Goal: Task Accomplishment & Management: Complete application form

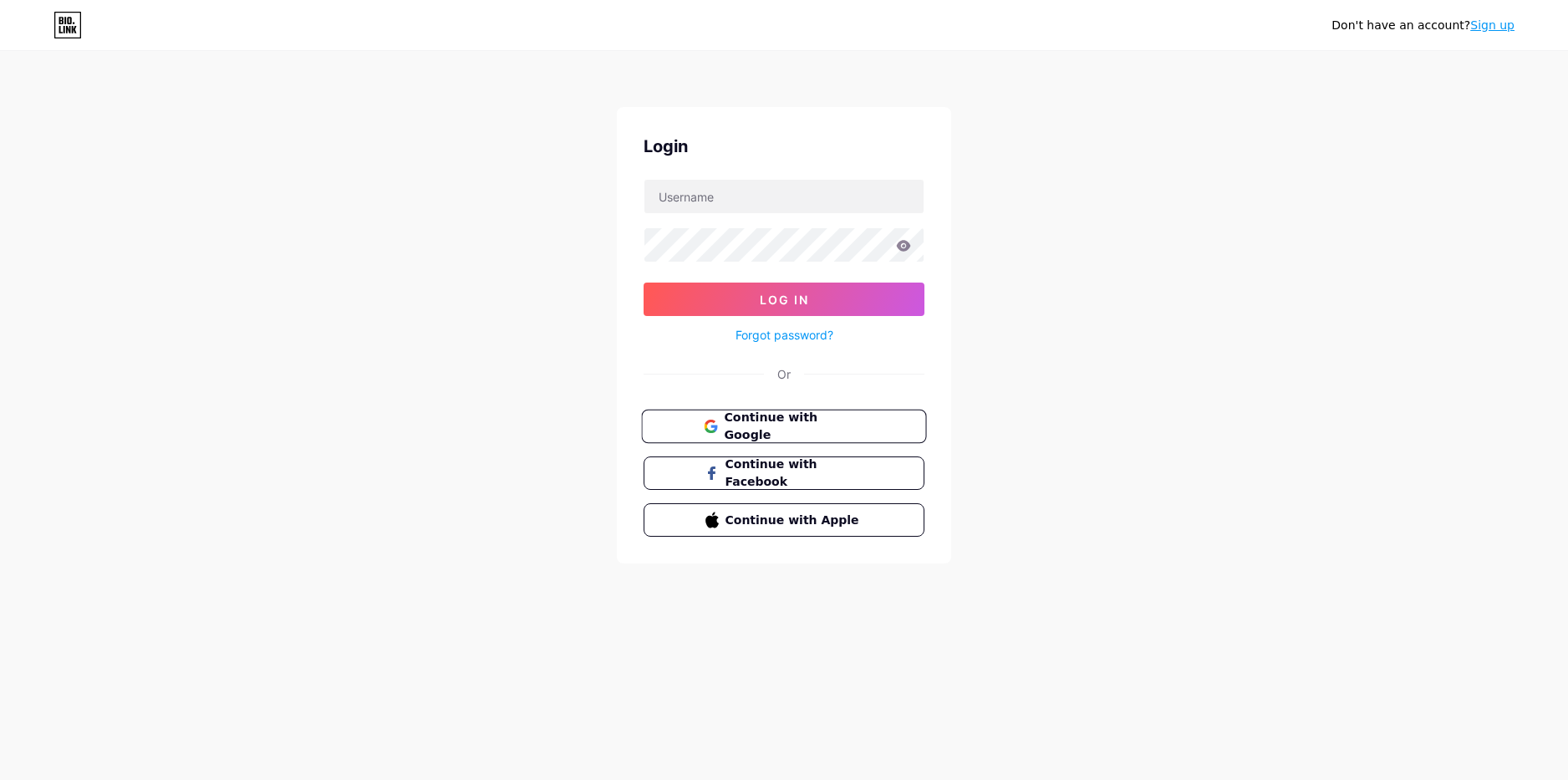
click at [811, 429] on span "Continue with Google" at bounding box center [793, 427] width 140 height 36
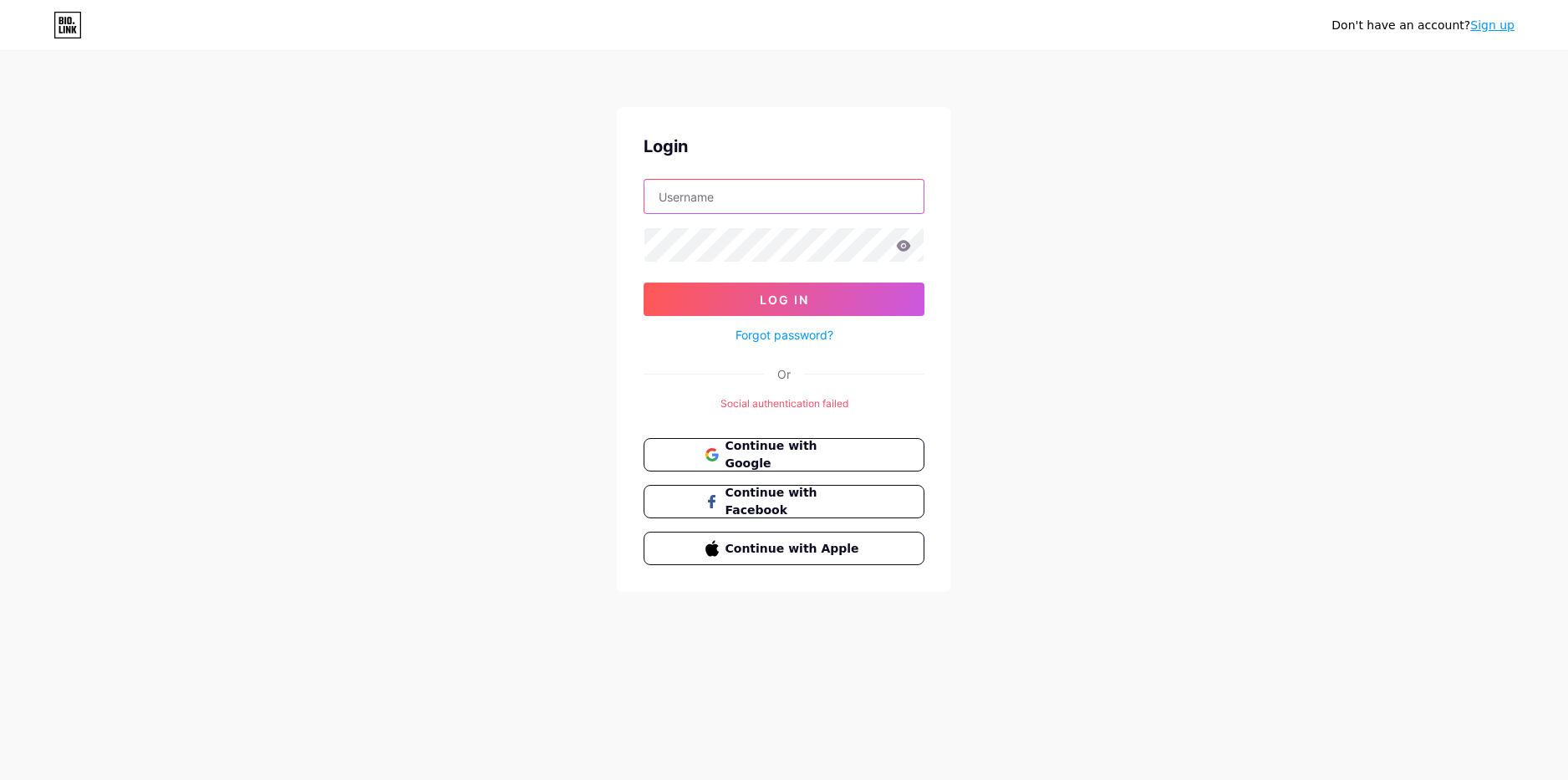
click at [719, 200] on input "text" at bounding box center [784, 197] width 279 height 34
click at [530, 213] on div "Don't have an account? Sign up Login Log In Forgot password? Or Social authenti…" at bounding box center [784, 323] width 1568 height 646
click at [797, 499] on span "Continue with Facebook" at bounding box center [793, 502] width 140 height 36
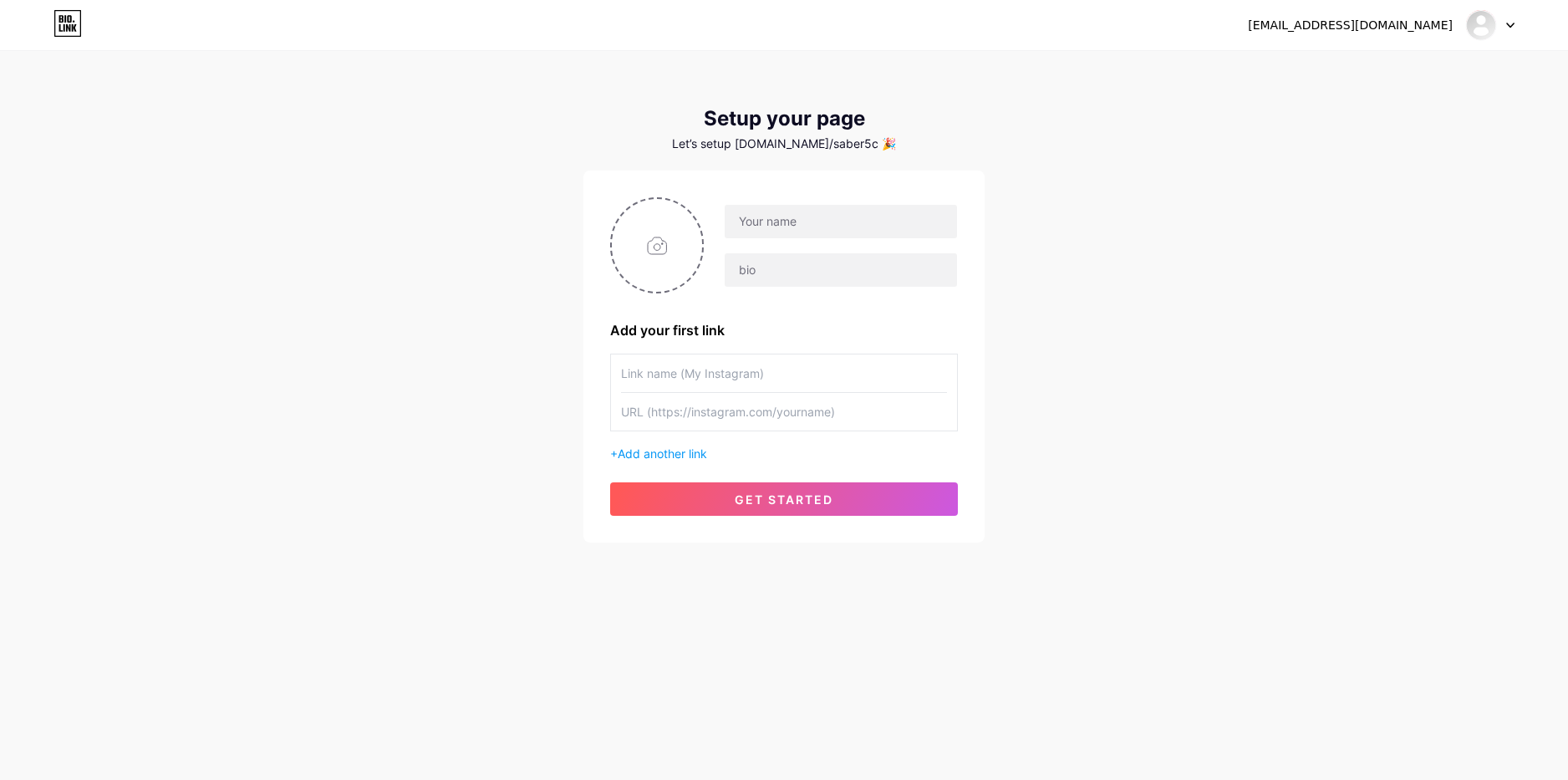
click at [782, 239] on div at bounding box center [831, 245] width 254 height 83
click at [759, 231] on input "text" at bounding box center [841, 222] width 232 height 34
click at [780, 238] on div at bounding box center [841, 221] width 234 height 35
click at [775, 212] on input "text" at bounding box center [841, 222] width 232 height 34
type input "A"
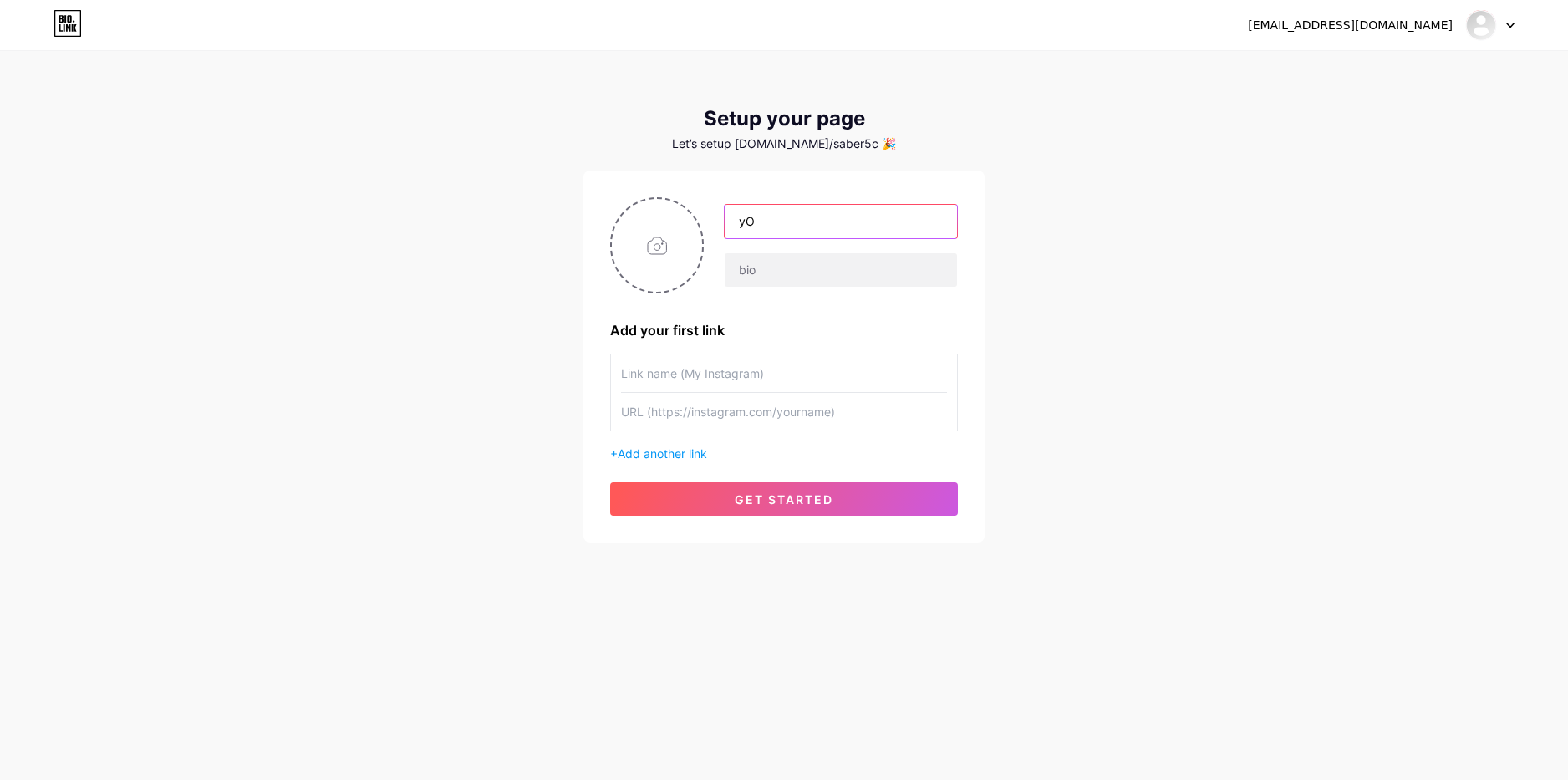
type input "y"
type input "Yousfi Saber"
click at [833, 285] on input "text" at bounding box center [841, 270] width 232 height 34
click at [834, 294] on div "Yousfi Saber Add your first link + Add another link get started" at bounding box center [784, 357] width 348 height 319
click at [810, 369] on input "text" at bounding box center [784, 374] width 326 height 38
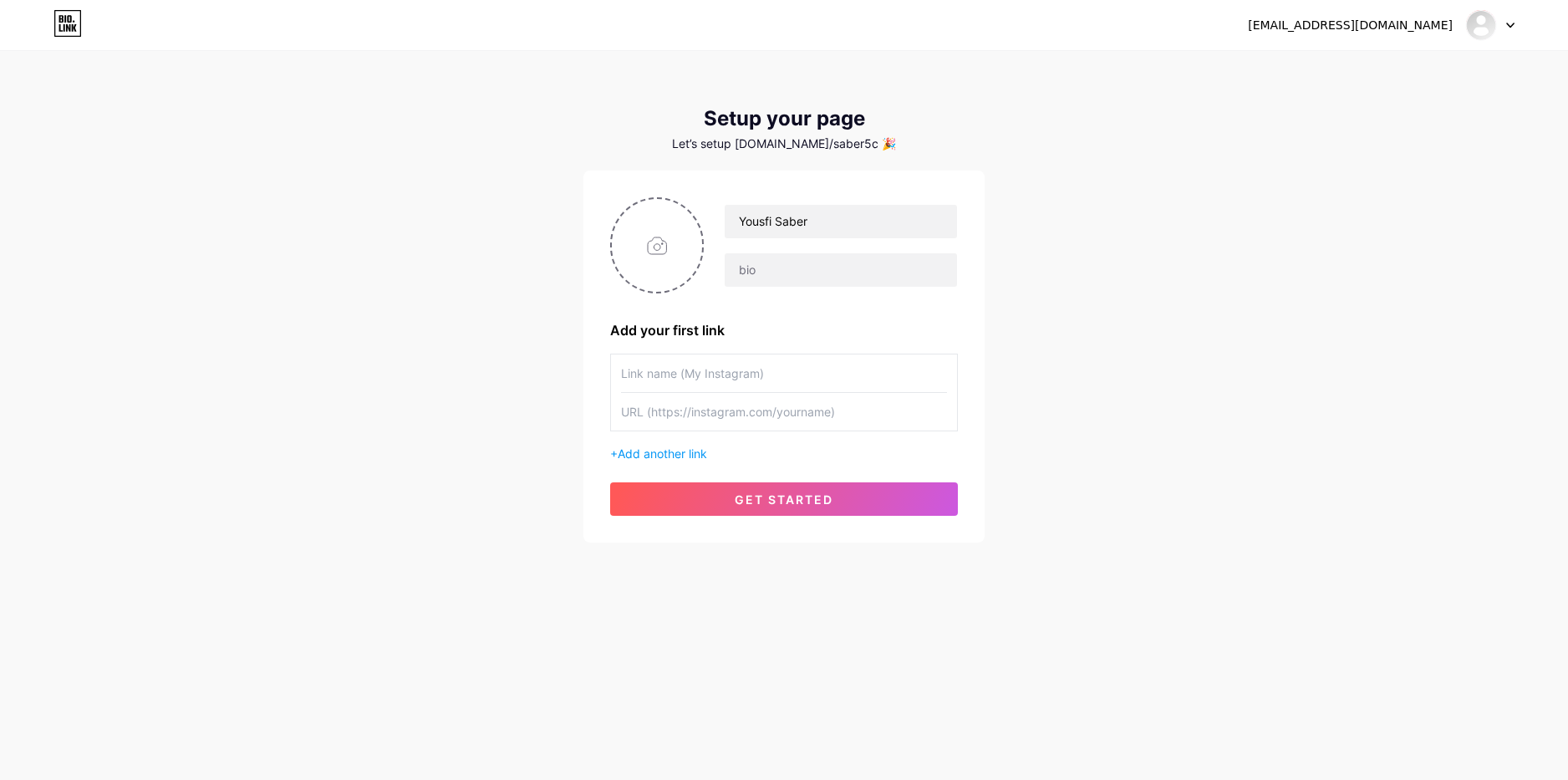
click at [810, 369] on input "text" at bounding box center [784, 374] width 326 height 38
paste input "s4_be_r"
type input "s4_be_r"
click at [699, 399] on input "text" at bounding box center [784, 412] width 326 height 38
paste input "[URL][DOMAIN_NAME]"
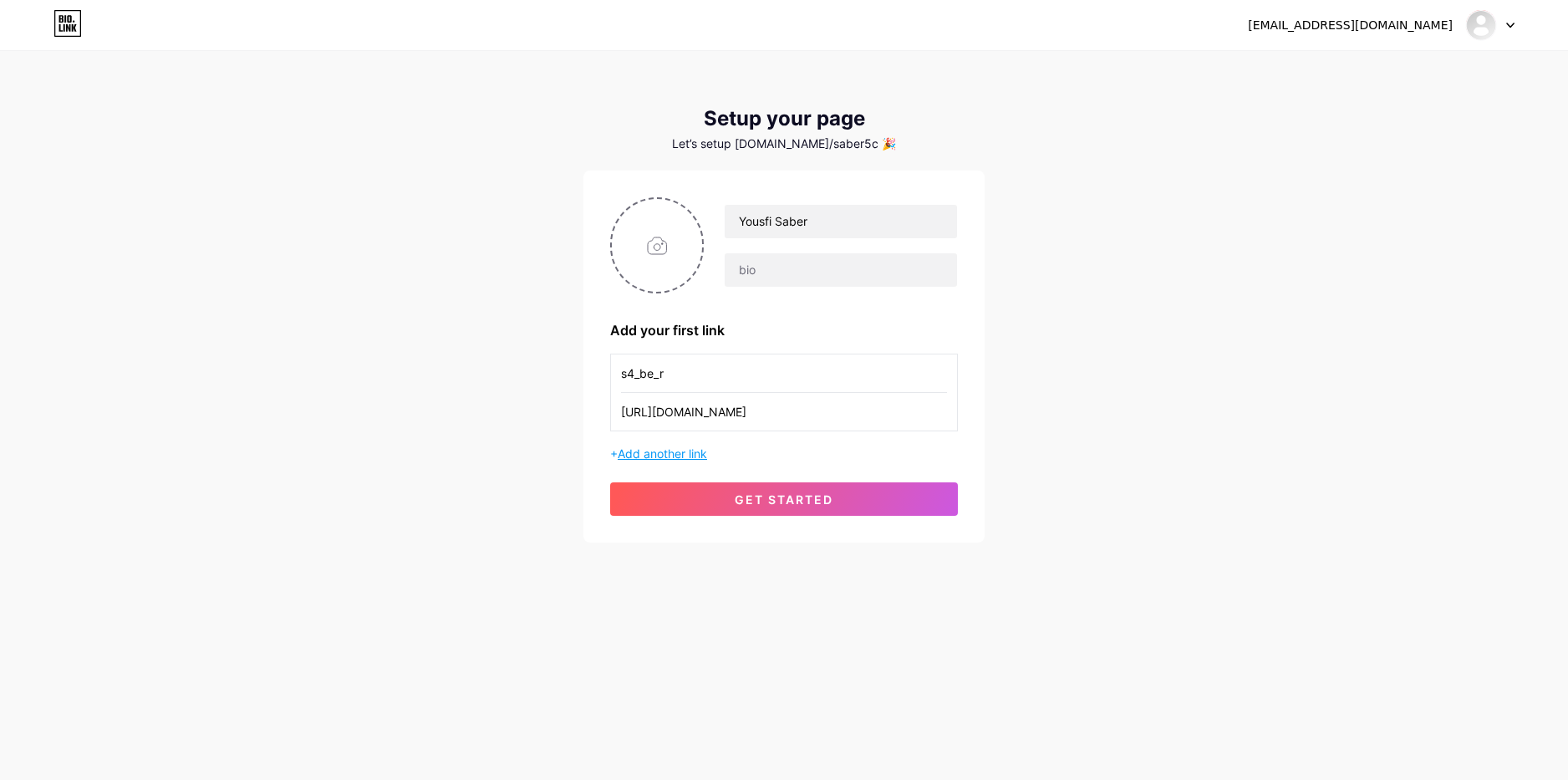
type input "[URL][DOMAIN_NAME]"
click at [685, 452] on span "Add another link" at bounding box center [662, 454] width 89 height 14
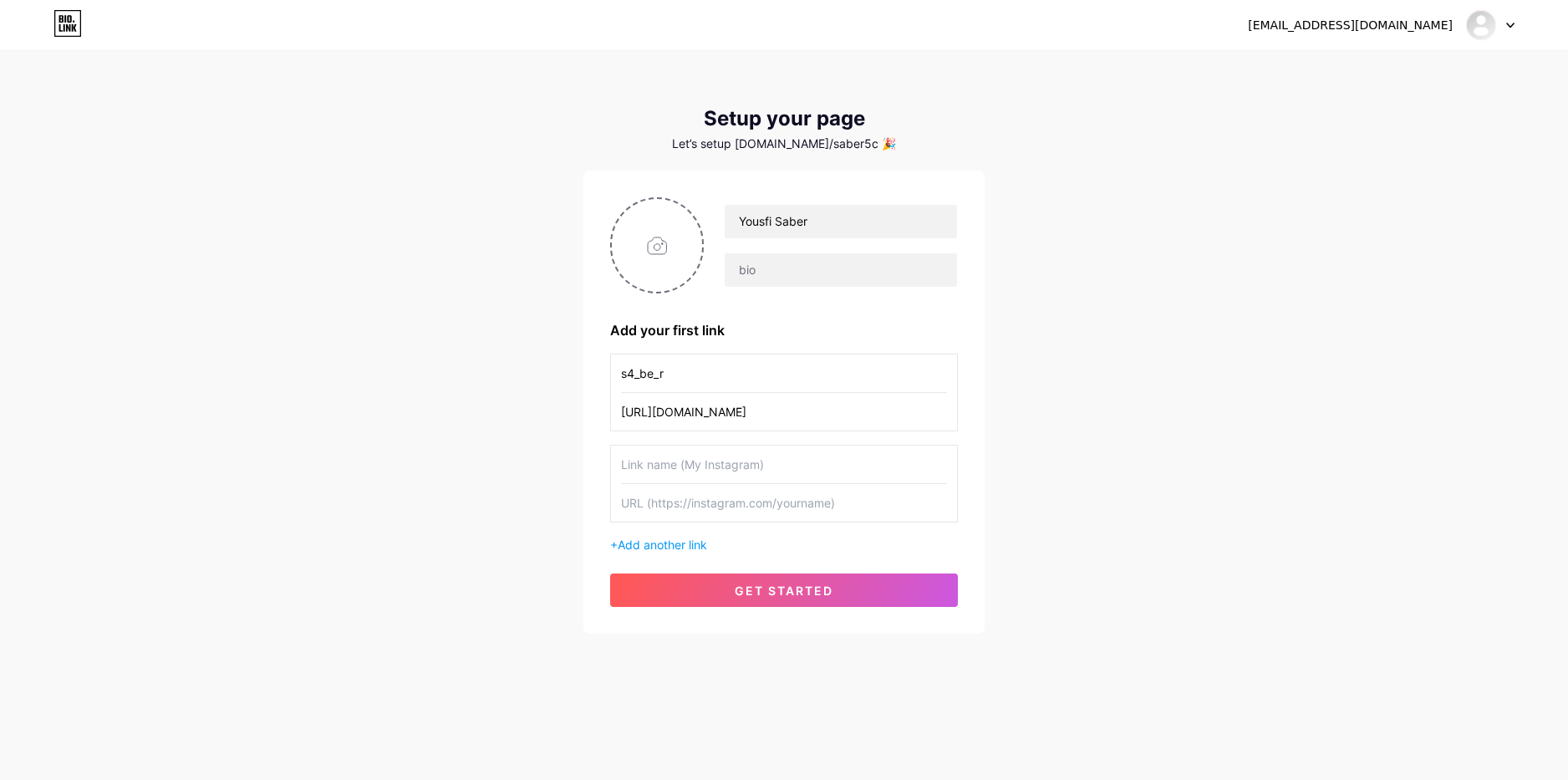
click at [626, 482] on input "text" at bounding box center [784, 465] width 326 height 38
click at [762, 592] on span "get started" at bounding box center [784, 591] width 98 height 14
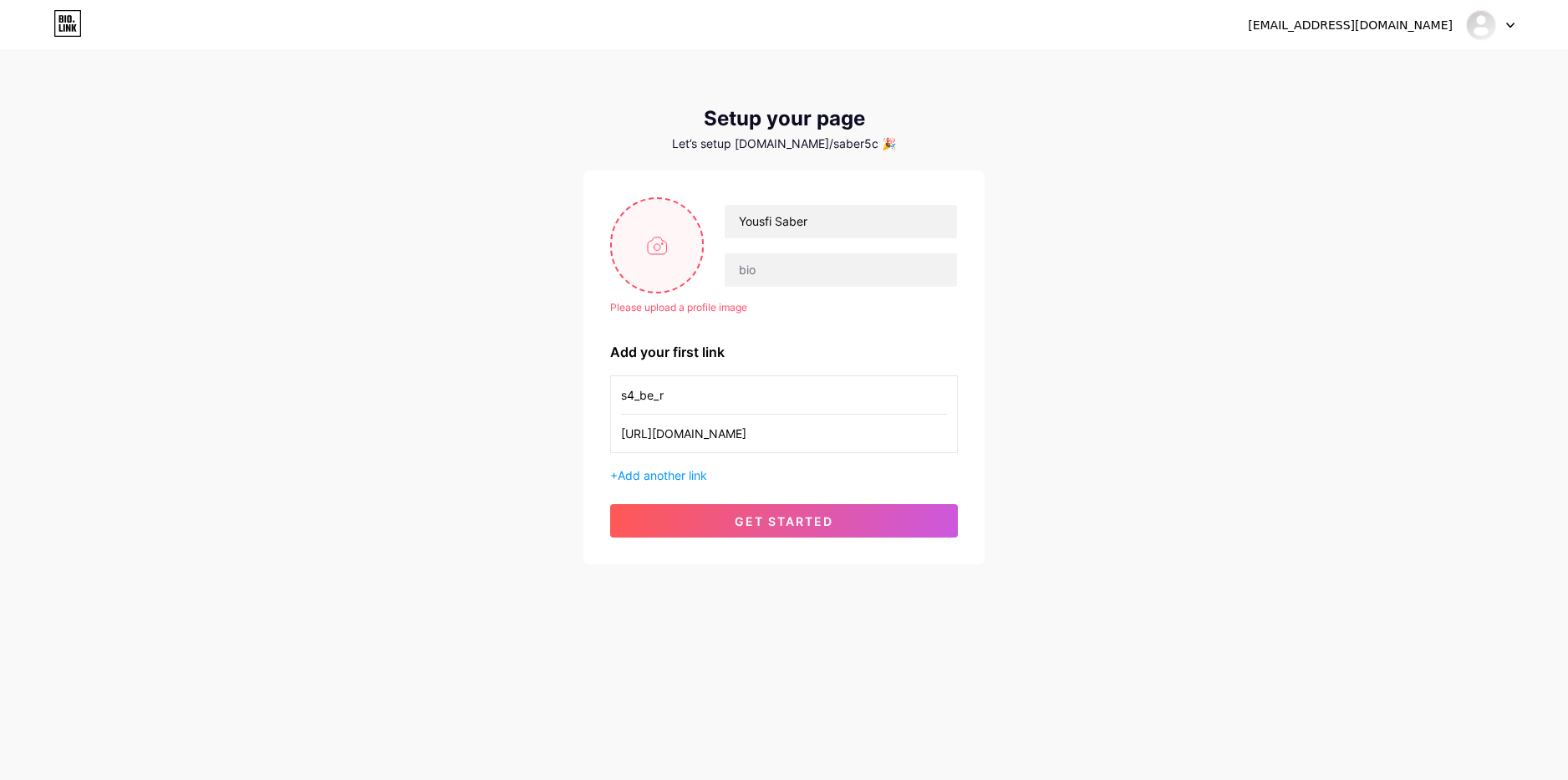
click at [621, 218] on input "file" at bounding box center [656, 244] width 90 height 92
type input "C:\fakepath\93457a54aeb58ca3fb1ddeb4c32a1592.png"
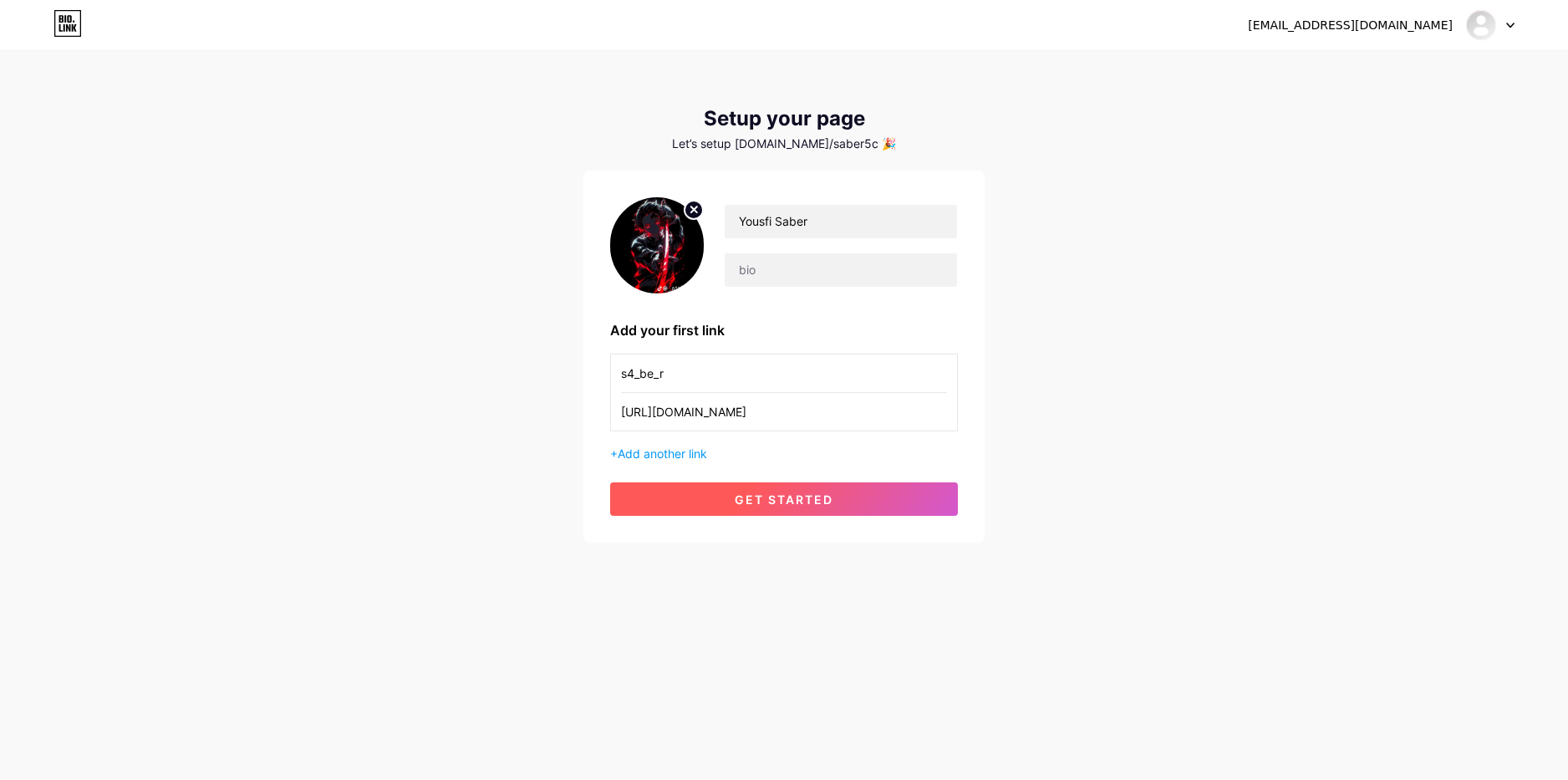
click at [731, 501] on button "get started" at bounding box center [784, 500] width 348 height 34
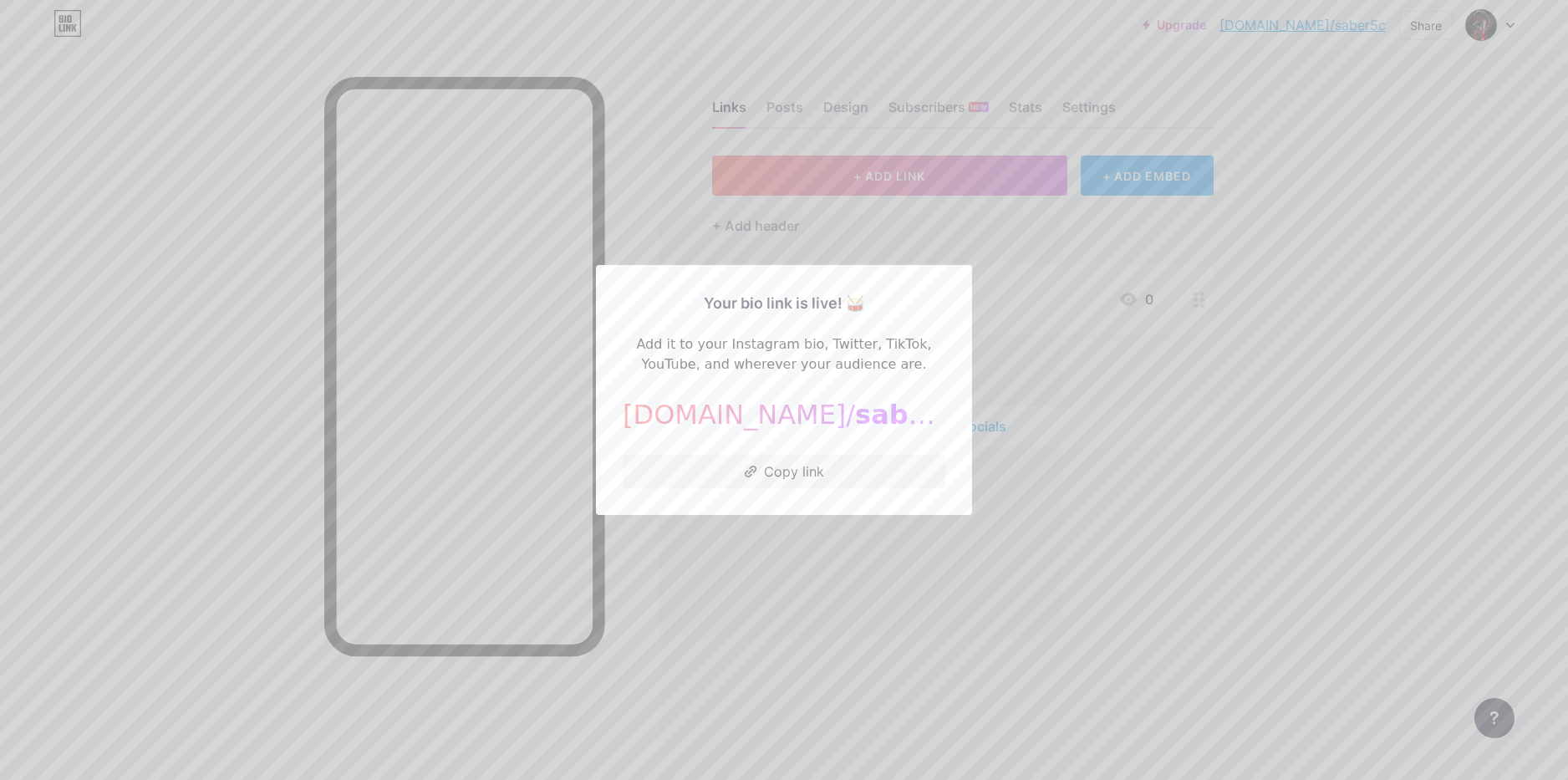
click at [836, 525] on div at bounding box center [784, 390] width 1568 height 780
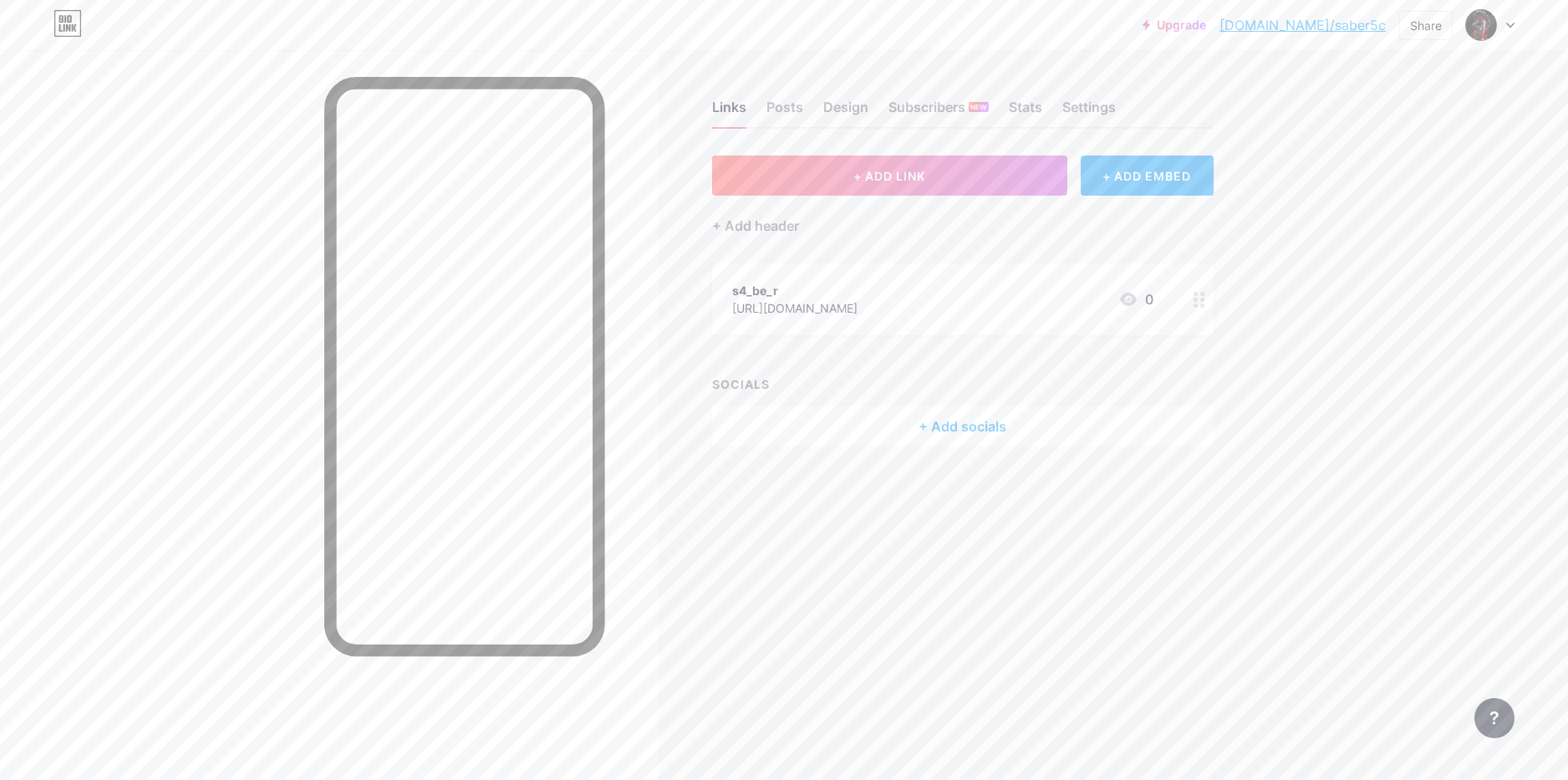
click at [968, 424] on div "+ Add socials" at bounding box center [962, 426] width 501 height 40
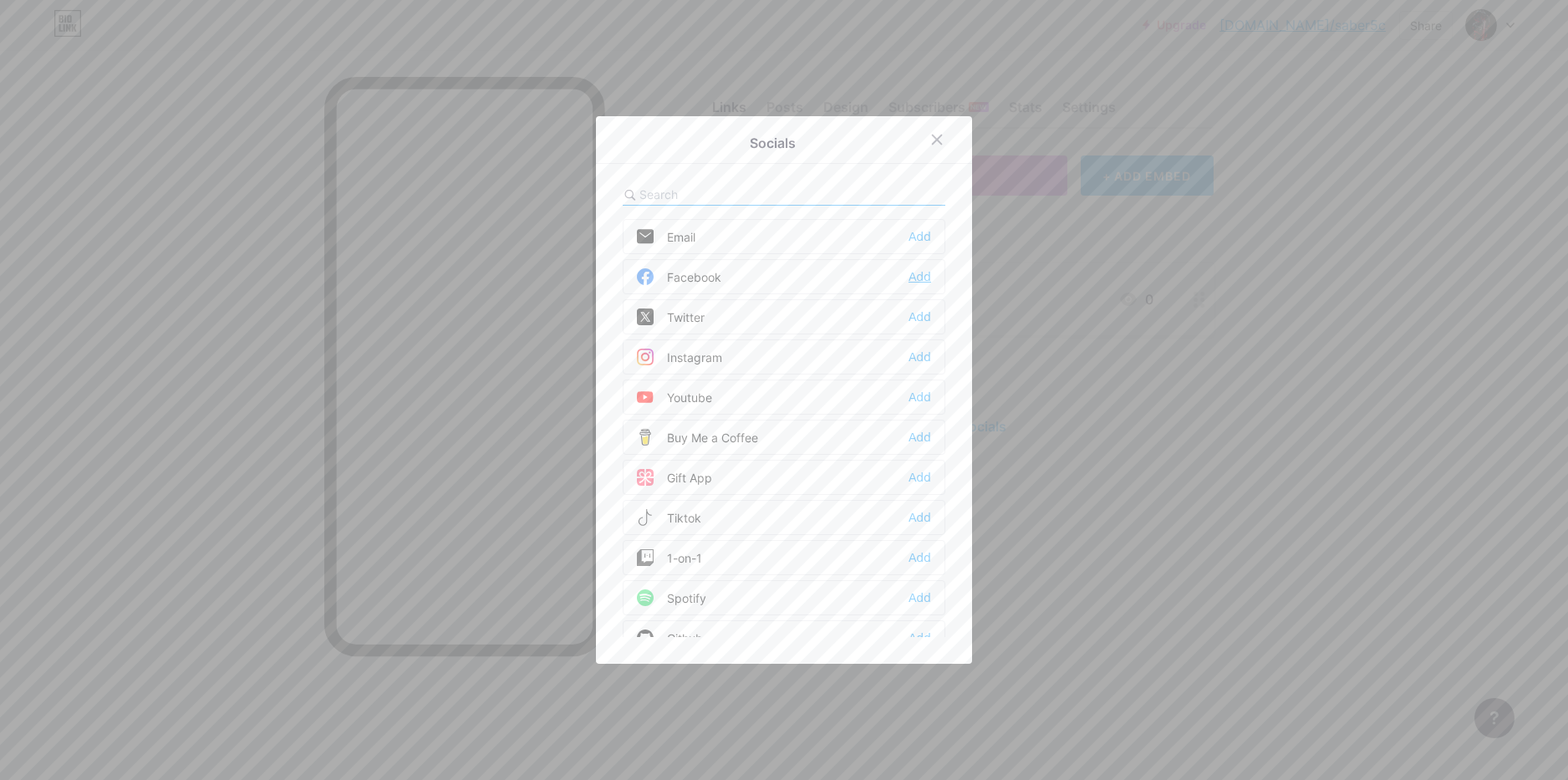
click at [911, 274] on div "Add" at bounding box center [920, 276] width 23 height 17
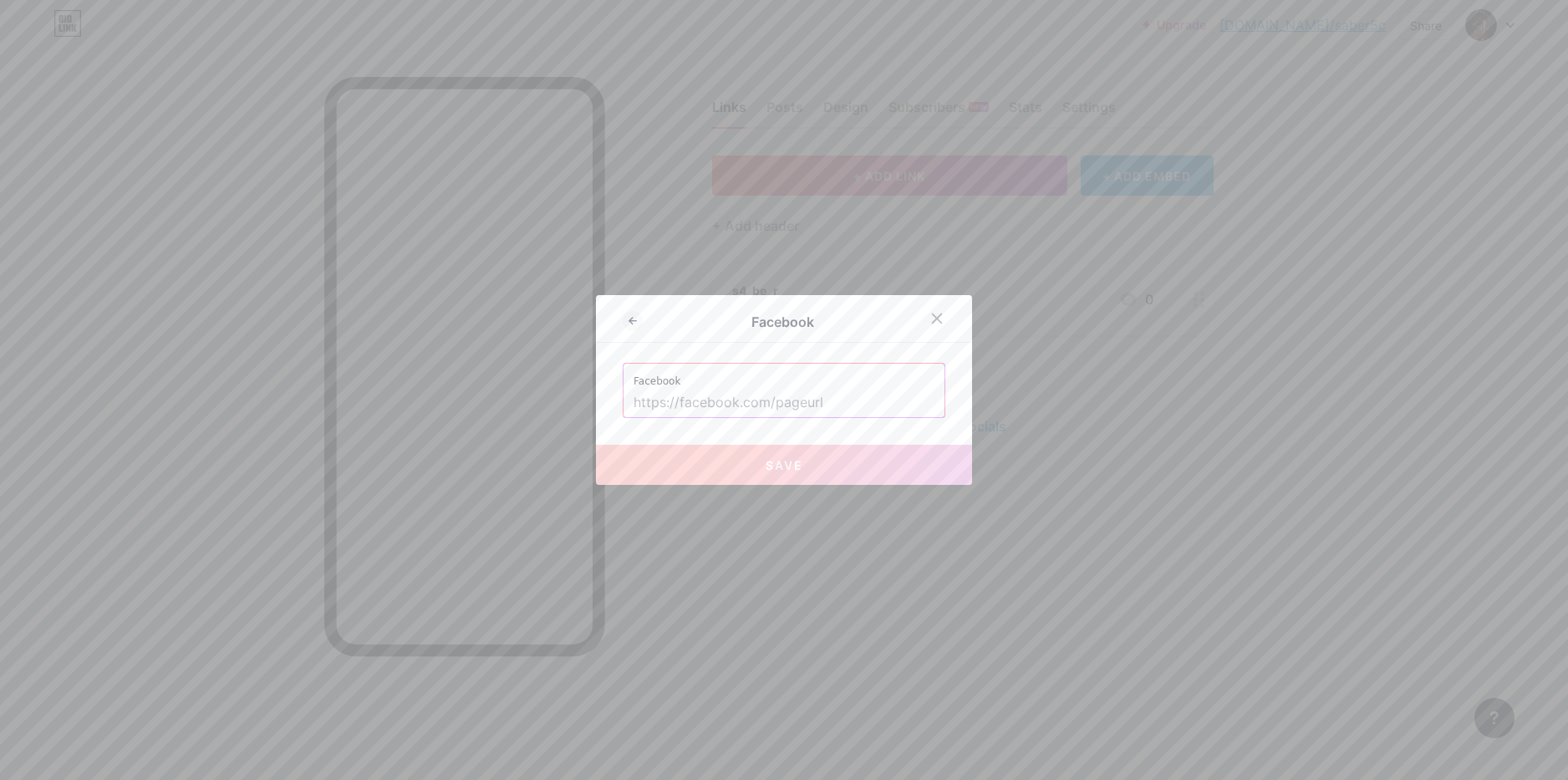
click at [738, 394] on input "text" at bounding box center [784, 402] width 301 height 29
paste input "[URL][DOMAIN_NAME]"
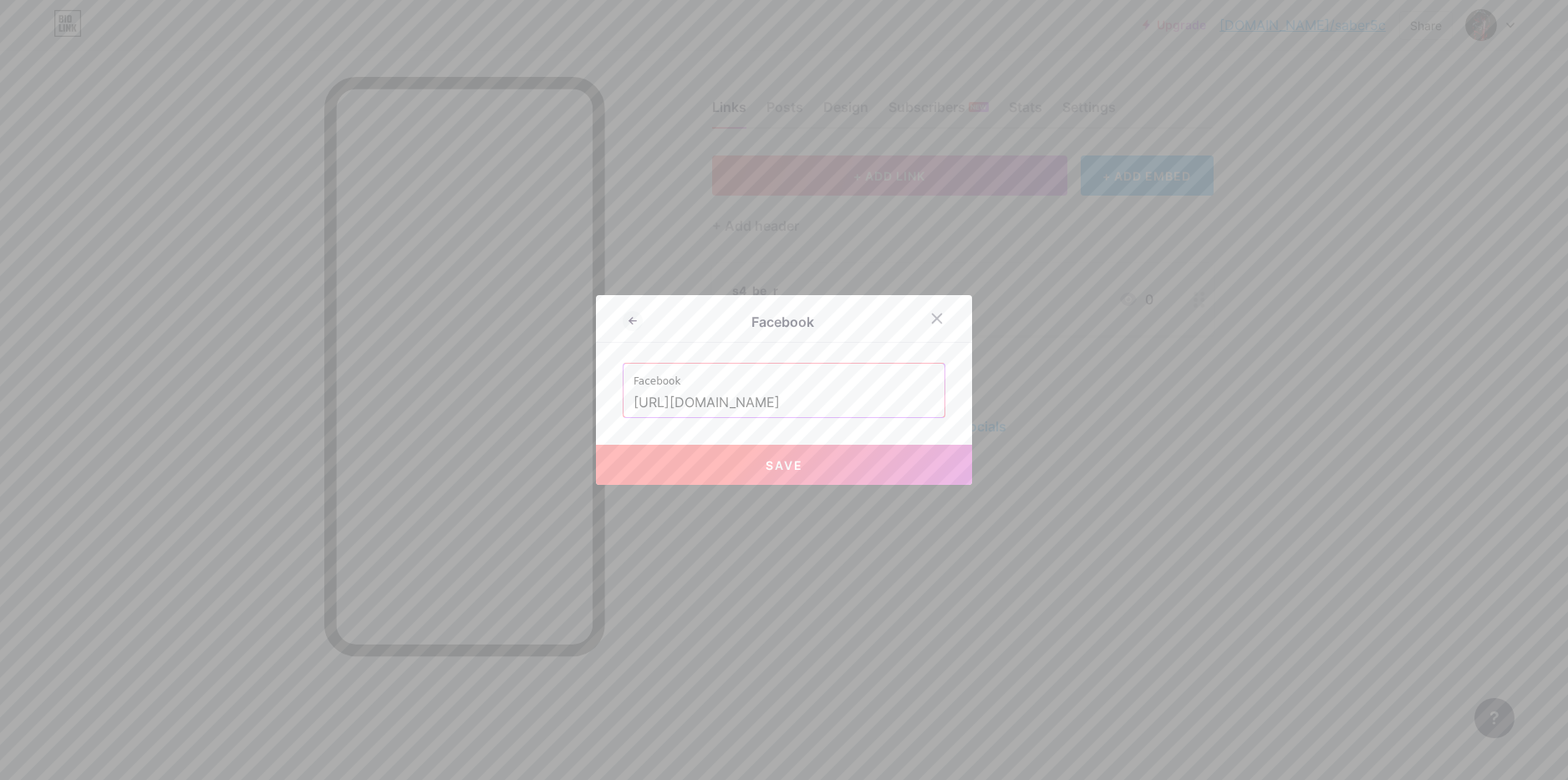
type input "[URL][DOMAIN_NAME]"
click at [787, 452] on button "Save" at bounding box center [784, 465] width 376 height 40
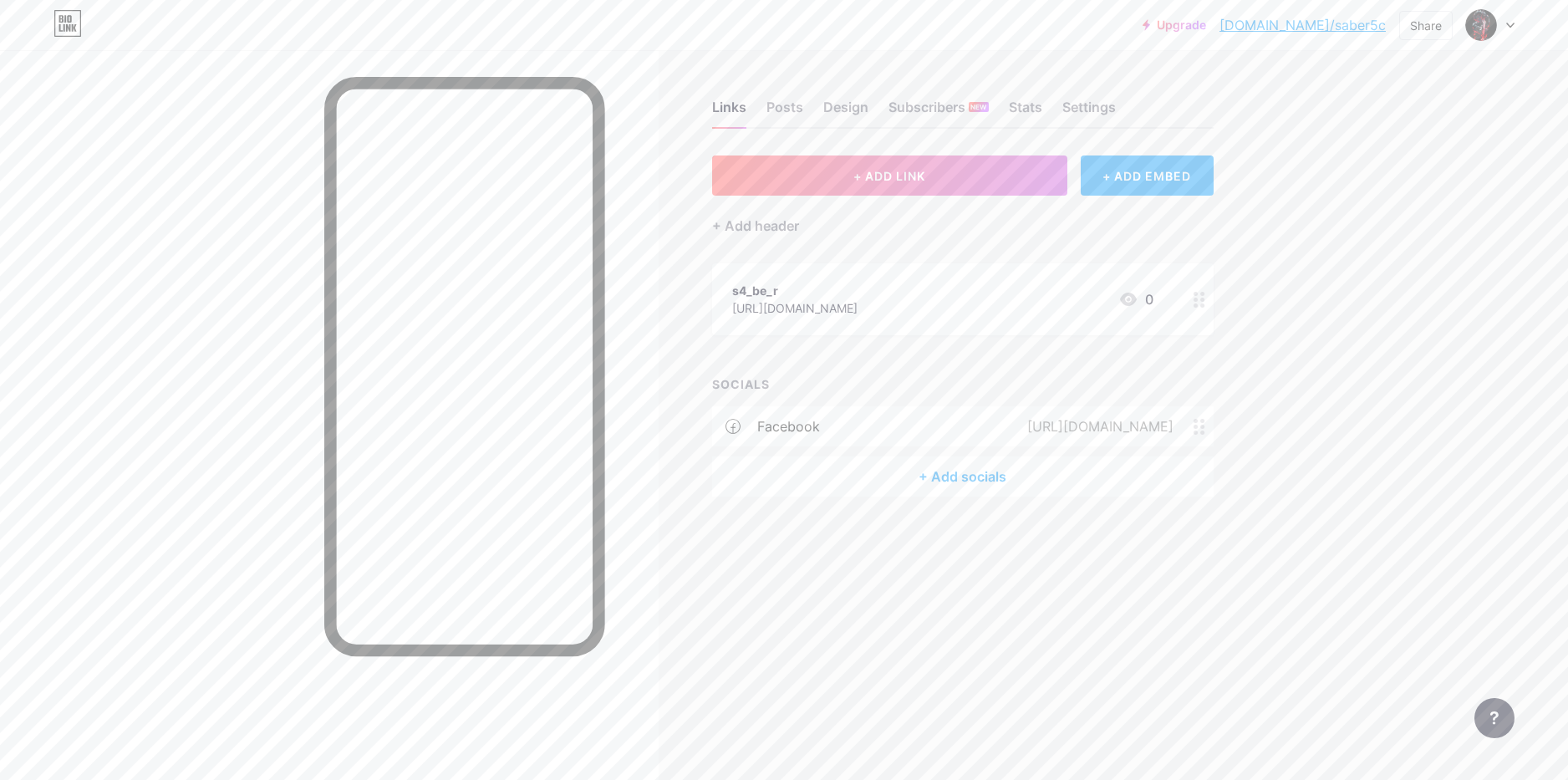
click at [966, 475] on div "+ Add socials" at bounding box center [962, 477] width 501 height 40
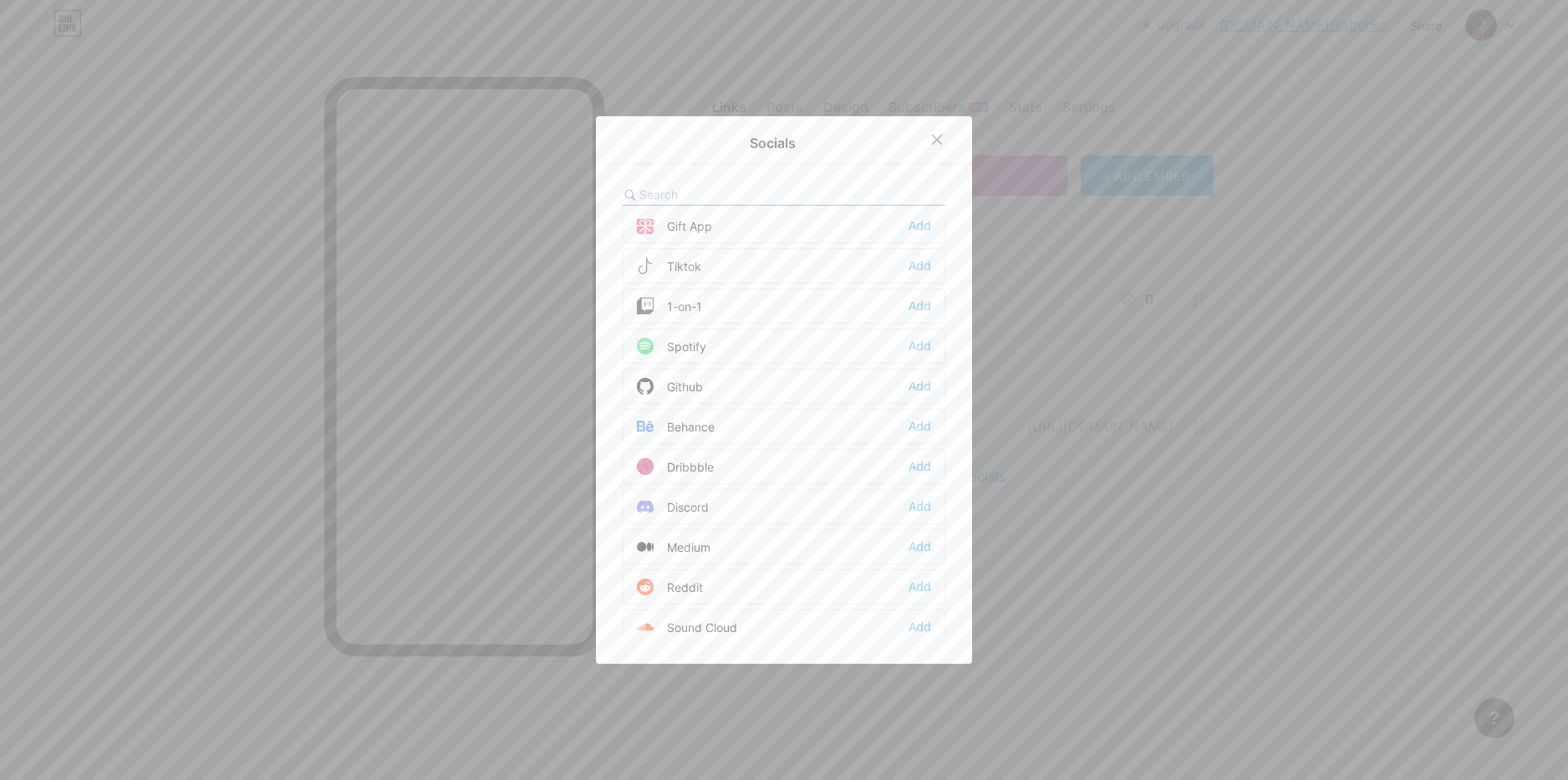
scroll to position [251, 0]
click at [914, 271] on div "Add" at bounding box center [920, 266] width 23 height 17
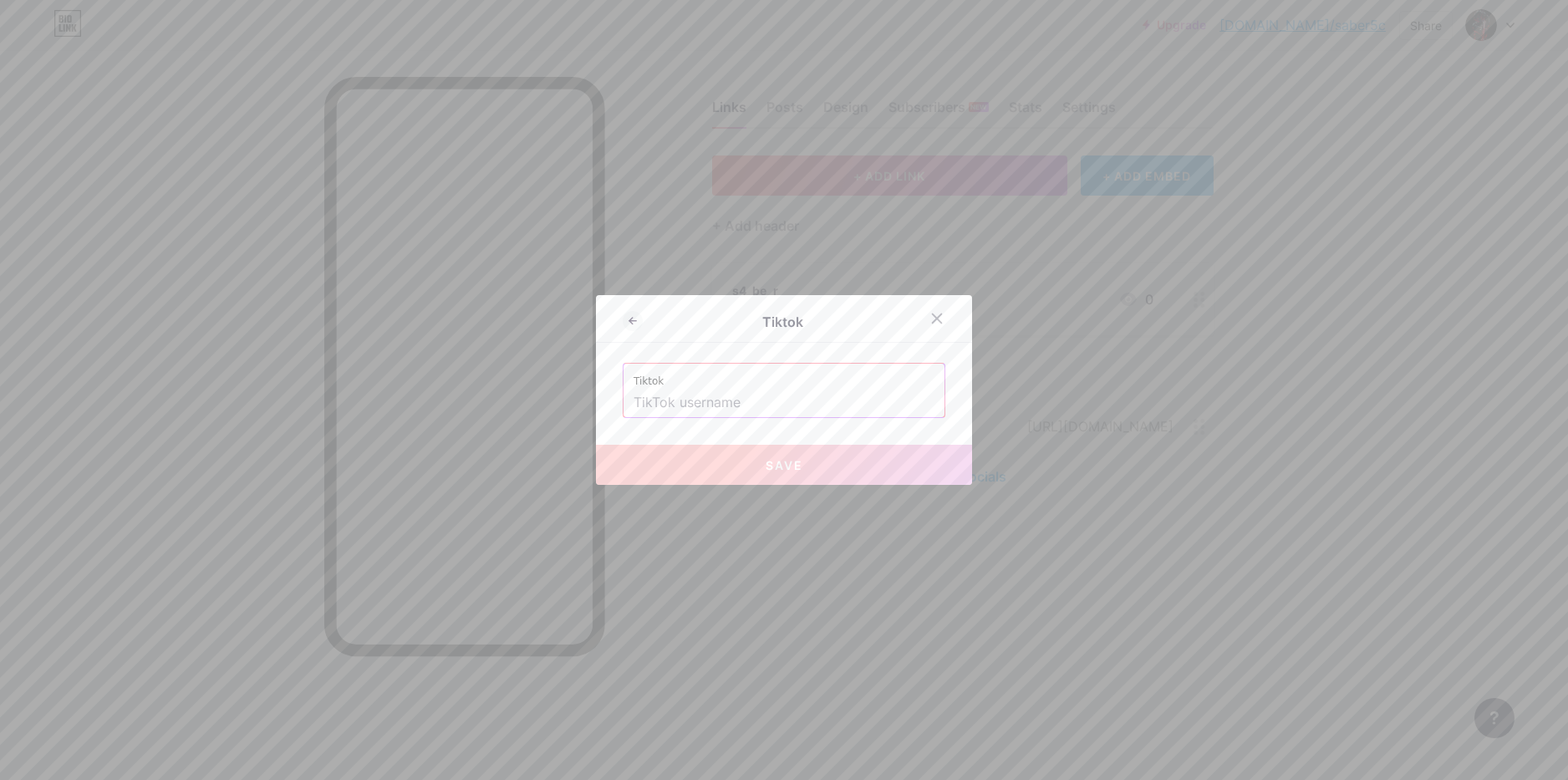
click at [737, 372] on label "Tiktok" at bounding box center [784, 376] width 301 height 25
click at [741, 406] on input "text" at bounding box center [784, 402] width 301 height 29
paste input "izumi6512"
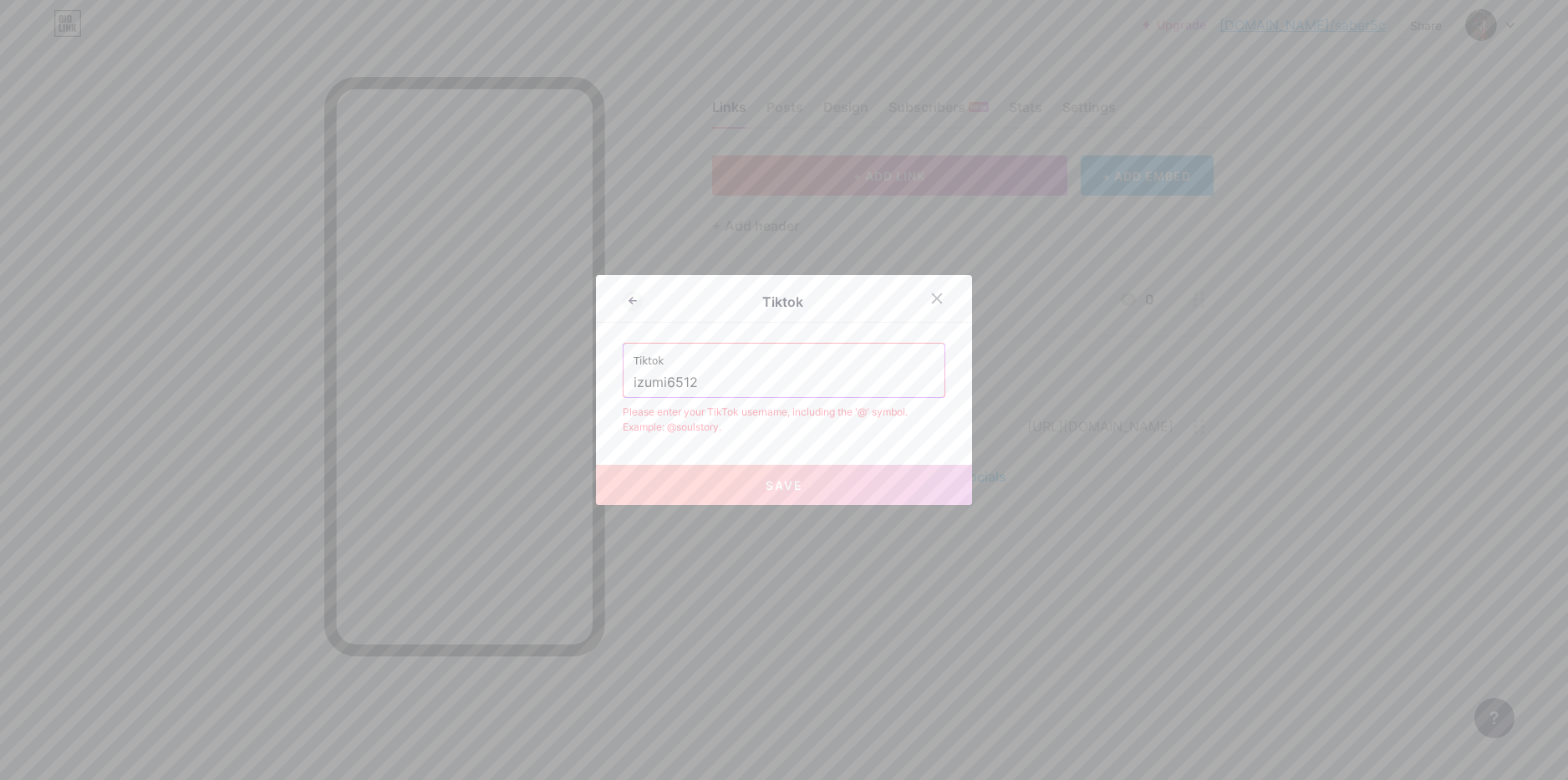
click at [754, 425] on div "Please enter your TikTok username, including the '@' symbol. Example: @soulstor…" at bounding box center [784, 419] width 323 height 30
click at [629, 382] on div "Tiktok izumi6512" at bounding box center [784, 371] width 321 height 54
click at [634, 385] on input "izumi6512" at bounding box center [784, 383] width 301 height 29
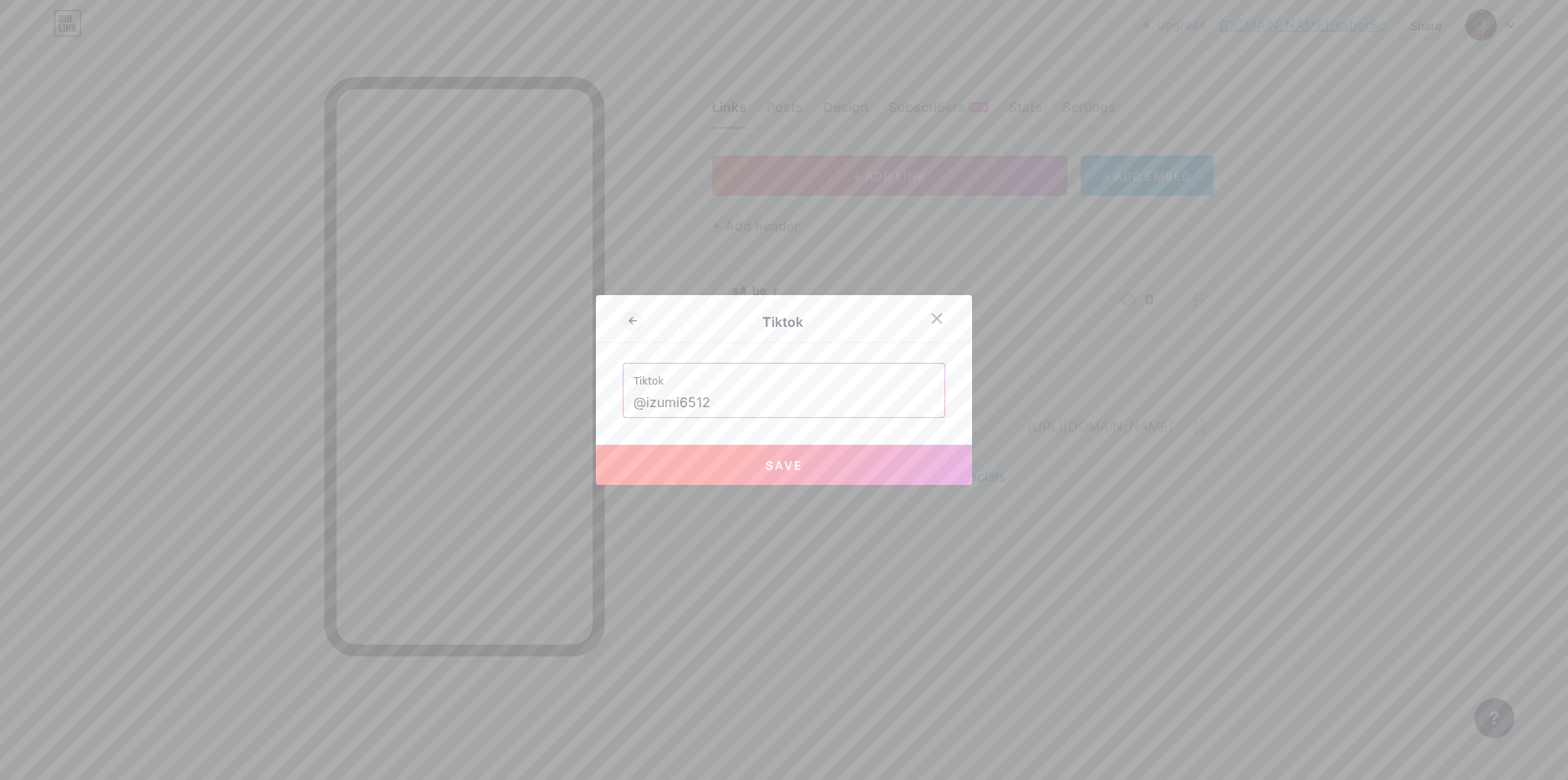
click at [806, 477] on button "Save" at bounding box center [784, 465] width 376 height 40
type input "[URL][DOMAIN_NAME]"
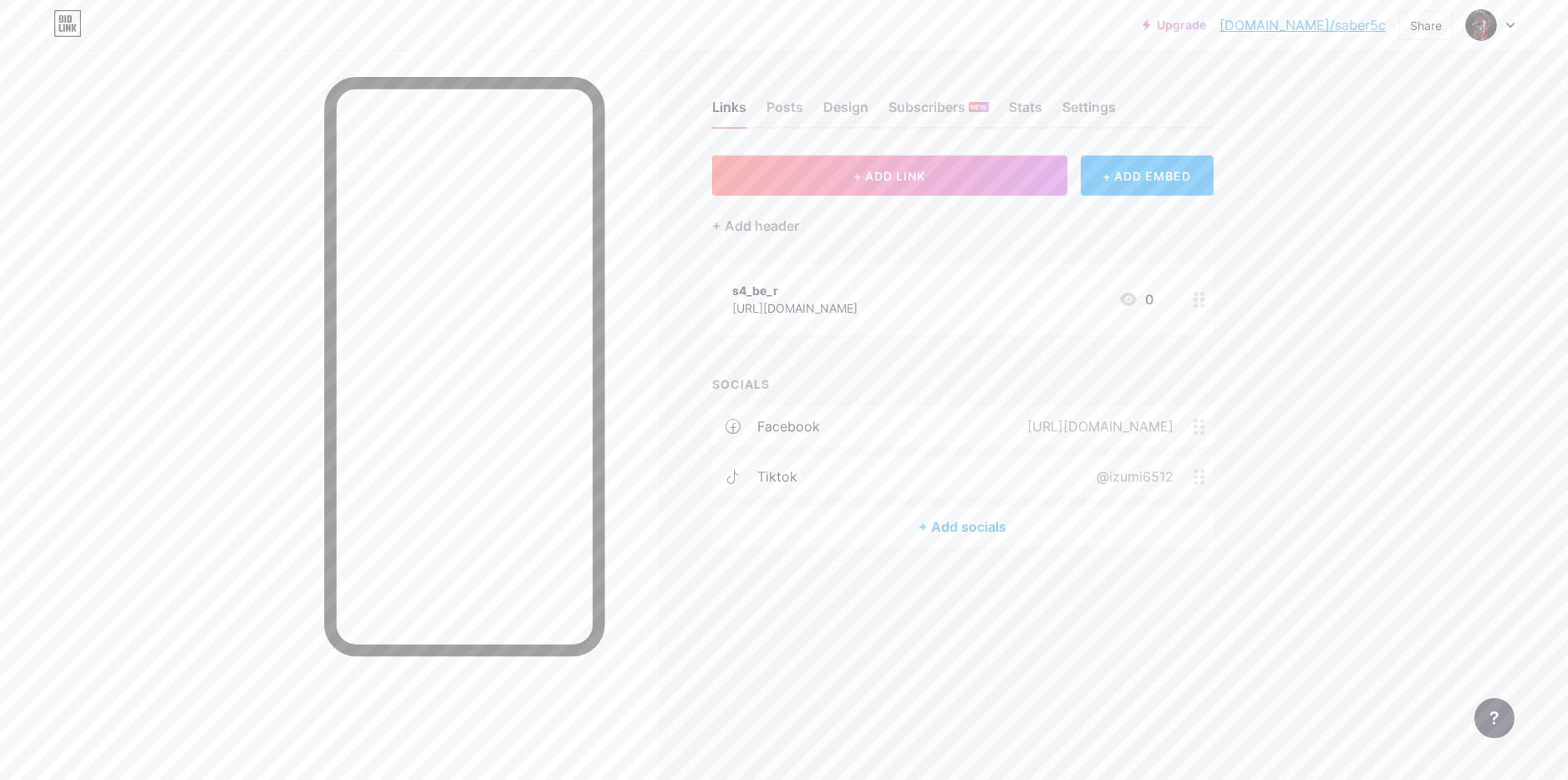
click at [964, 522] on div "+ Add socials" at bounding box center [962, 527] width 501 height 40
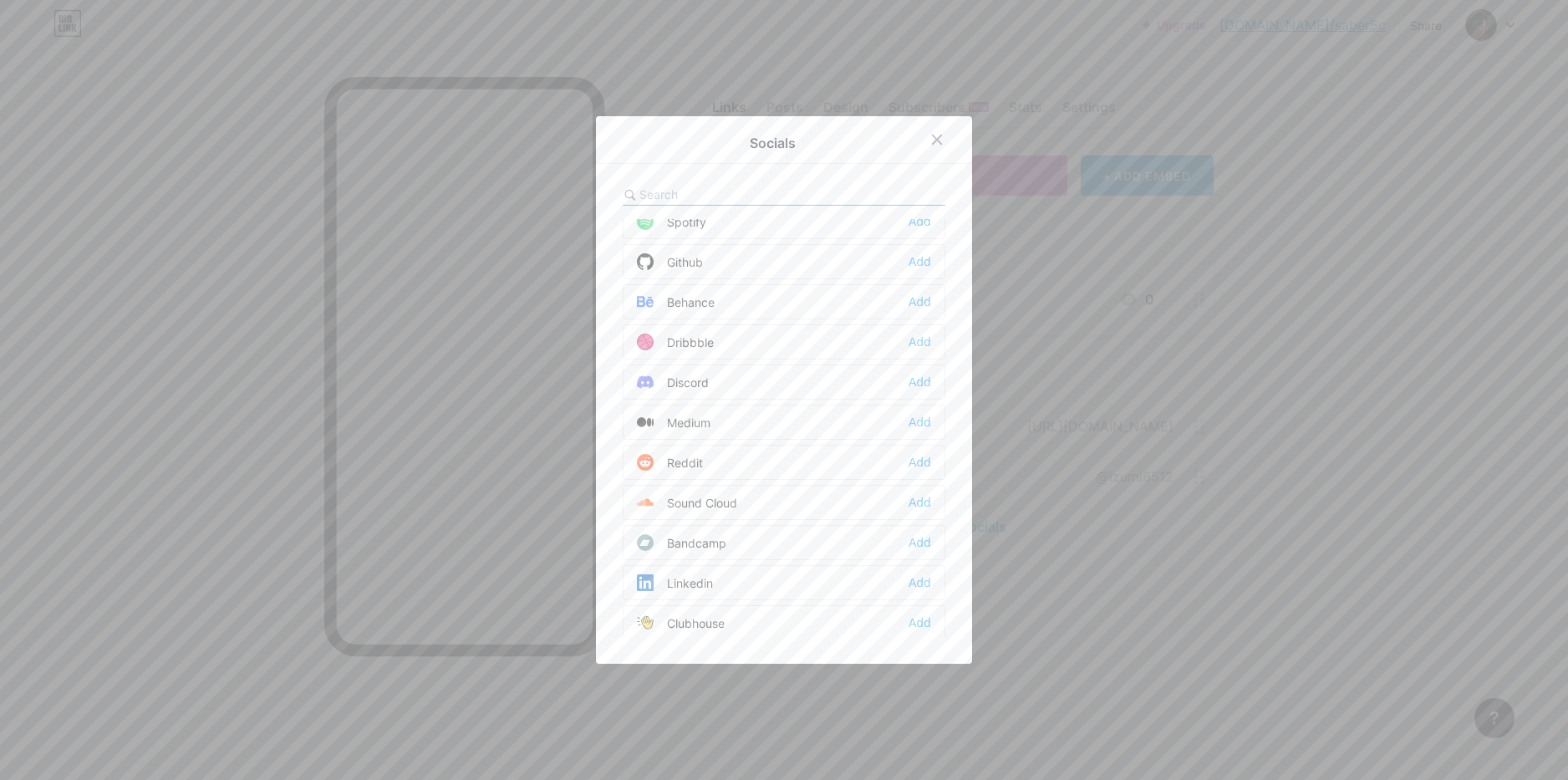
scroll to position [418, 0]
click at [912, 540] on div "Add" at bounding box center [920, 541] width 23 height 17
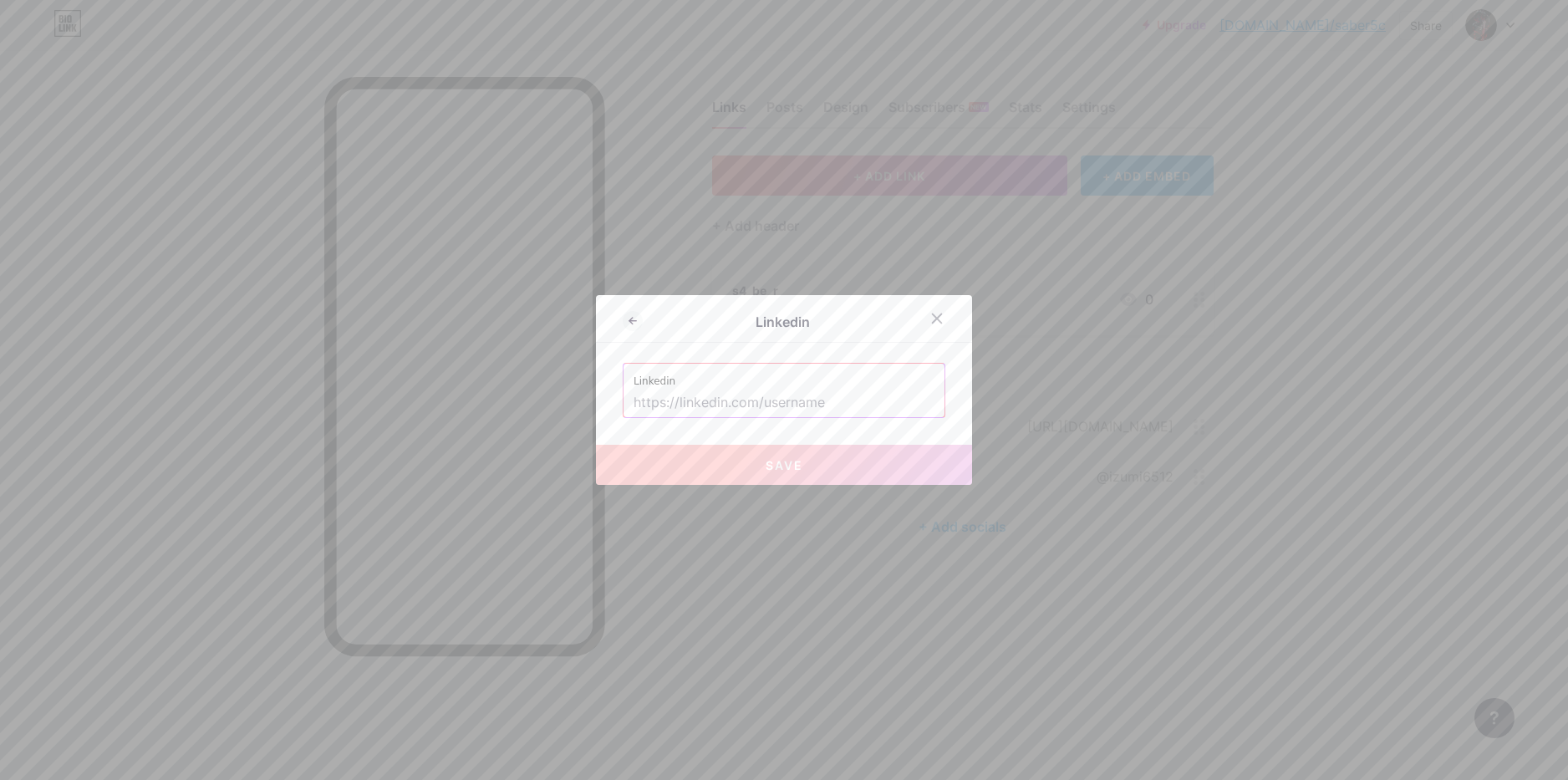
click at [745, 410] on input "text" at bounding box center [784, 402] width 301 height 29
paste input "[URL][DOMAIN_NAME][PERSON_NAME]"
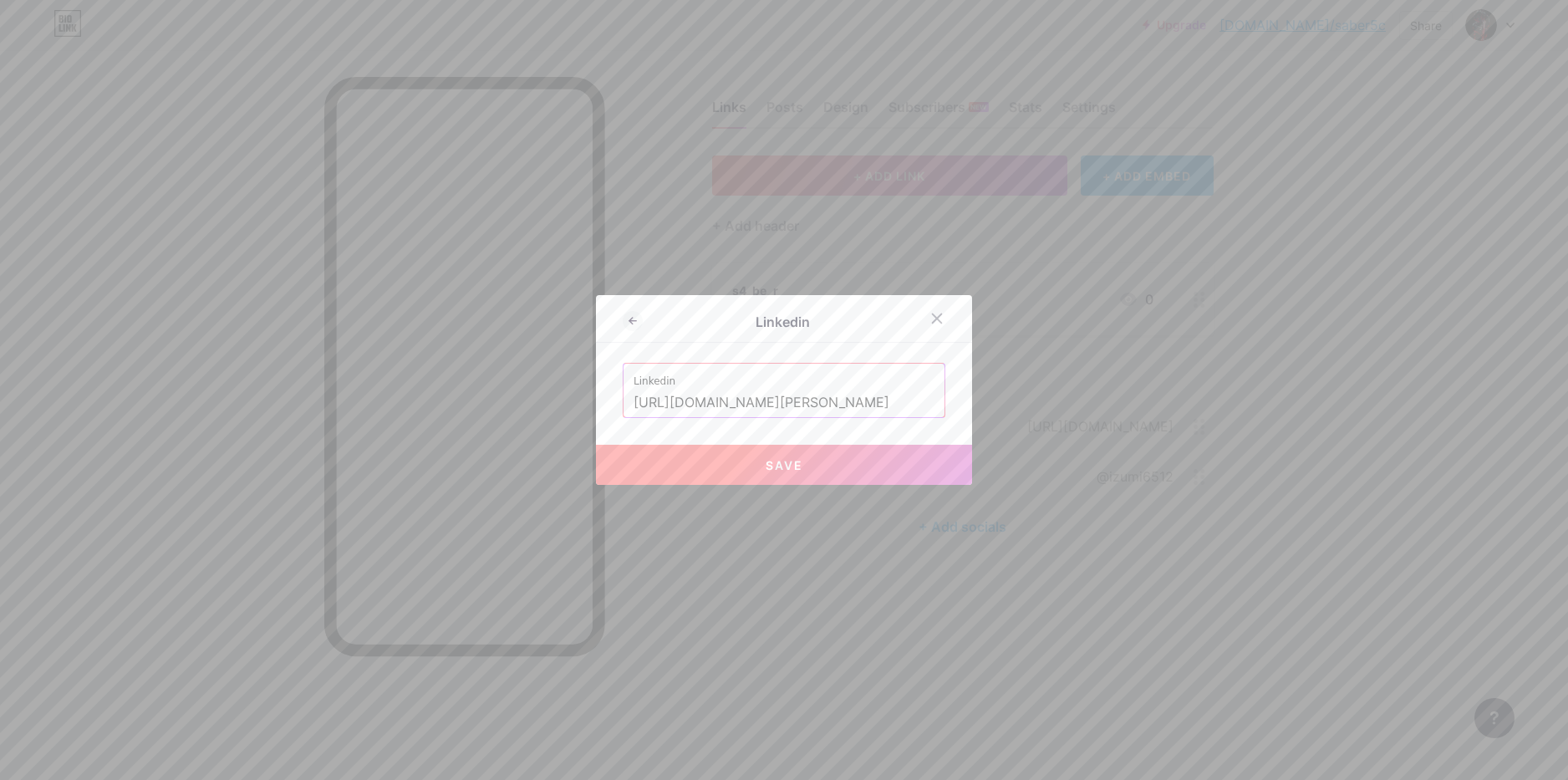
scroll to position [0, 46]
type input "[URL][DOMAIN_NAME][PERSON_NAME]"
click at [766, 460] on span "Save" at bounding box center [784, 465] width 38 height 14
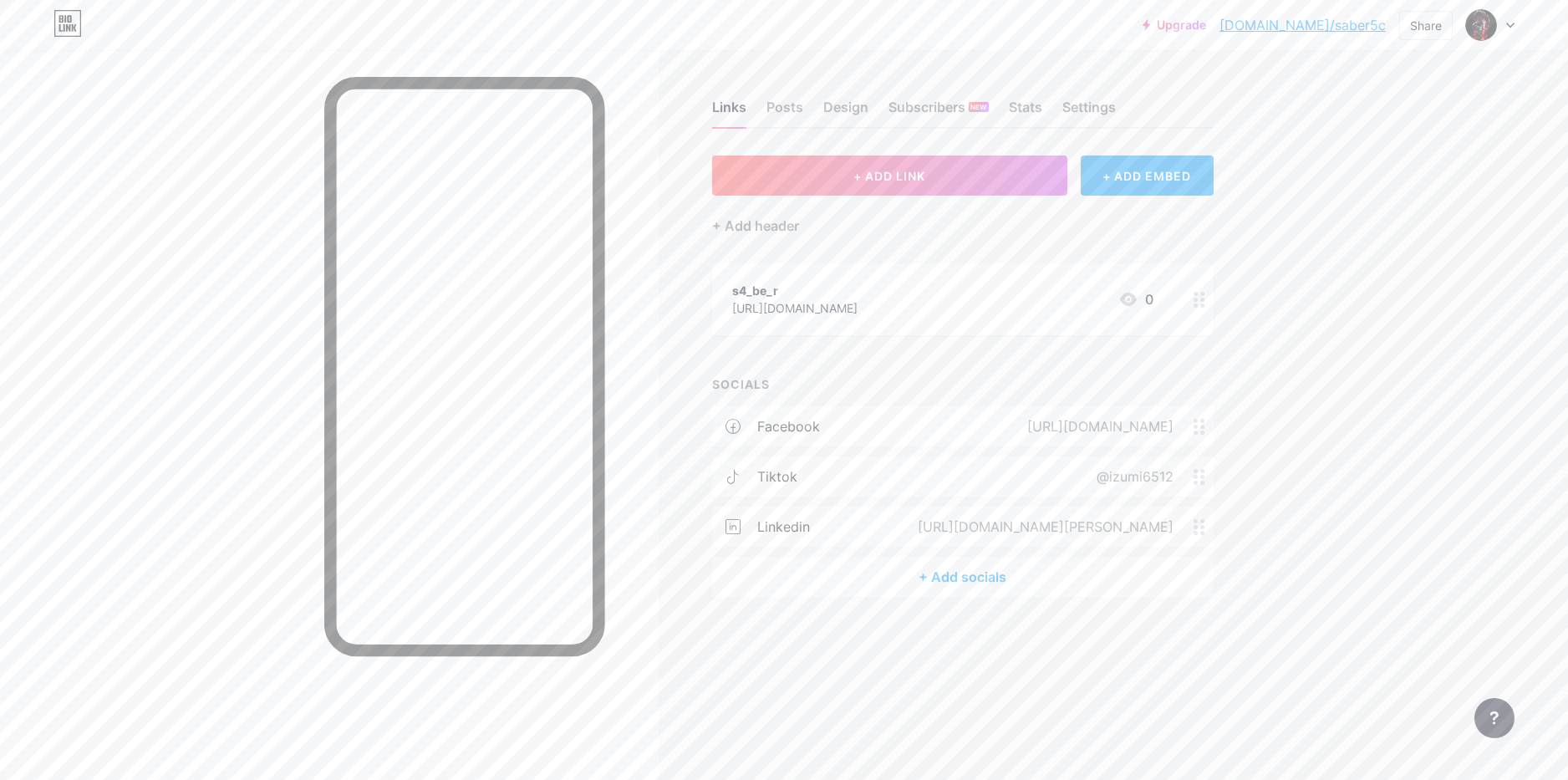
click at [976, 568] on div "+ Add socials" at bounding box center [962, 577] width 501 height 40
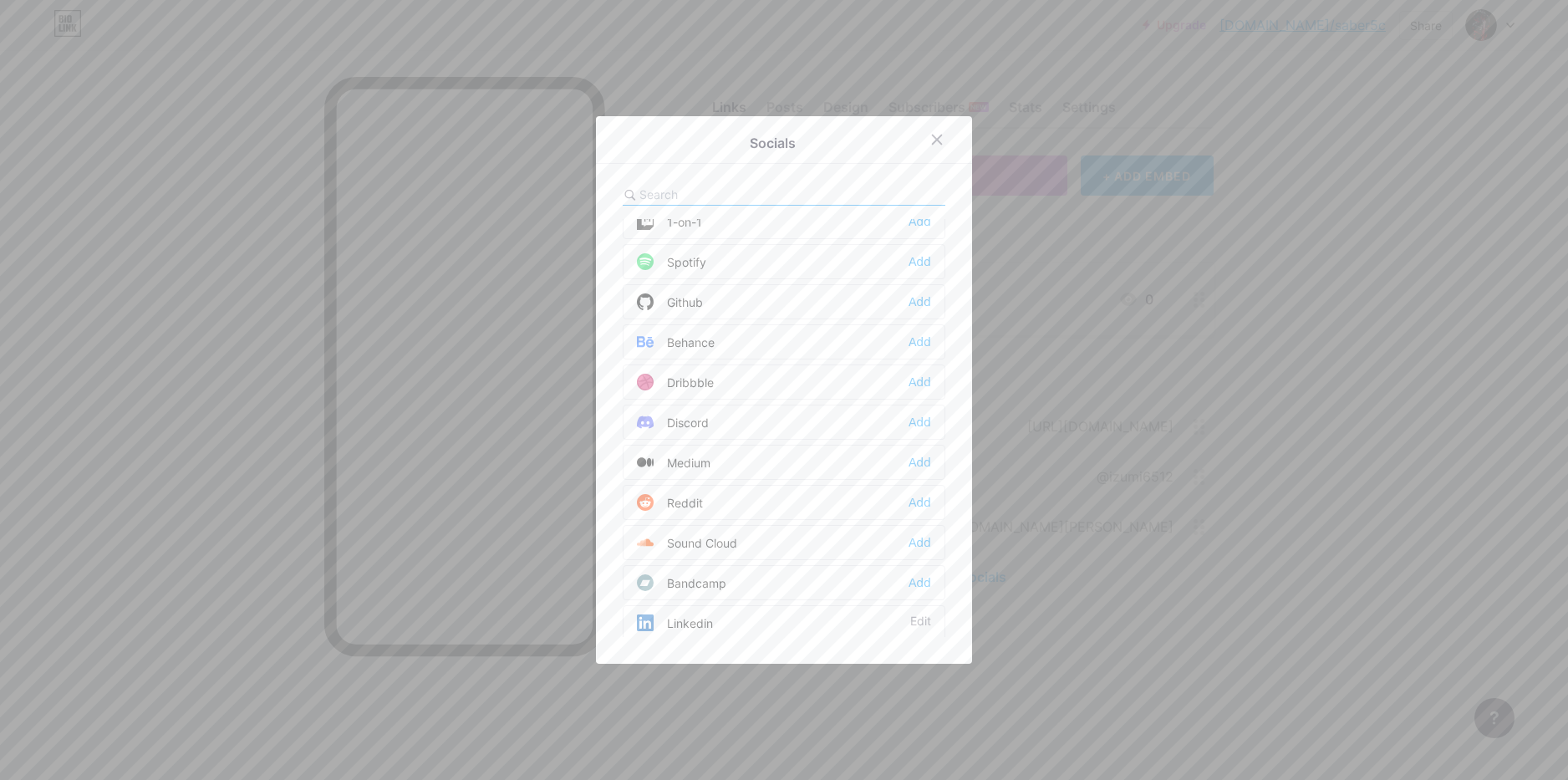
scroll to position [418, 0]
click at [909, 341] on div "Add" at bounding box center [920, 340] width 23 height 17
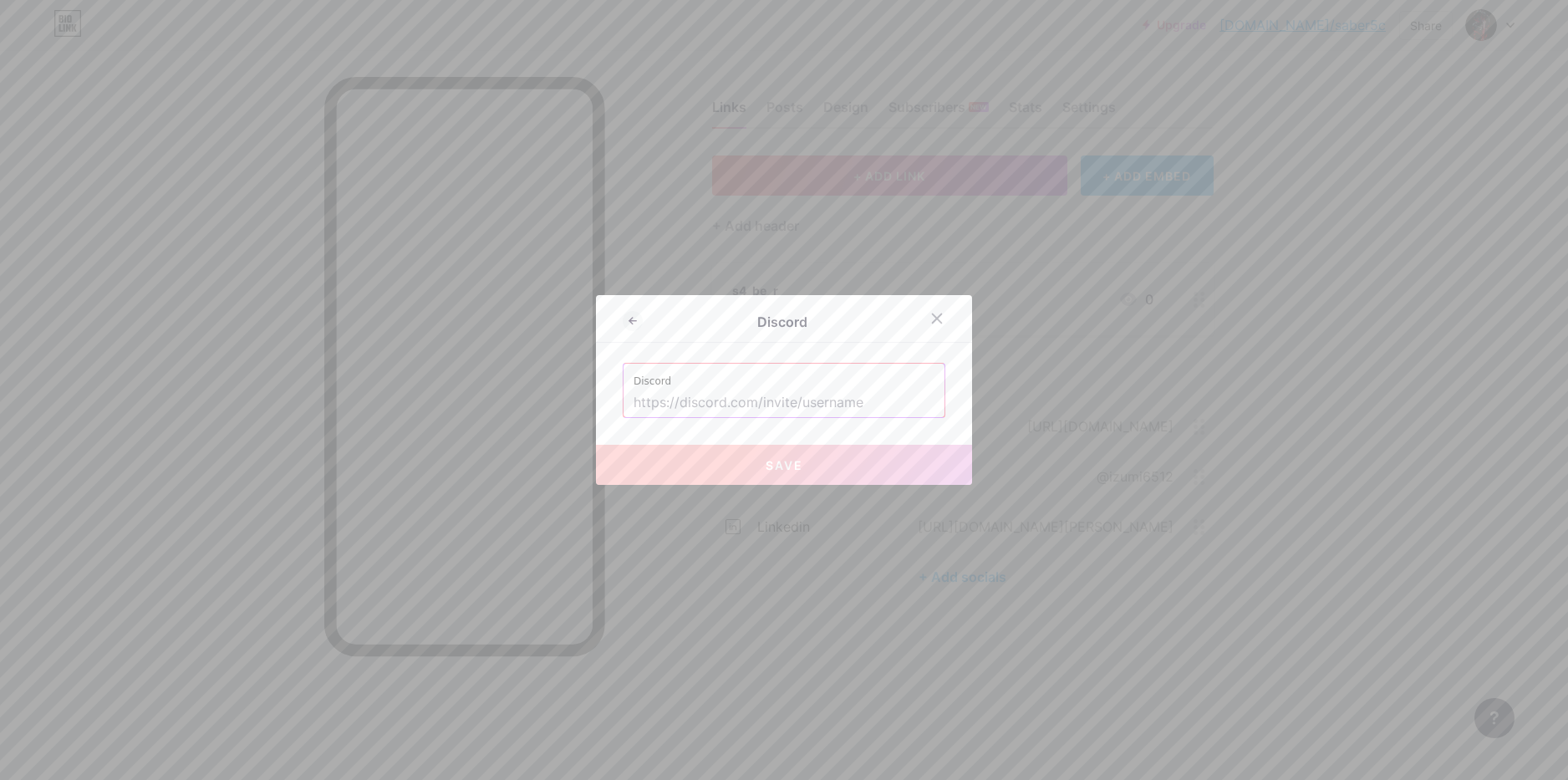
click at [825, 391] on input "text" at bounding box center [784, 402] width 301 height 29
drag, startPoint x: 701, startPoint y: 390, endPoint x: 708, endPoint y: 401, distance: 13.0
click at [701, 390] on input "text" at bounding box center [784, 402] width 301 height 29
paste input "[CREDIT_CARD_NUMBER]"
type input "[CREDIT_CARD_NUMBER]"
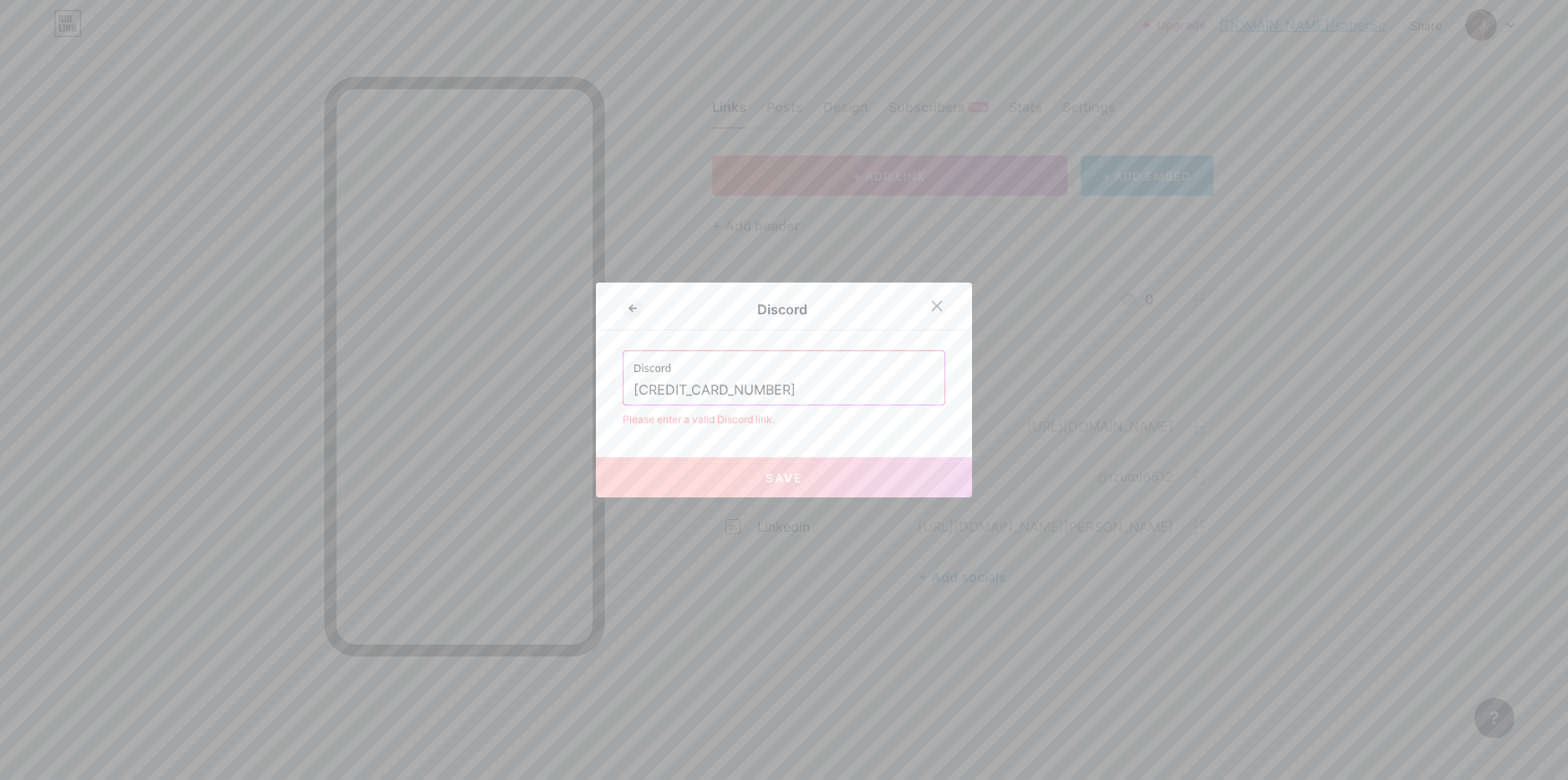
click at [731, 401] on input "[CREDIT_CARD_NUMBER]" at bounding box center [784, 390] width 301 height 29
click at [725, 399] on input "[CREDIT_CARD_NUMBER]" at bounding box center [784, 390] width 301 height 29
paste input "[DOMAIN_NAME]"
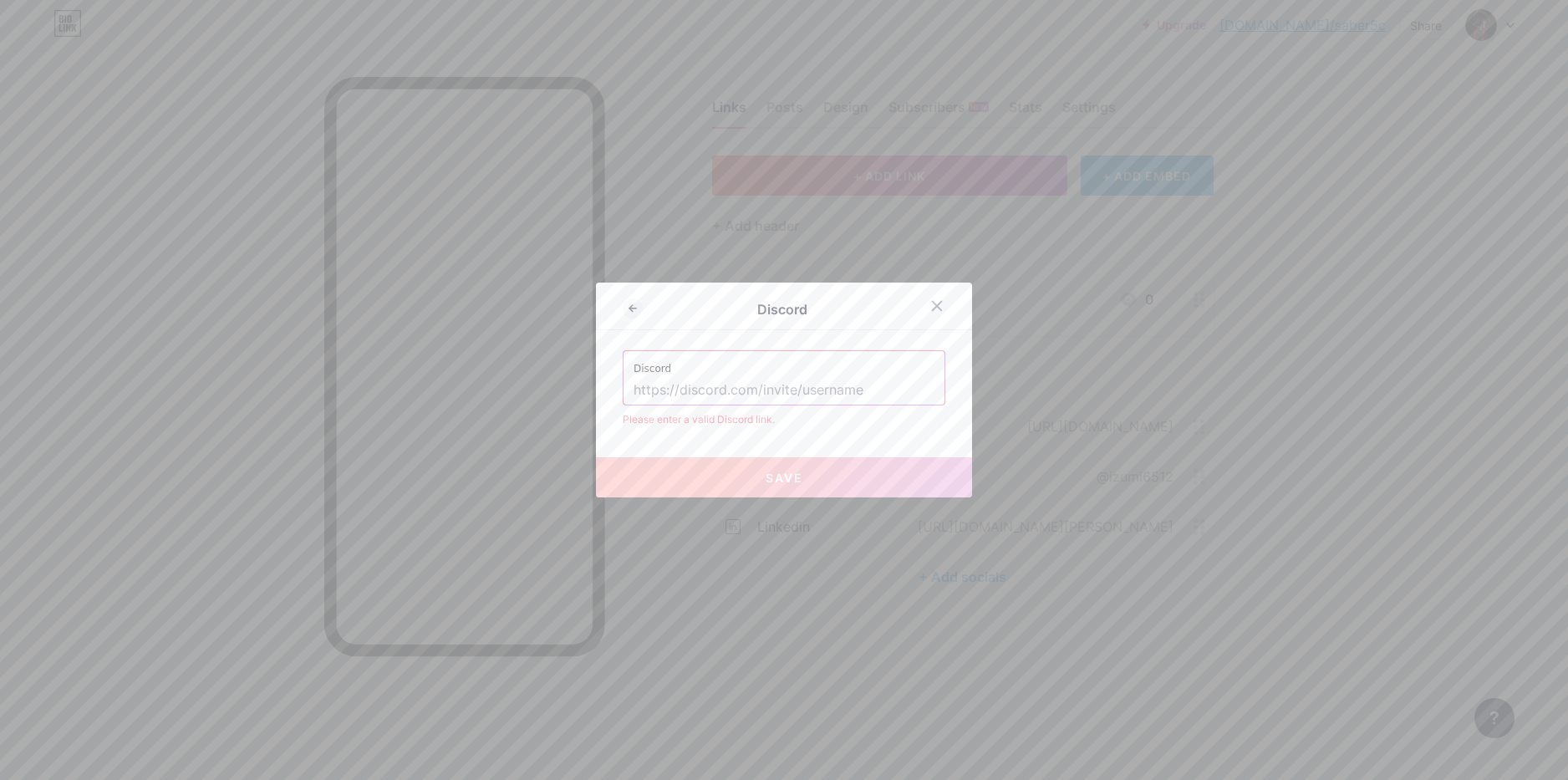
type input "[DOMAIN_NAME]"
click at [702, 386] on input "[DOMAIN_NAME]" at bounding box center [784, 390] width 301 height 29
paste input "[URL][DOMAIN_NAME]"
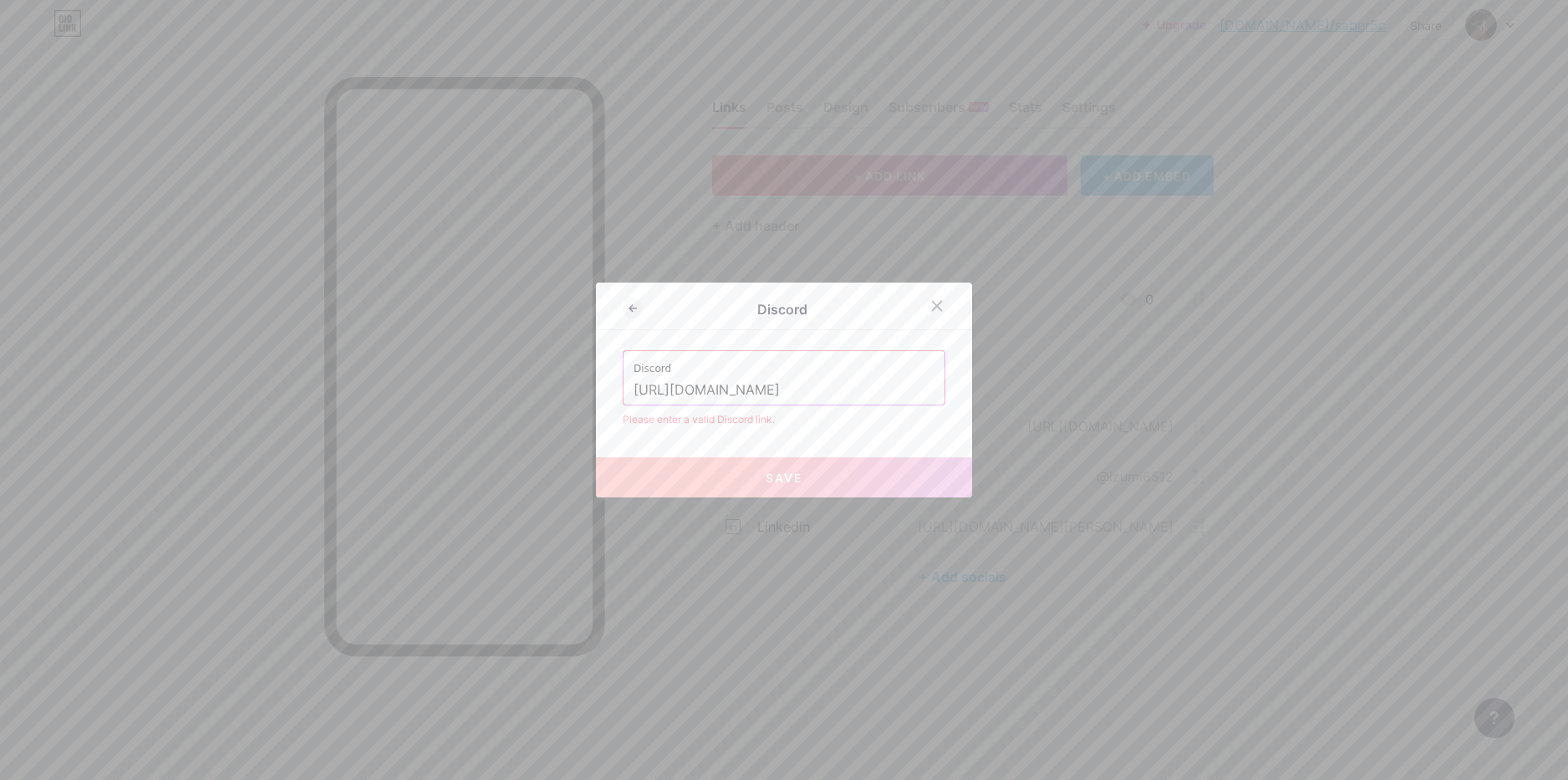
drag, startPoint x: 821, startPoint y: 392, endPoint x: 928, endPoint y: 398, distance: 107.2
click at [928, 398] on div "Discord [URL][DOMAIN_NAME]" at bounding box center [784, 379] width 321 height 54
paste input "[DOMAIN_NAME]"
click at [813, 449] on div "Discord Discord [URL][DOMAIN_NAME][DOMAIN_NAME] Please enter a valid Discord li…" at bounding box center [784, 390] width 376 height 215
click at [835, 425] on div "Please enter a valid Discord link." at bounding box center [784, 419] width 323 height 15
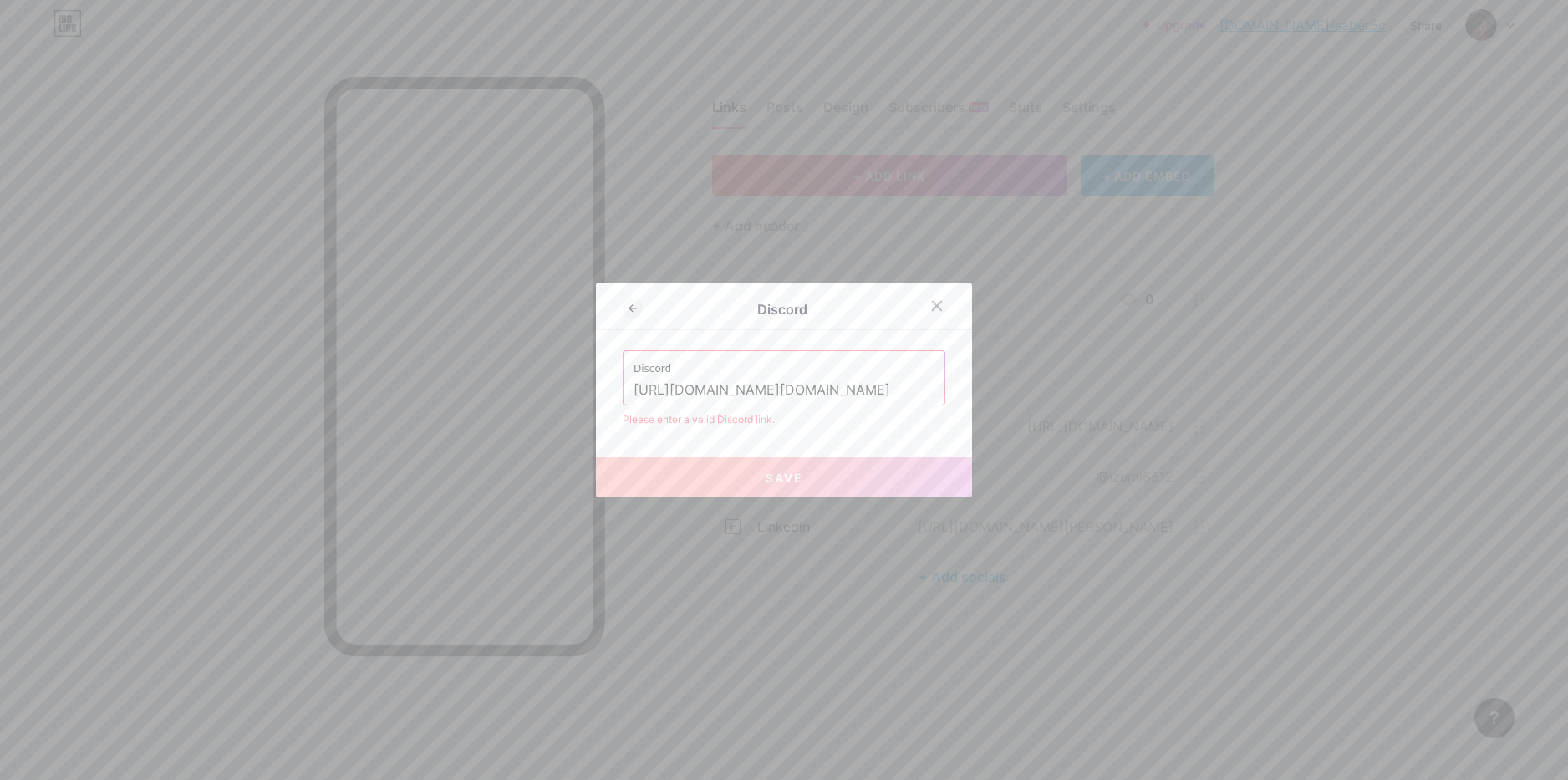
click at [869, 390] on input "[URL][DOMAIN_NAME][DOMAIN_NAME]" at bounding box center [784, 390] width 301 height 29
click at [851, 388] on input "[URL][DOMAIN_NAME][DOMAIN_NAME]" at bounding box center [784, 390] width 301 height 29
drag, startPoint x: 880, startPoint y: 390, endPoint x: 780, endPoint y: 390, distance: 100.0
click at [780, 390] on input "[URL][DOMAIN_NAME][DOMAIN_NAME]" at bounding box center [784, 390] width 301 height 29
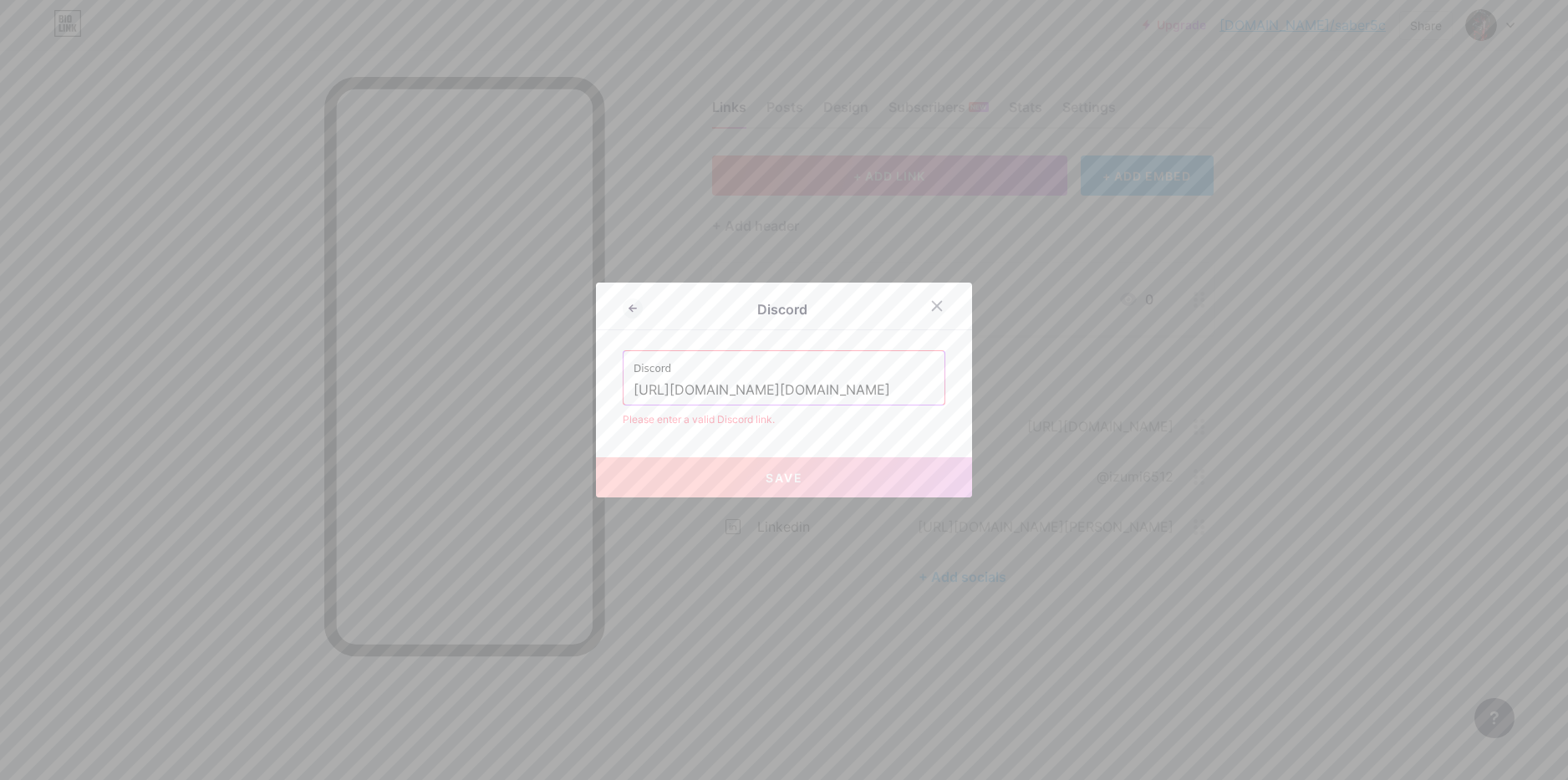
paste input "text"
click at [853, 405] on div "Discord [URL][DOMAIN_NAME][DOMAIN_NAME] Please enter a valid Discord link." at bounding box center [784, 389] width 323 height 77
click at [731, 384] on input "[URL][DOMAIN_NAME][DOMAIN_NAME]" at bounding box center [784, 390] width 301 height 29
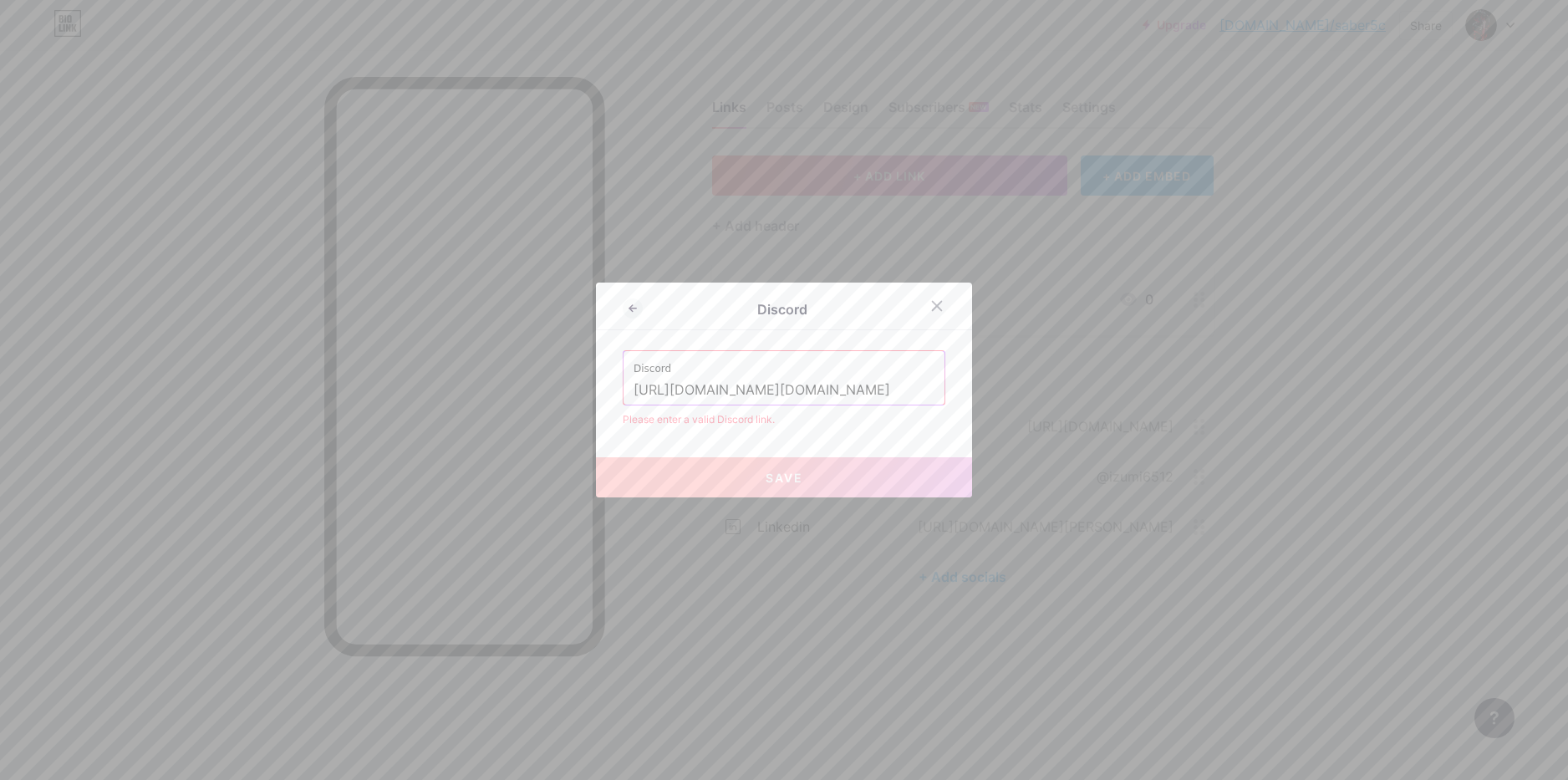
paste input ".com/users/1234567890"
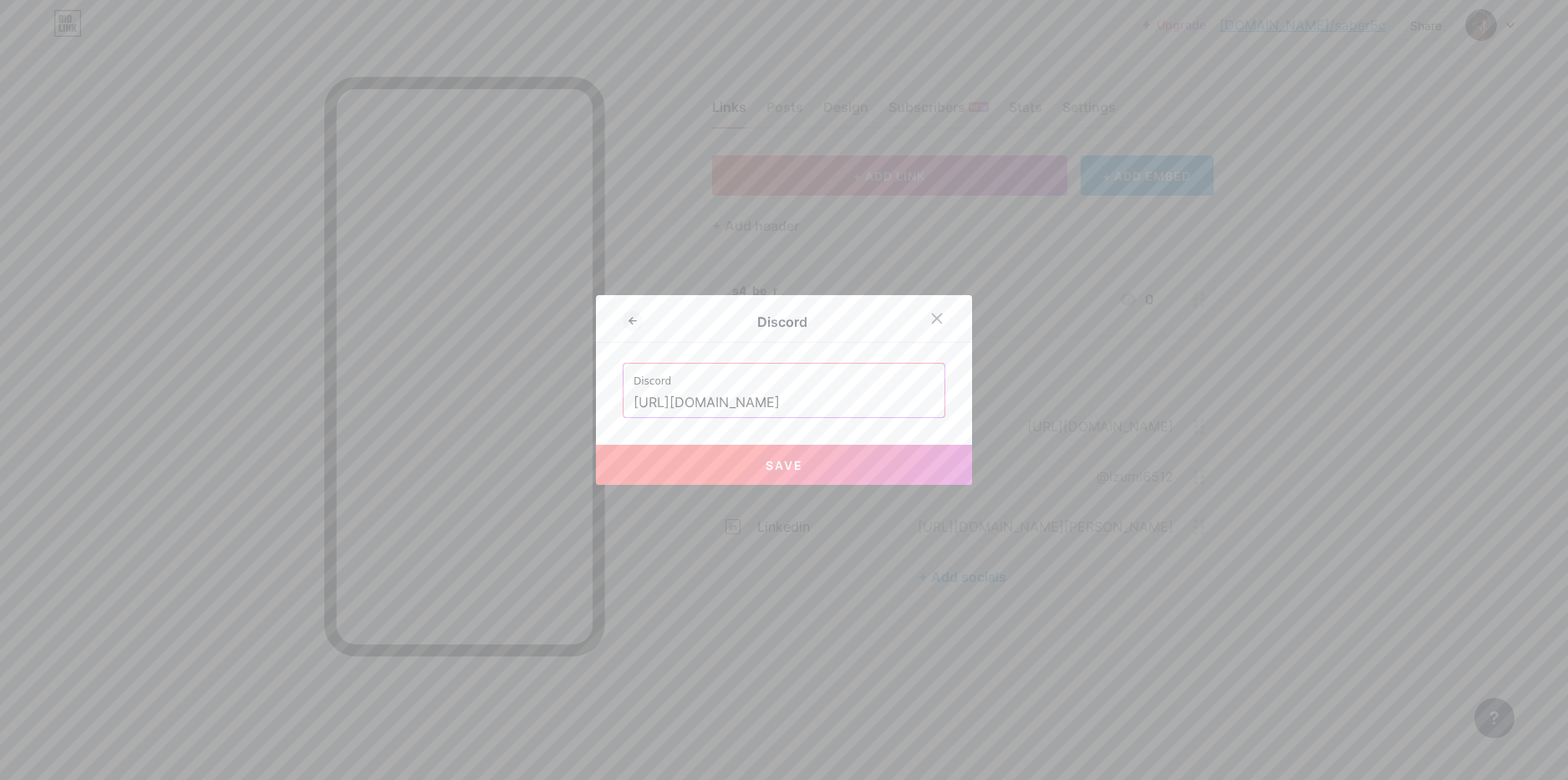
drag, startPoint x: 896, startPoint y: 404, endPoint x: 796, endPoint y: 399, distance: 100.1
click at [796, 399] on input "[URL][DOMAIN_NAME]" at bounding box center [784, 402] width 301 height 29
paste input "[CREDIT_CARD_NUMBER]"
type input "[URL][DOMAIN_NAME]"
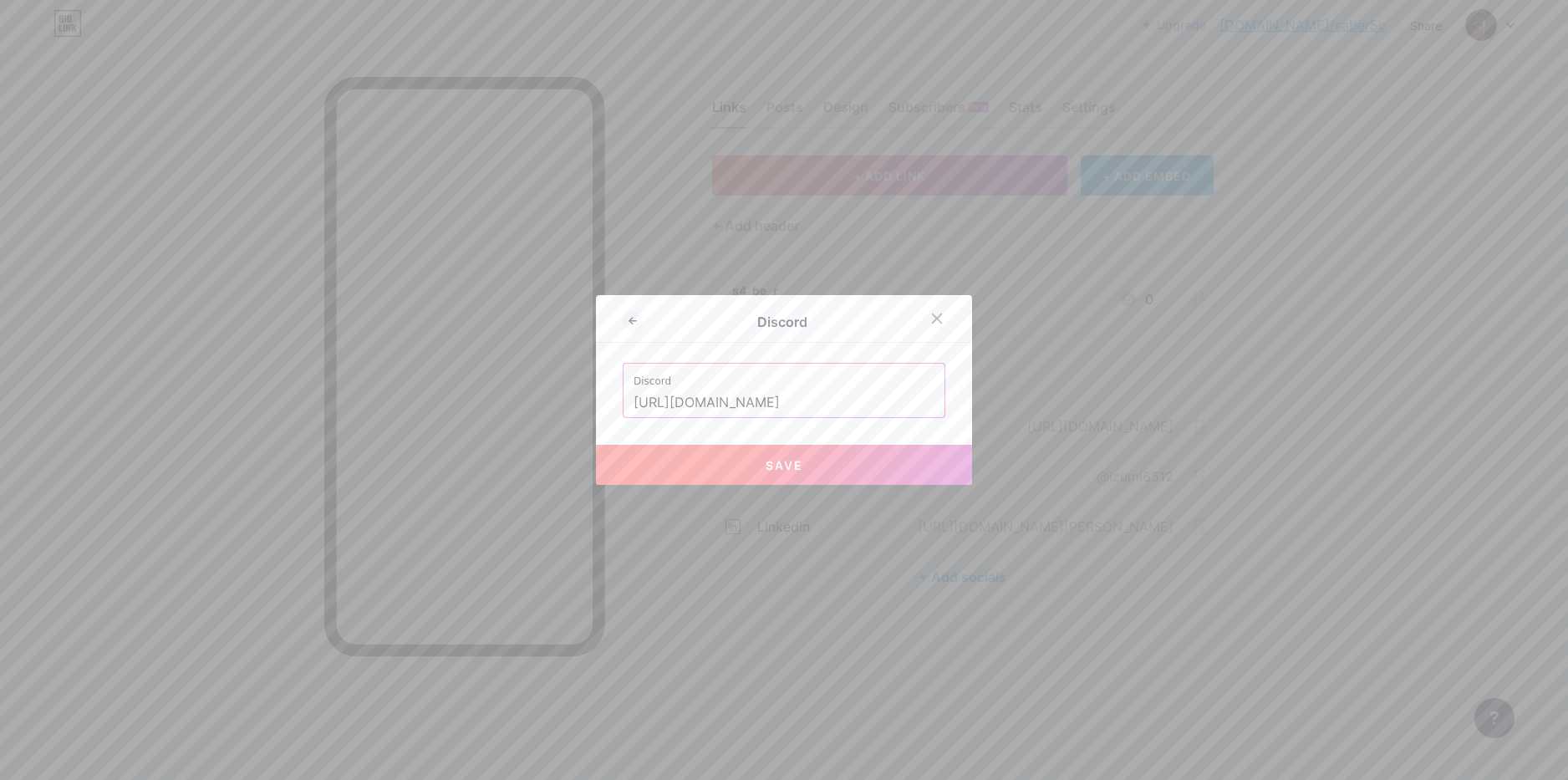
click at [855, 468] on button "Save" at bounding box center [784, 465] width 376 height 40
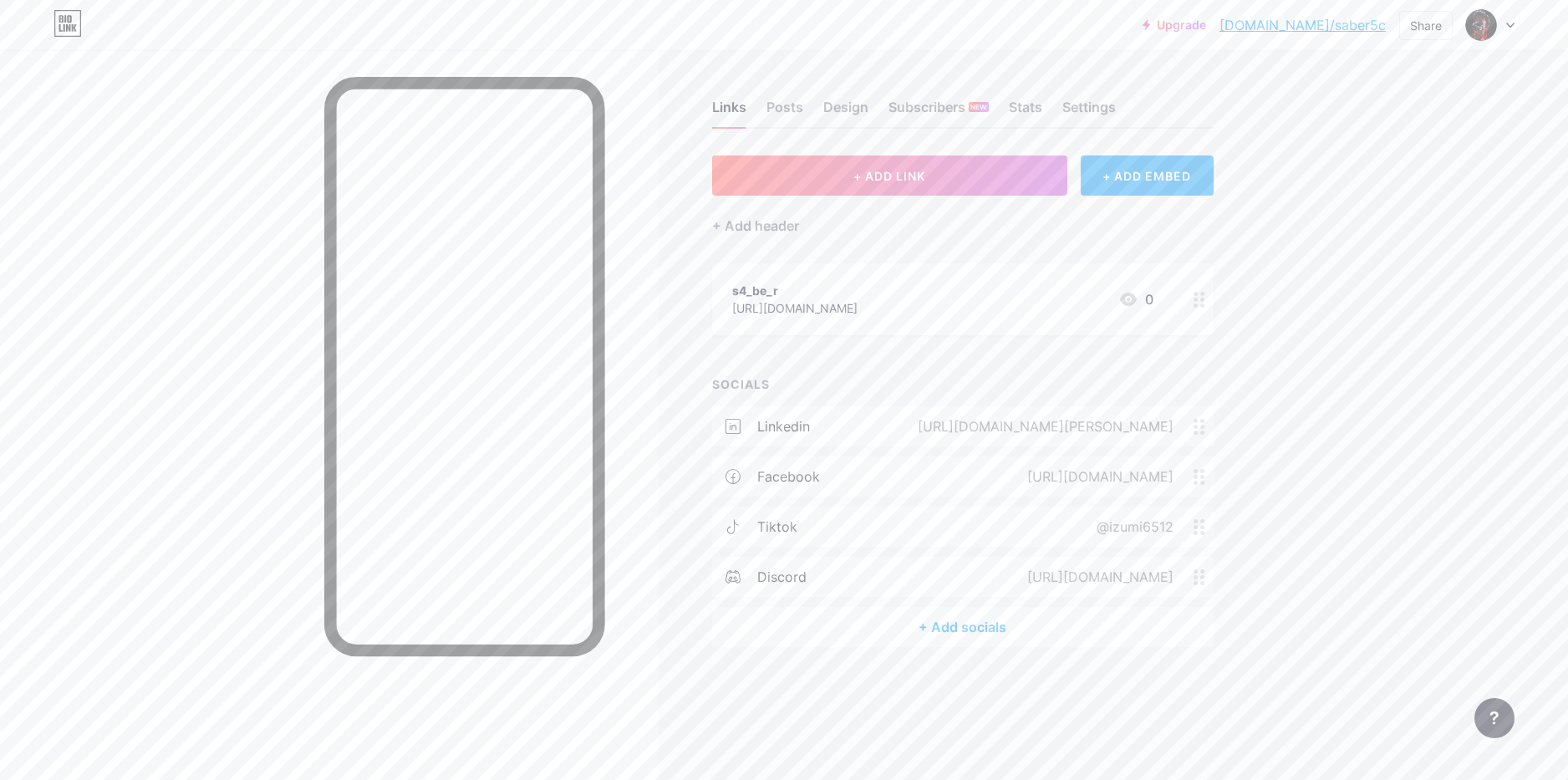
click at [950, 630] on div "+ Add socials" at bounding box center [962, 627] width 501 height 40
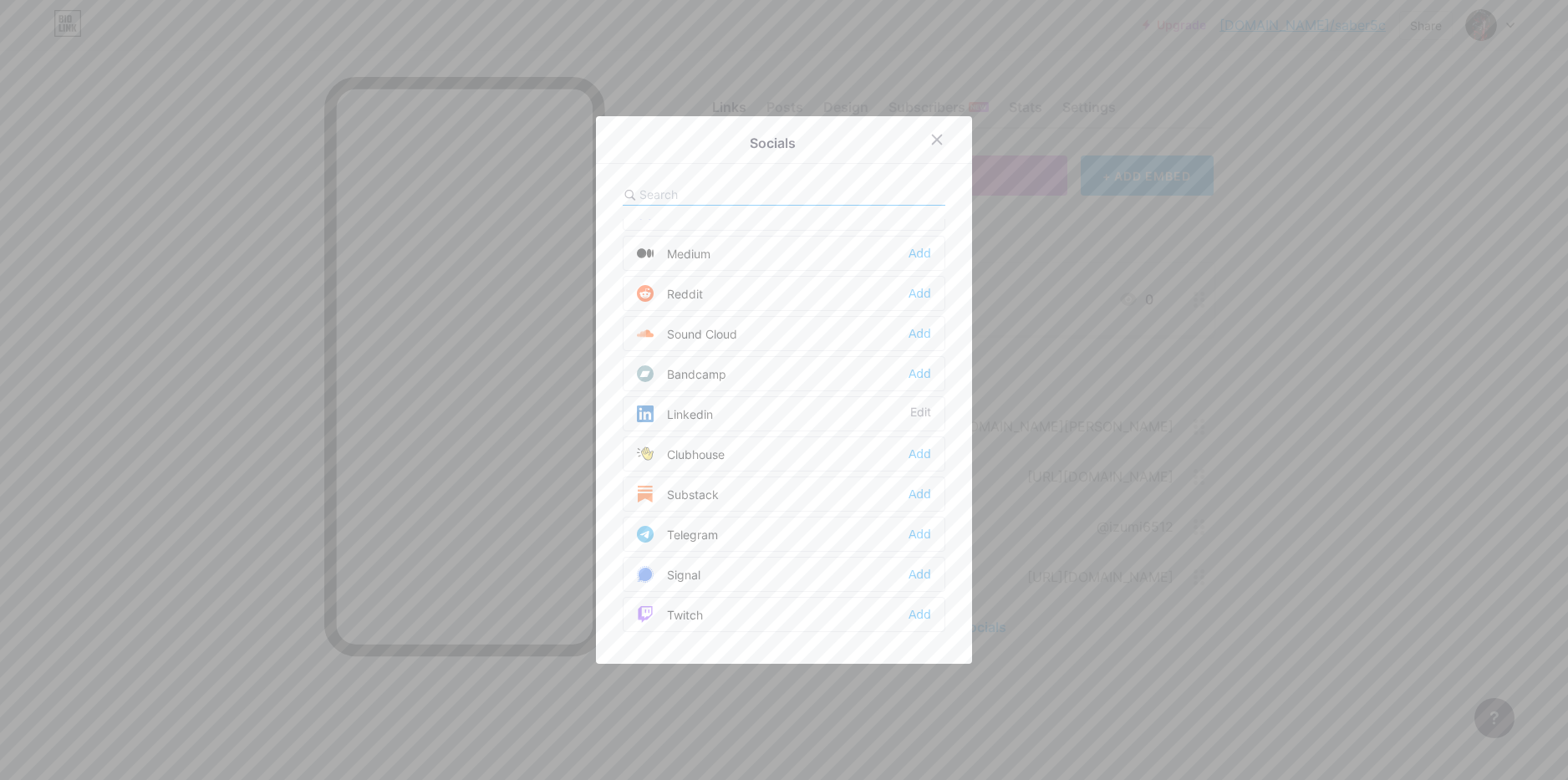
scroll to position [585, 0]
click at [913, 496] on div "Add" at bounding box center [920, 494] width 23 height 17
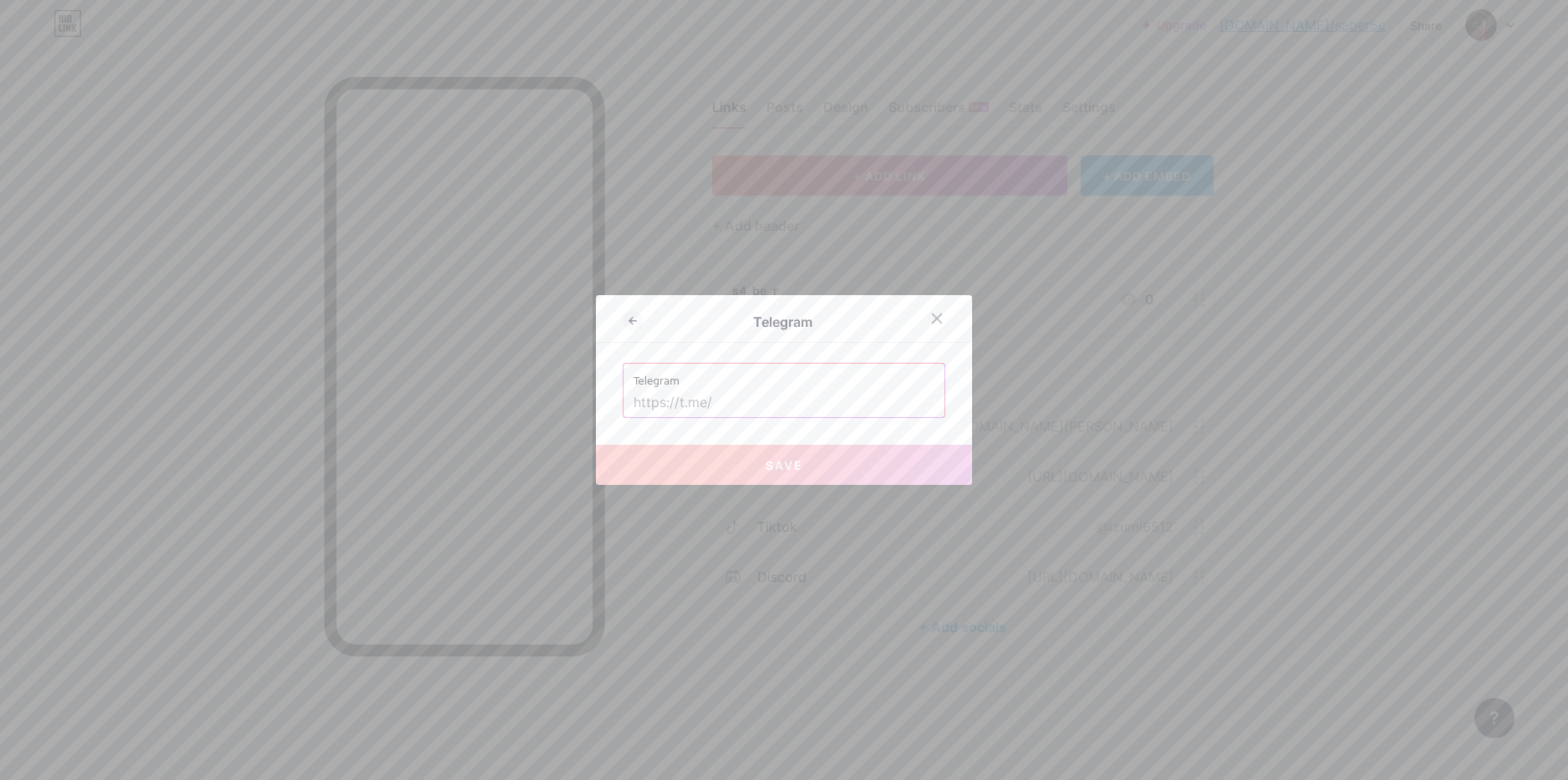
click at [746, 404] on input "text" at bounding box center [784, 402] width 301 height 29
paste input "S4b33r"
type input "S4b33r"
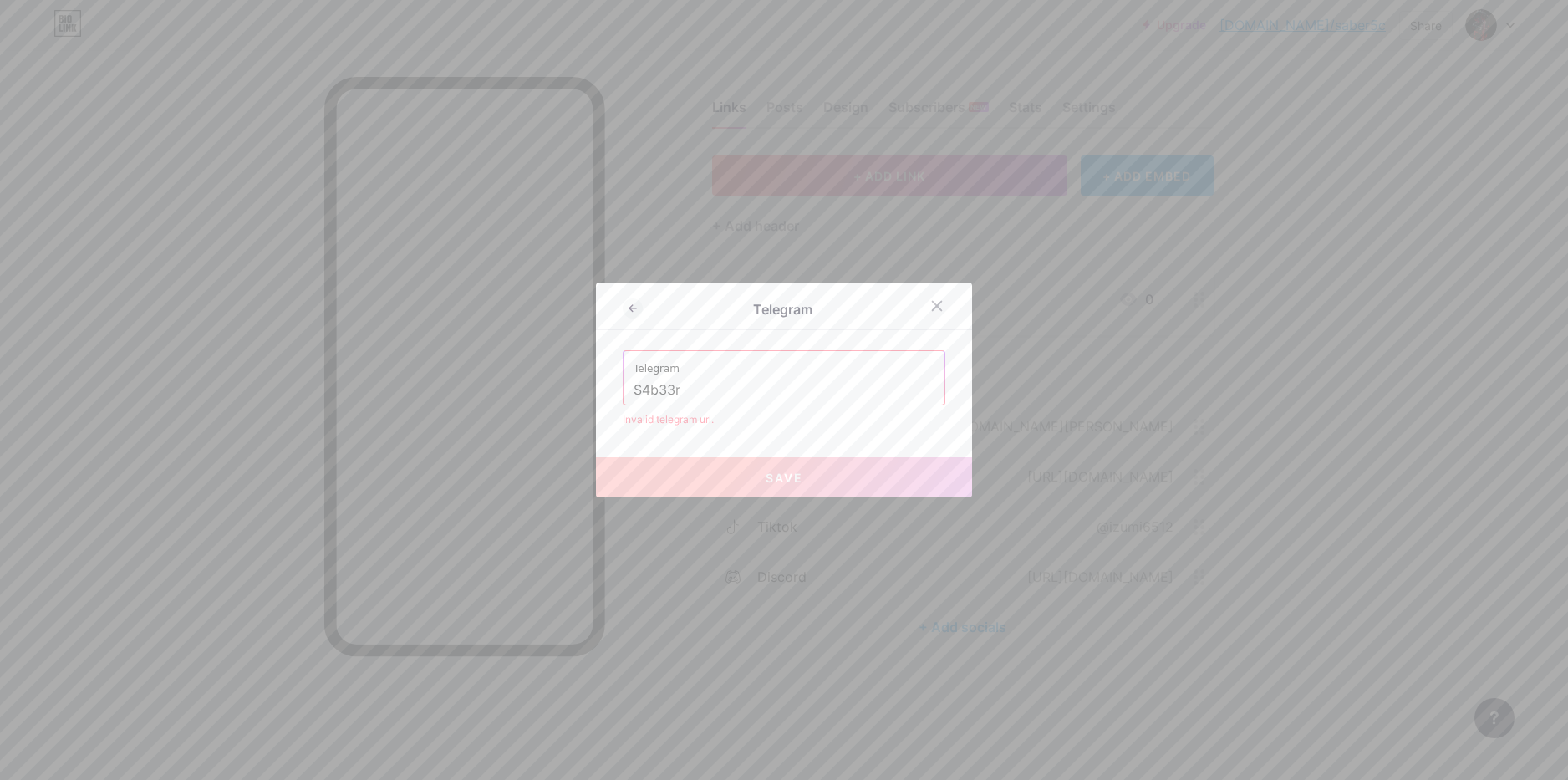
click at [743, 392] on input "S4b33r" at bounding box center [784, 390] width 301 height 29
click at [741, 392] on input "S4b33r" at bounding box center [784, 390] width 301 height 29
click at [732, 396] on input "https" at bounding box center [784, 390] width 301 height 29
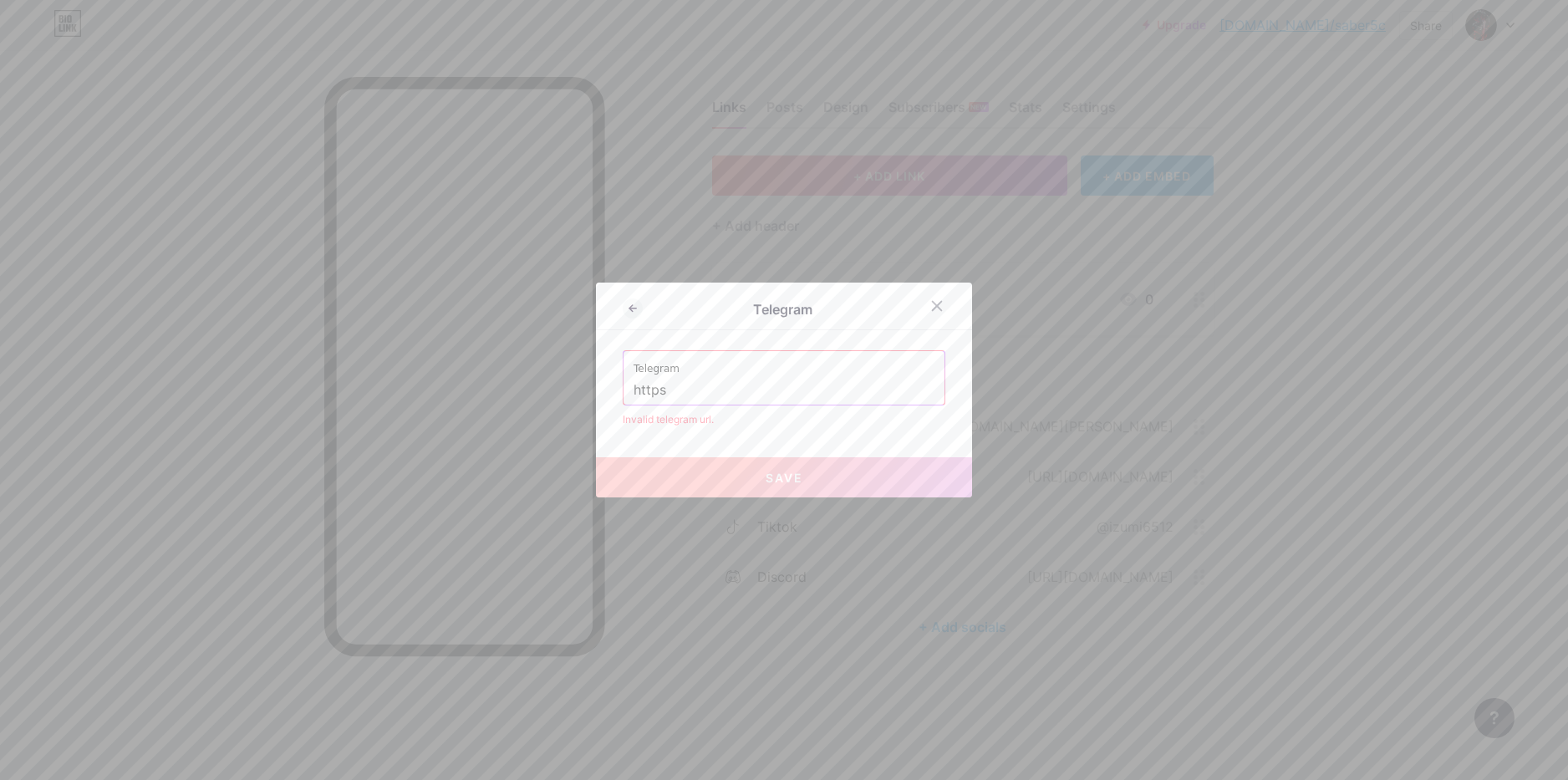
click at [729, 395] on input "https" at bounding box center [784, 390] width 301 height 29
type input "http"
click at [736, 397] on input "http" at bounding box center [784, 390] width 301 height 29
paste input "[URL][DOMAIN_NAME]"
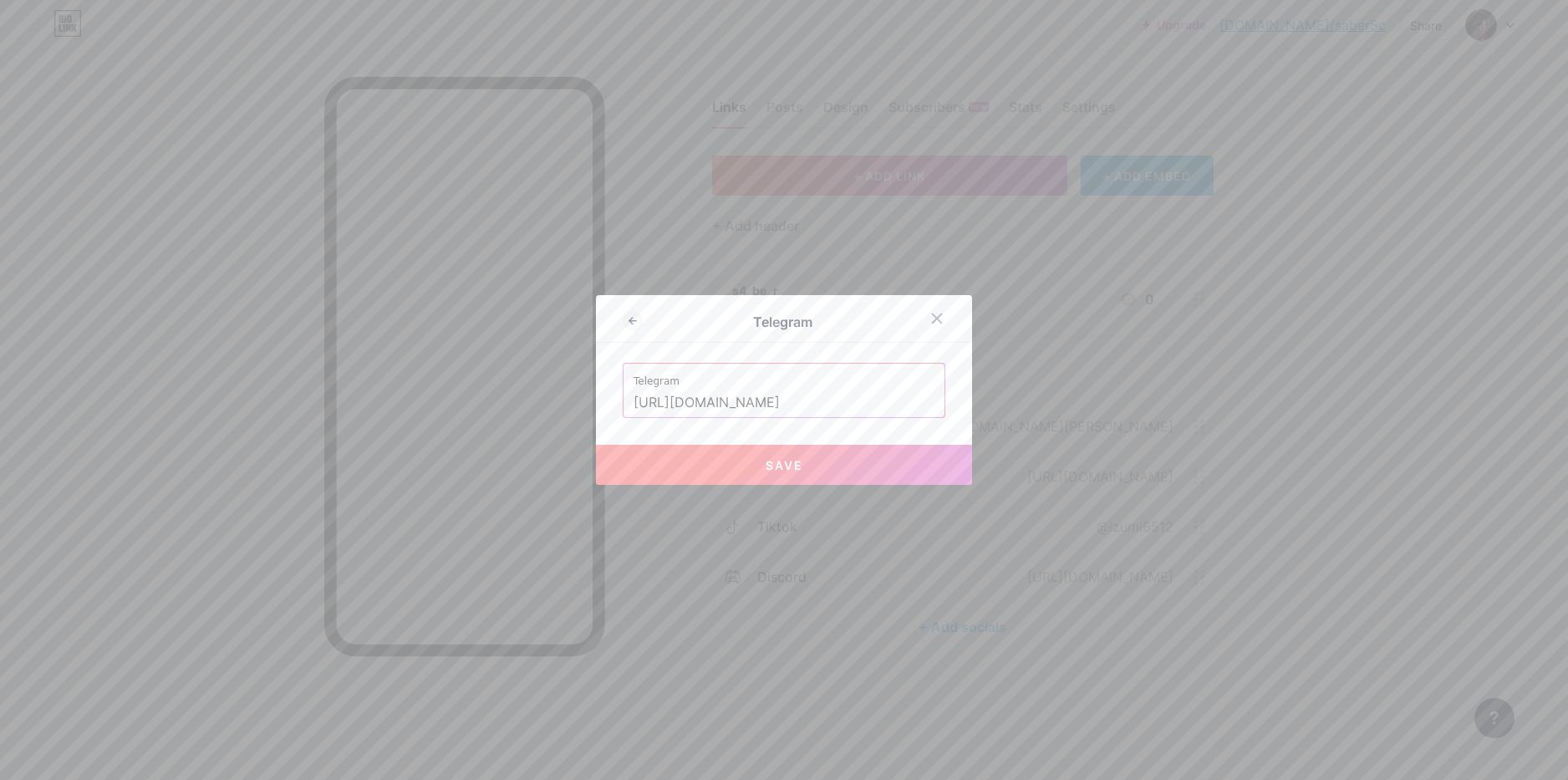
paste input "S4b33r"
type input "[URL][DOMAIN_NAME]"
click at [780, 461] on span "Save" at bounding box center [784, 465] width 38 height 14
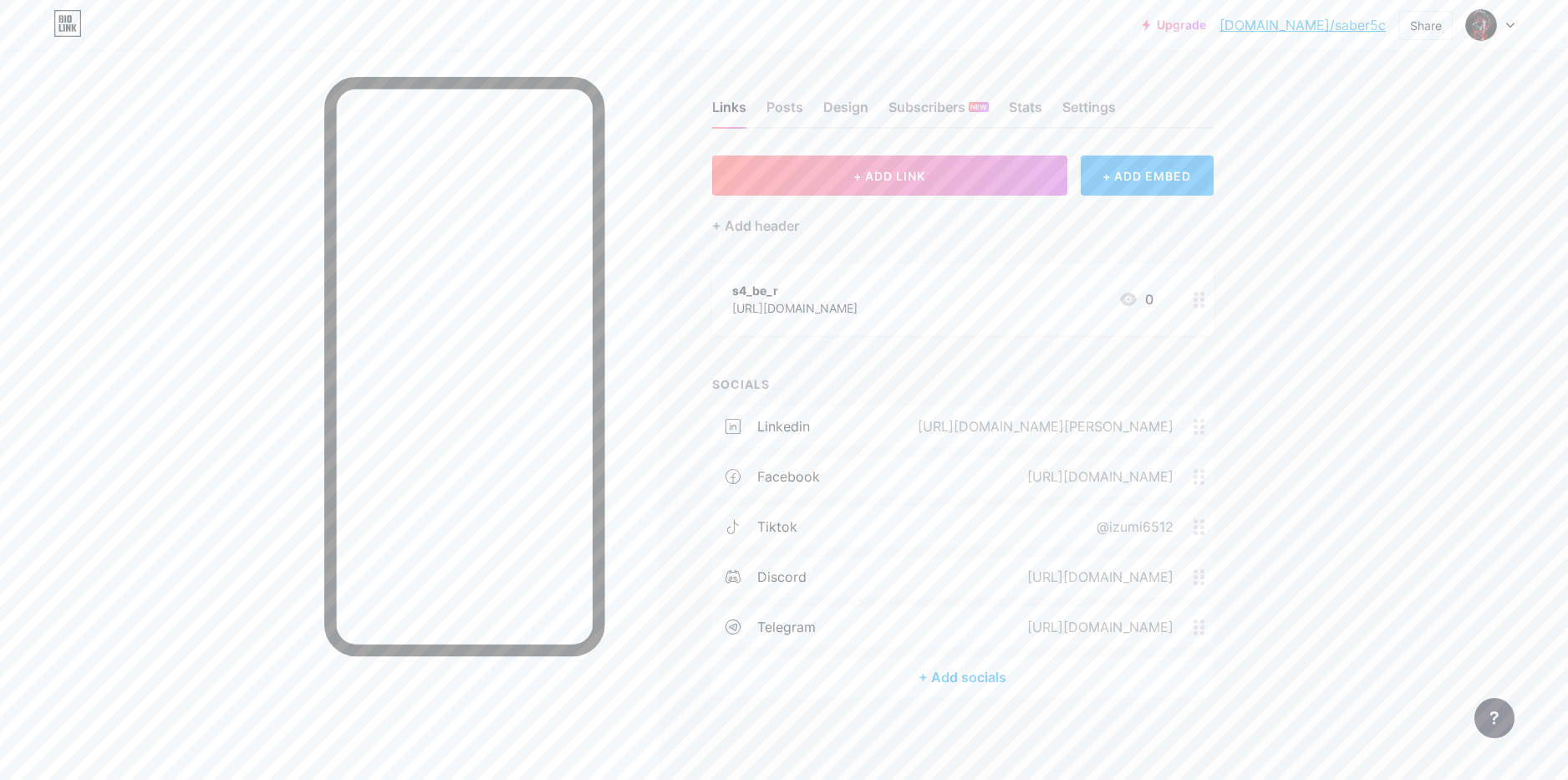
click at [938, 691] on div "+ Add socials" at bounding box center [962, 678] width 501 height 40
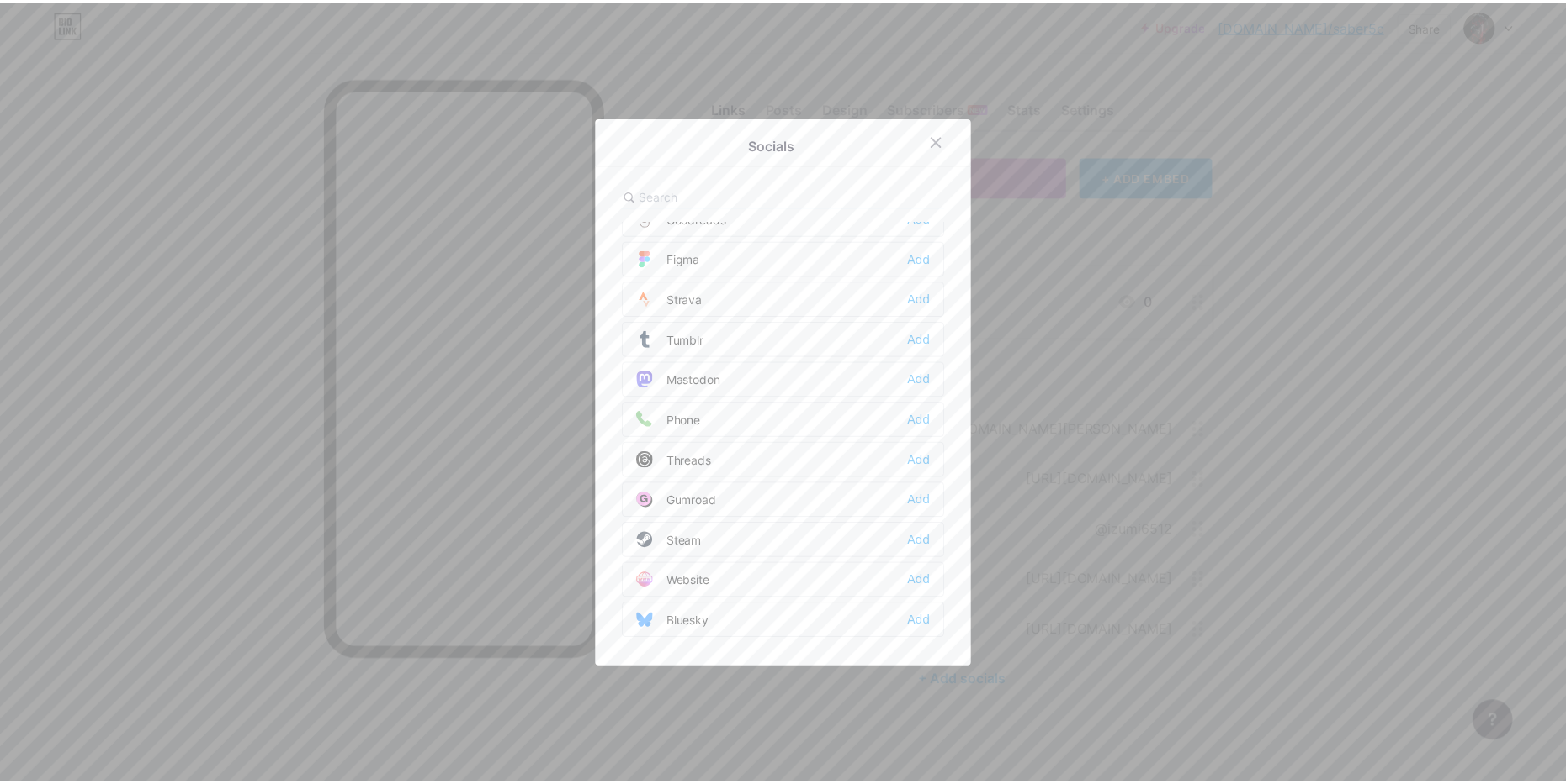
scroll to position [1517, 0]
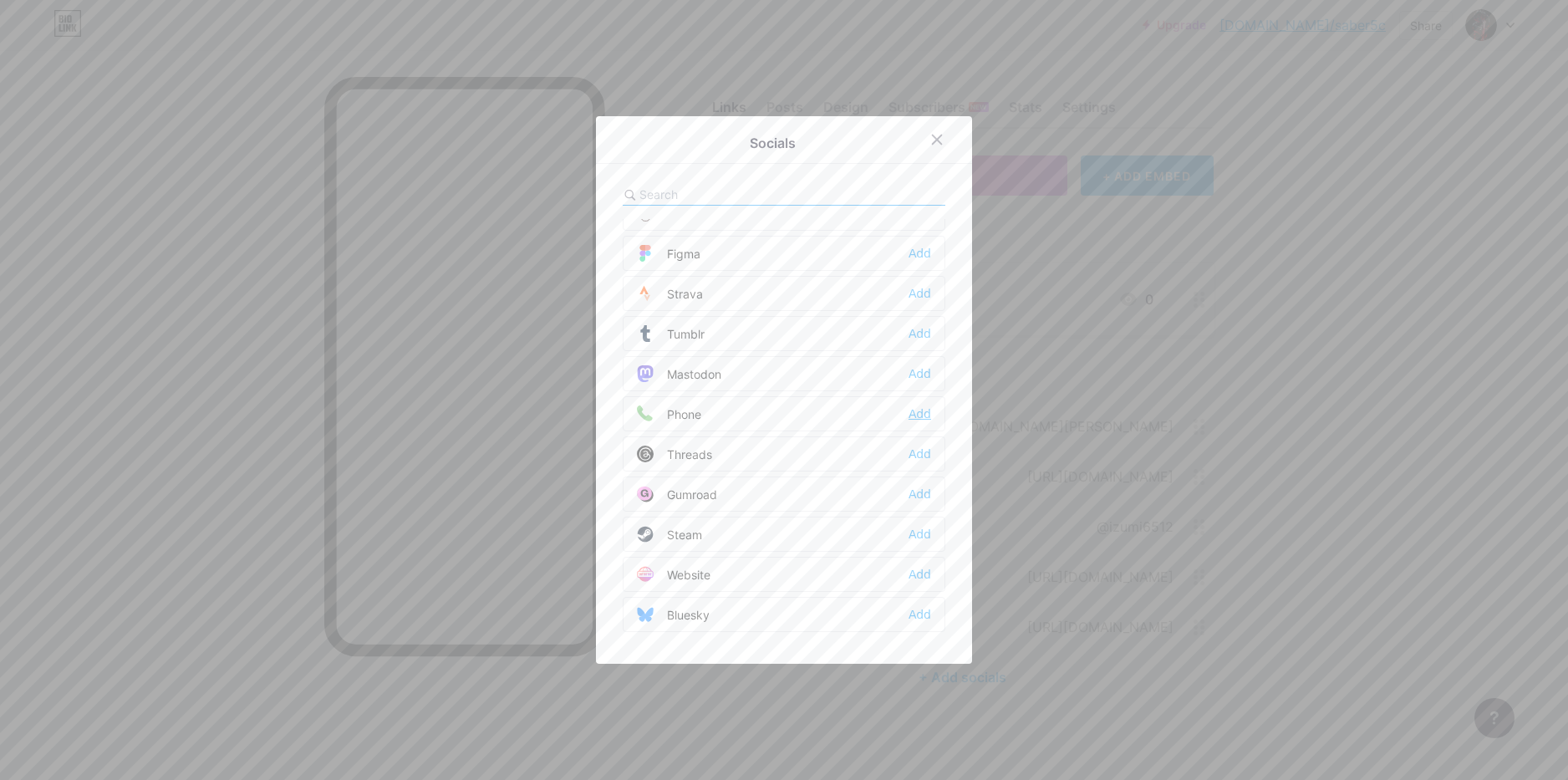
click at [911, 417] on div "Add" at bounding box center [920, 413] width 23 height 17
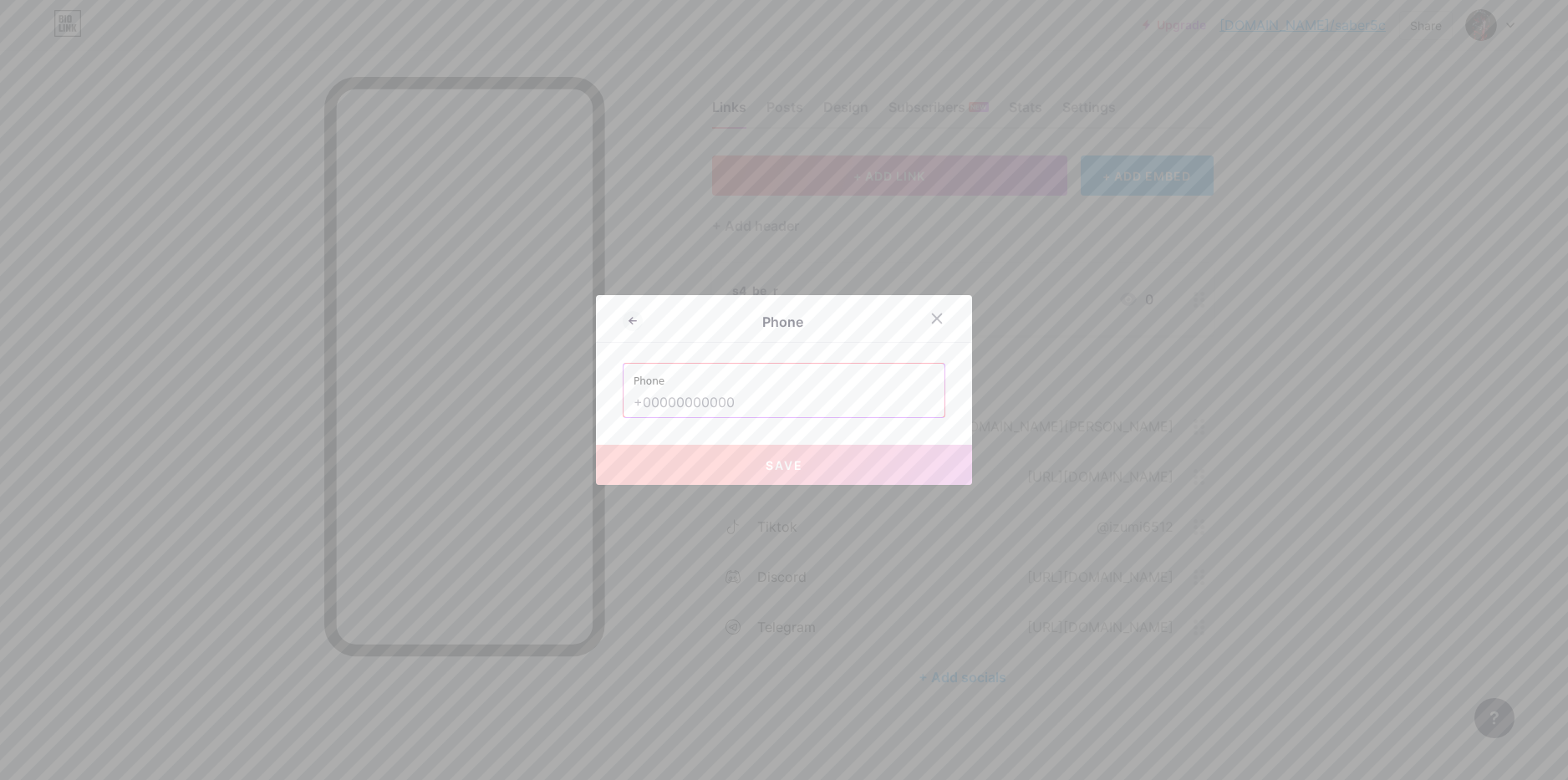
click at [729, 416] on input "text" at bounding box center [784, 402] width 301 height 29
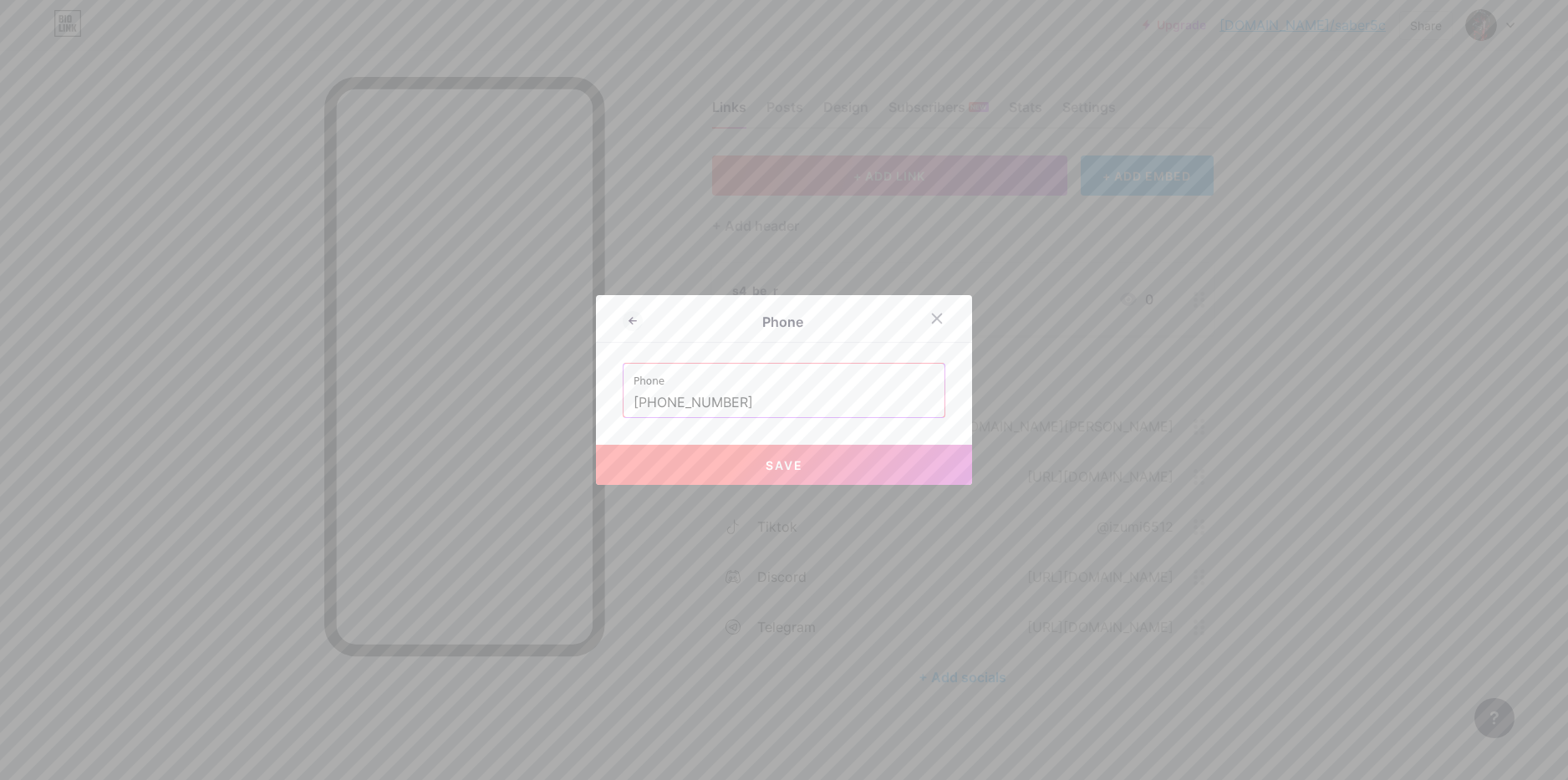
click at [733, 455] on button "Save" at bounding box center [784, 465] width 376 height 40
type input "tel:[PHONE_NUMBER]"
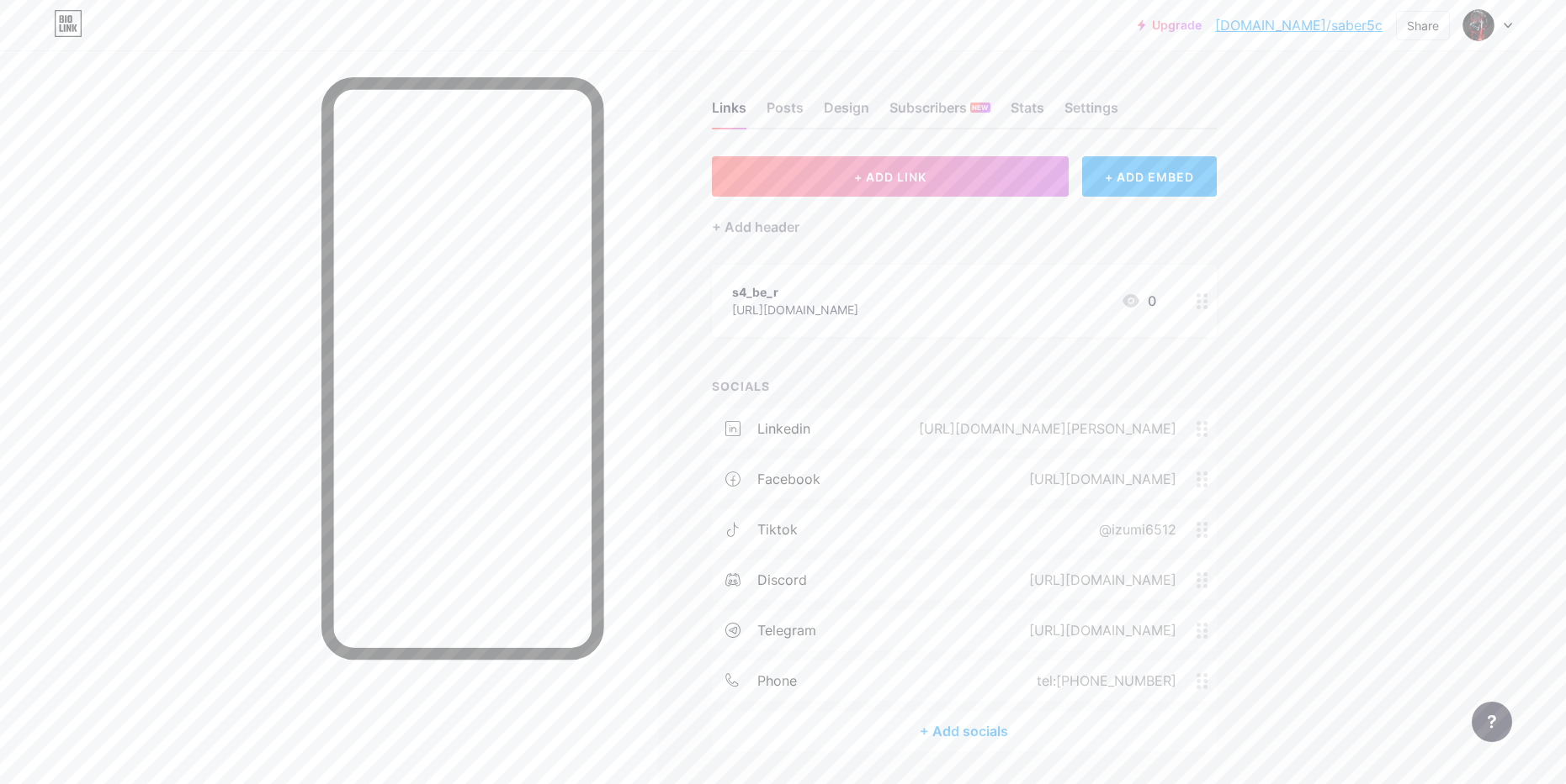
click at [969, 733] on div "+ Add socials" at bounding box center [963, 731] width 505 height 40
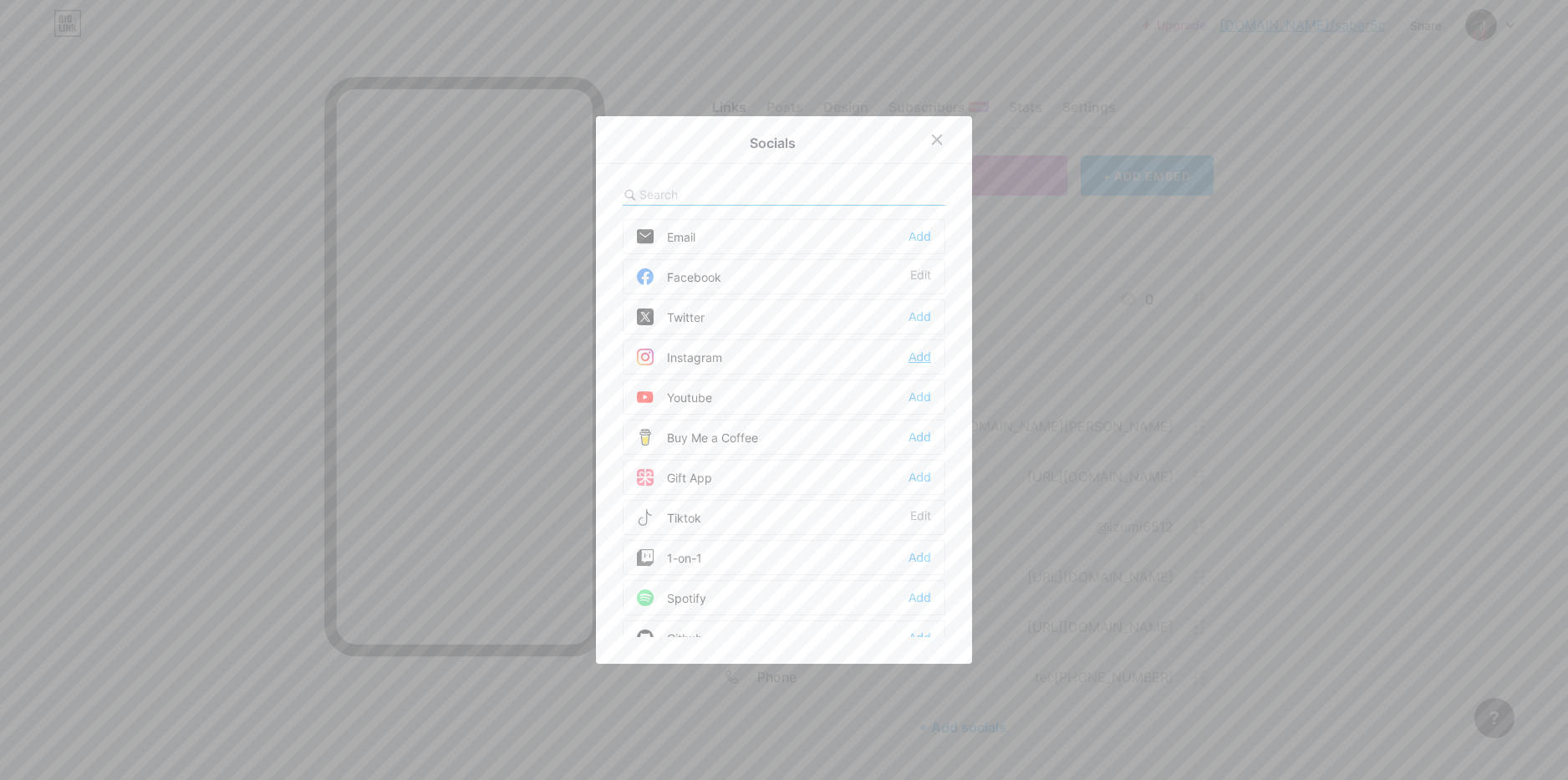
click at [912, 357] on div "Add" at bounding box center [920, 357] width 23 height 17
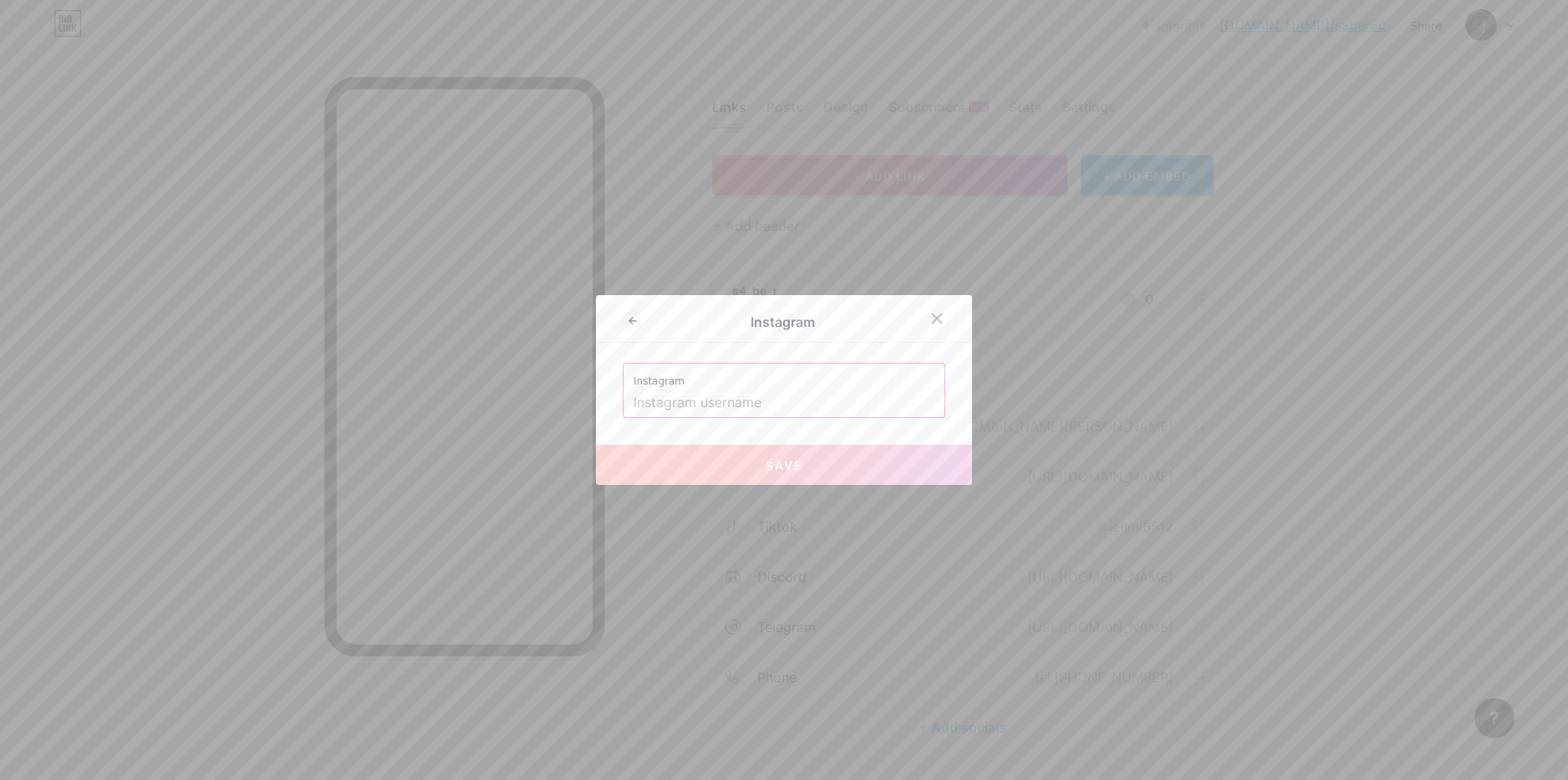
click at [732, 375] on label "Instagram" at bounding box center [784, 376] width 301 height 25
click at [737, 399] on input "text" at bounding box center [784, 402] width 301 height 29
drag, startPoint x: 930, startPoint y: 339, endPoint x: 939, endPoint y: 328, distance: 14.2
click at [934, 337] on div "Instagram" at bounding box center [784, 324] width 376 height 40
click at [935, 325] on div at bounding box center [937, 319] width 30 height 30
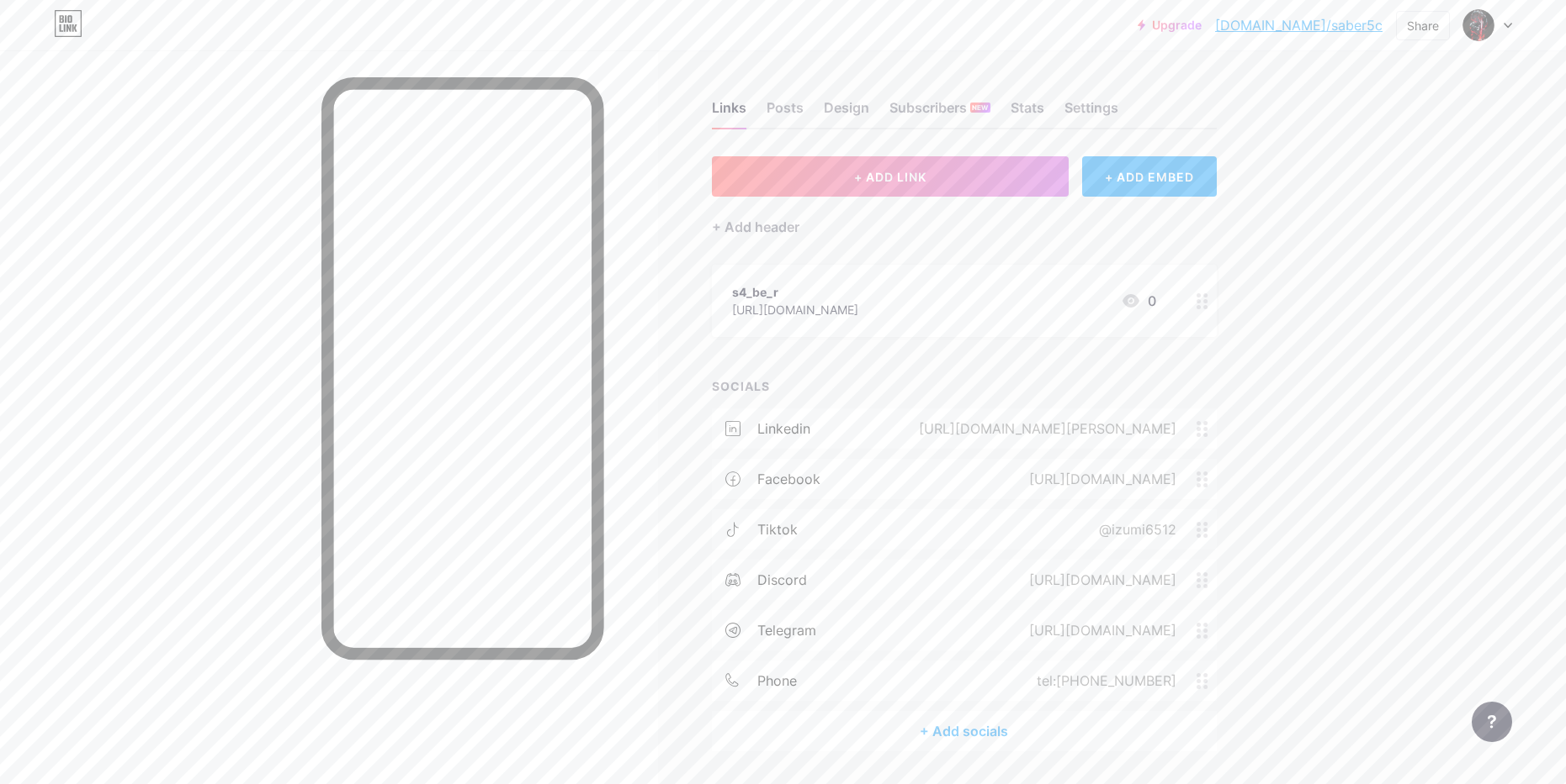
drag, startPoint x: 789, startPoint y: 290, endPoint x: 732, endPoint y: 291, distance: 57.0
click at [732, 291] on div "s4_be_r [URL][DOMAIN_NAME] 0" at bounding box center [963, 301] width 505 height 72
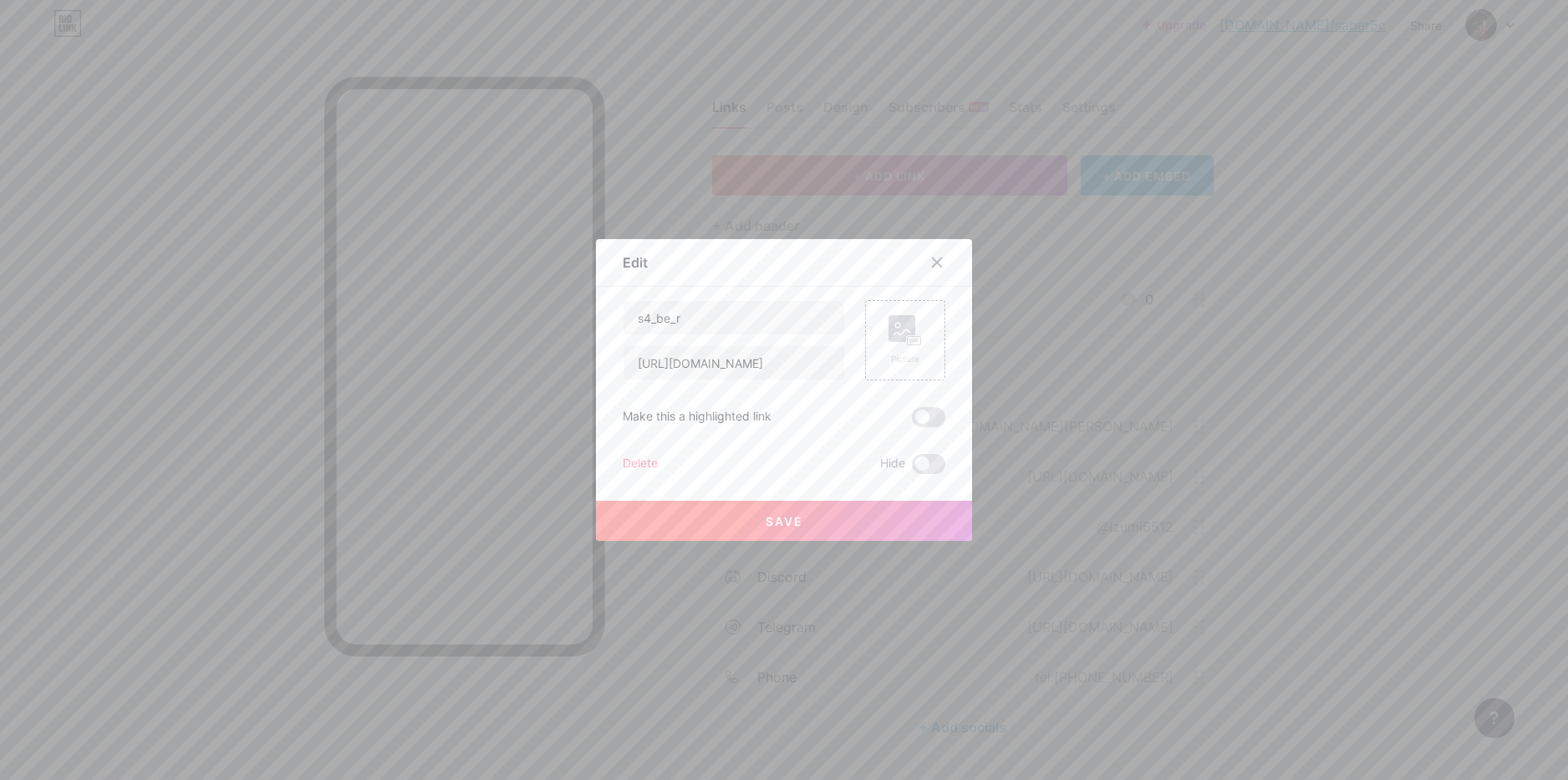
drag, startPoint x: 994, startPoint y: 340, endPoint x: 1012, endPoint y: 336, distance: 18.4
click at [993, 340] on div at bounding box center [784, 390] width 1568 height 780
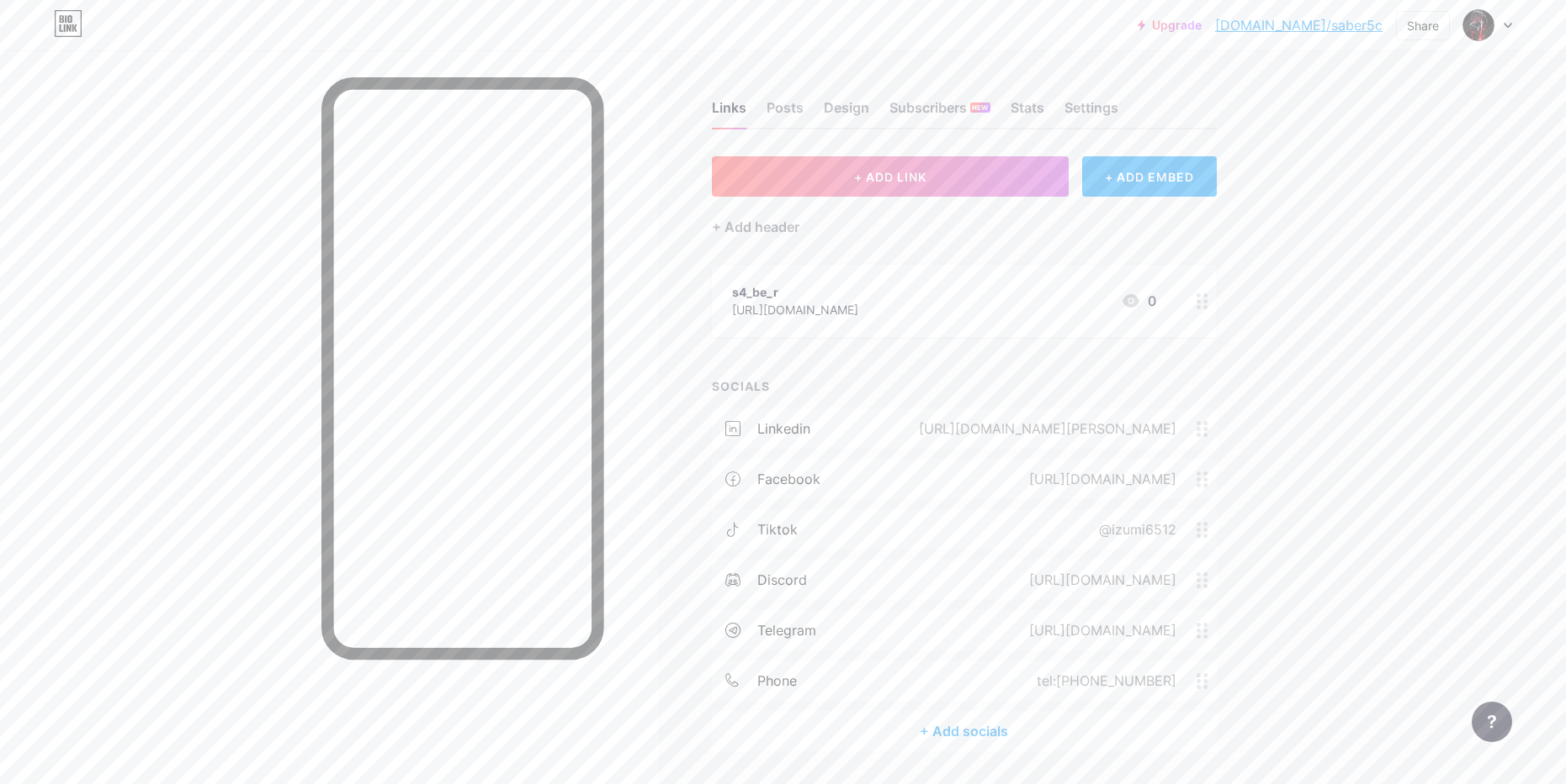
click at [687, 357] on div "Links Posts Design Subscribers NEW Stats Settings + ADD LINK + ADD EMBED + Add …" at bounding box center [644, 443] width 1287 height 785
click at [789, 104] on div "Posts" at bounding box center [784, 113] width 37 height 30
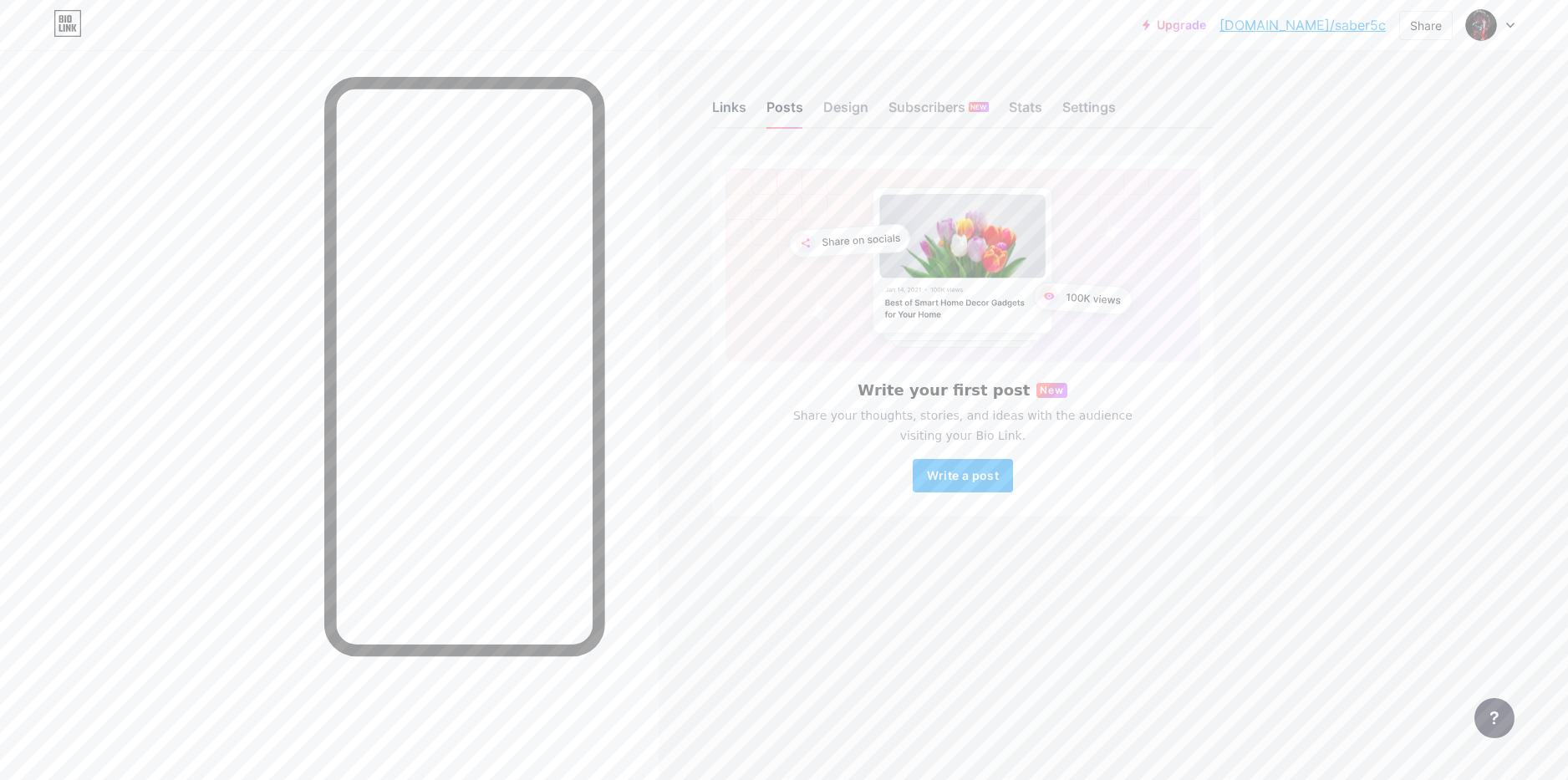
click at [732, 112] on div "Links" at bounding box center [729, 112] width 35 height 30
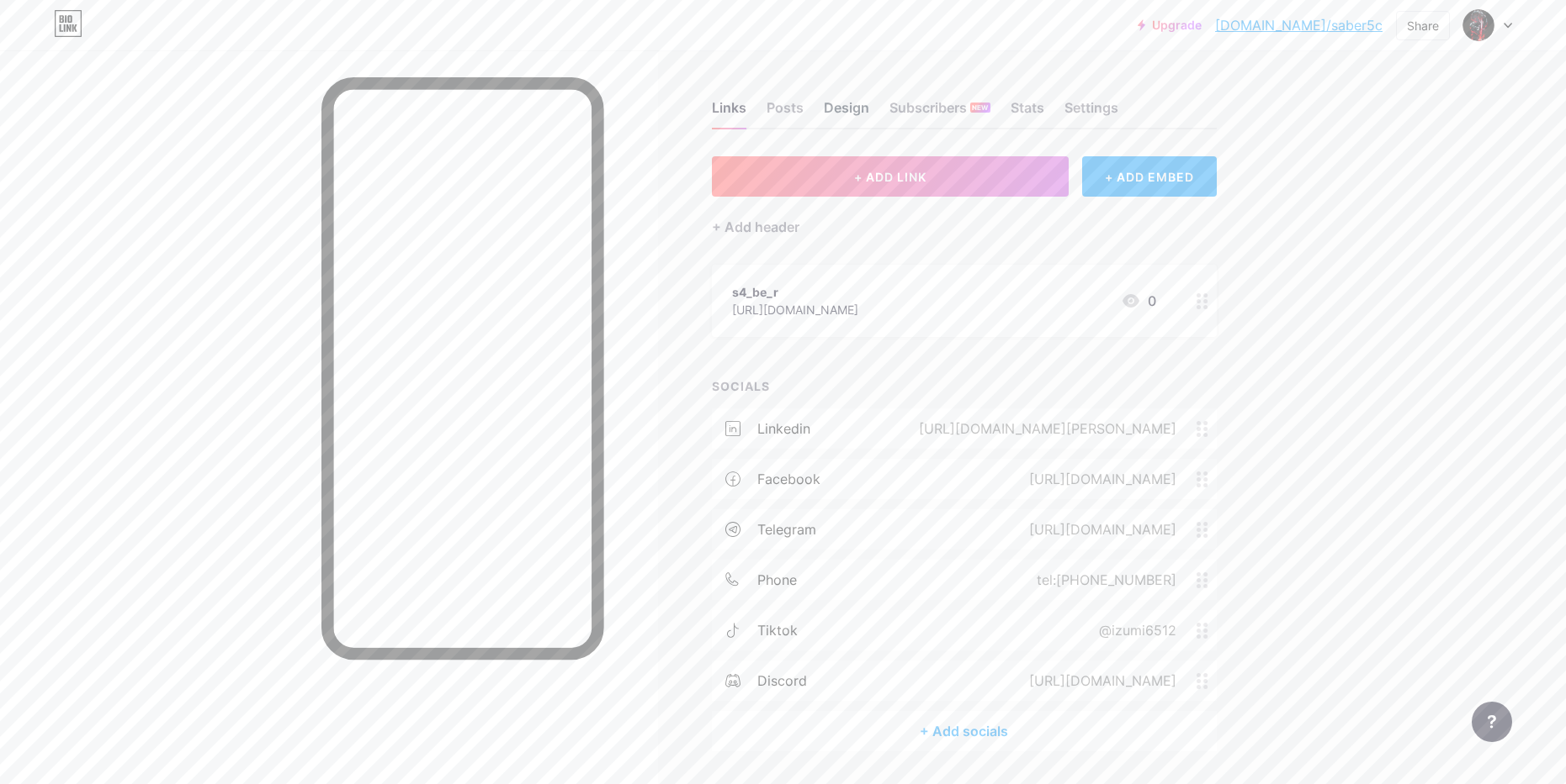
click at [868, 109] on div "Design" at bounding box center [845, 113] width 45 height 30
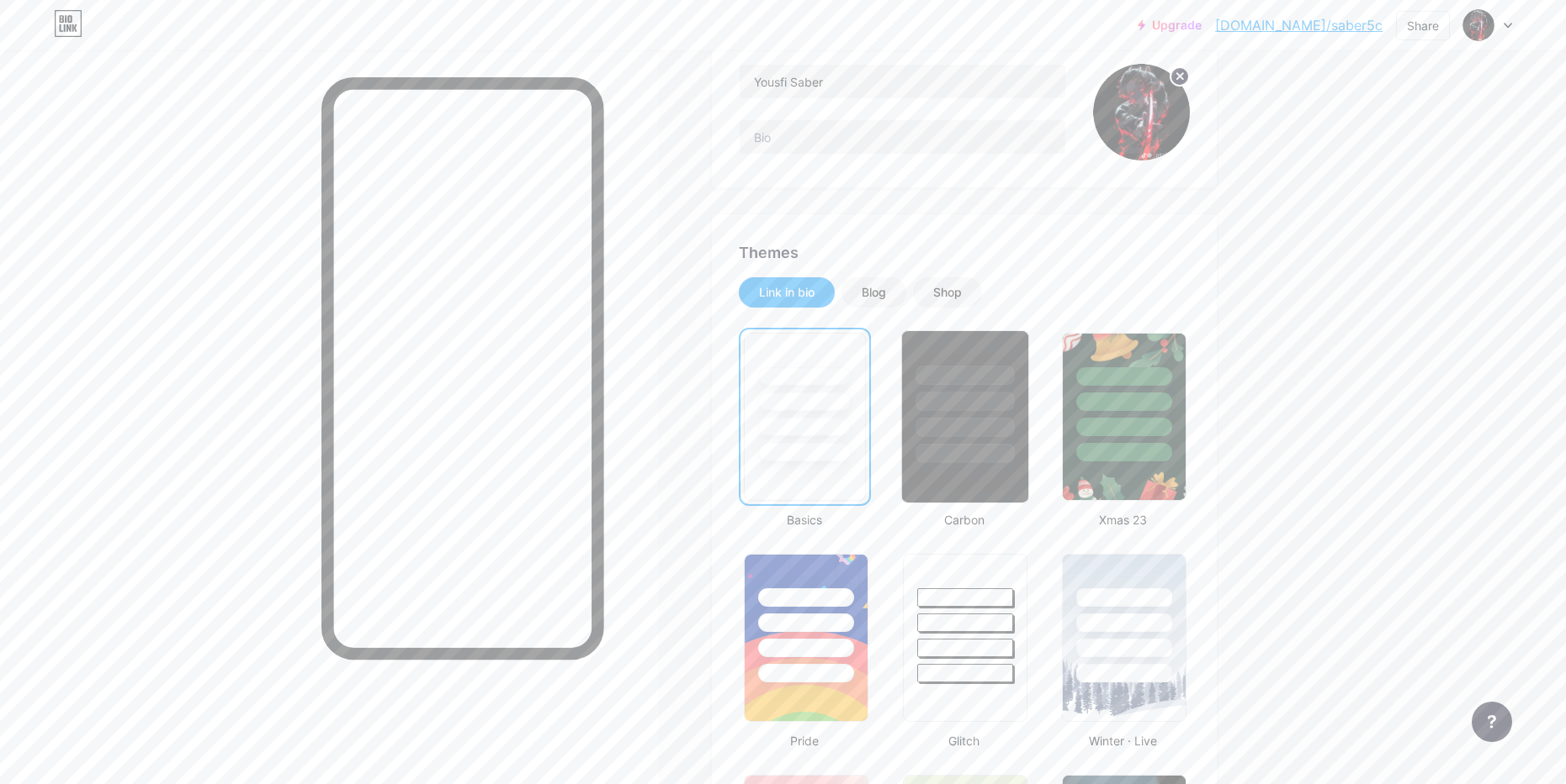
scroll to position [168, 0]
click at [976, 394] on div at bounding box center [964, 401] width 98 height 19
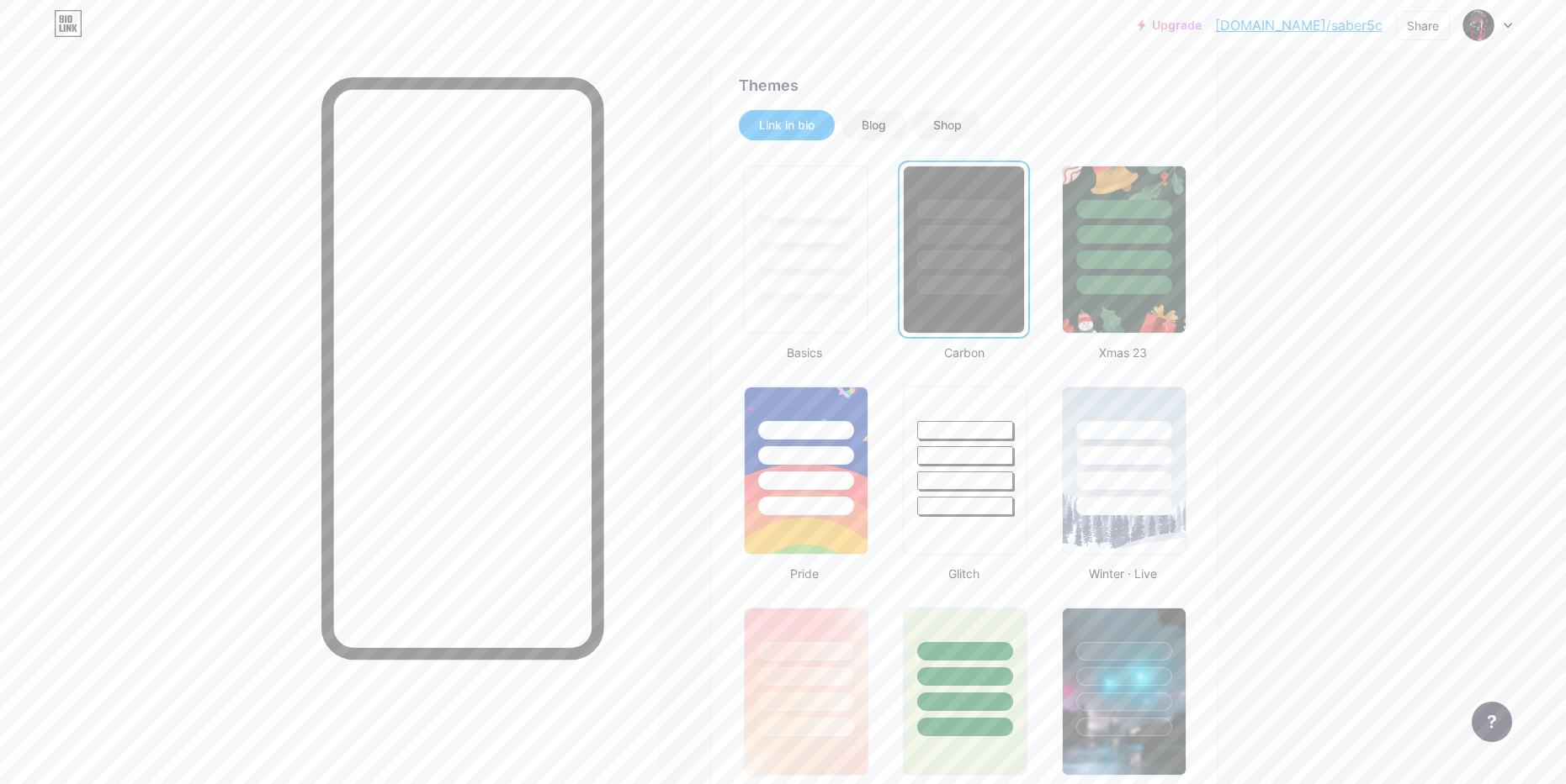
scroll to position [672, 0]
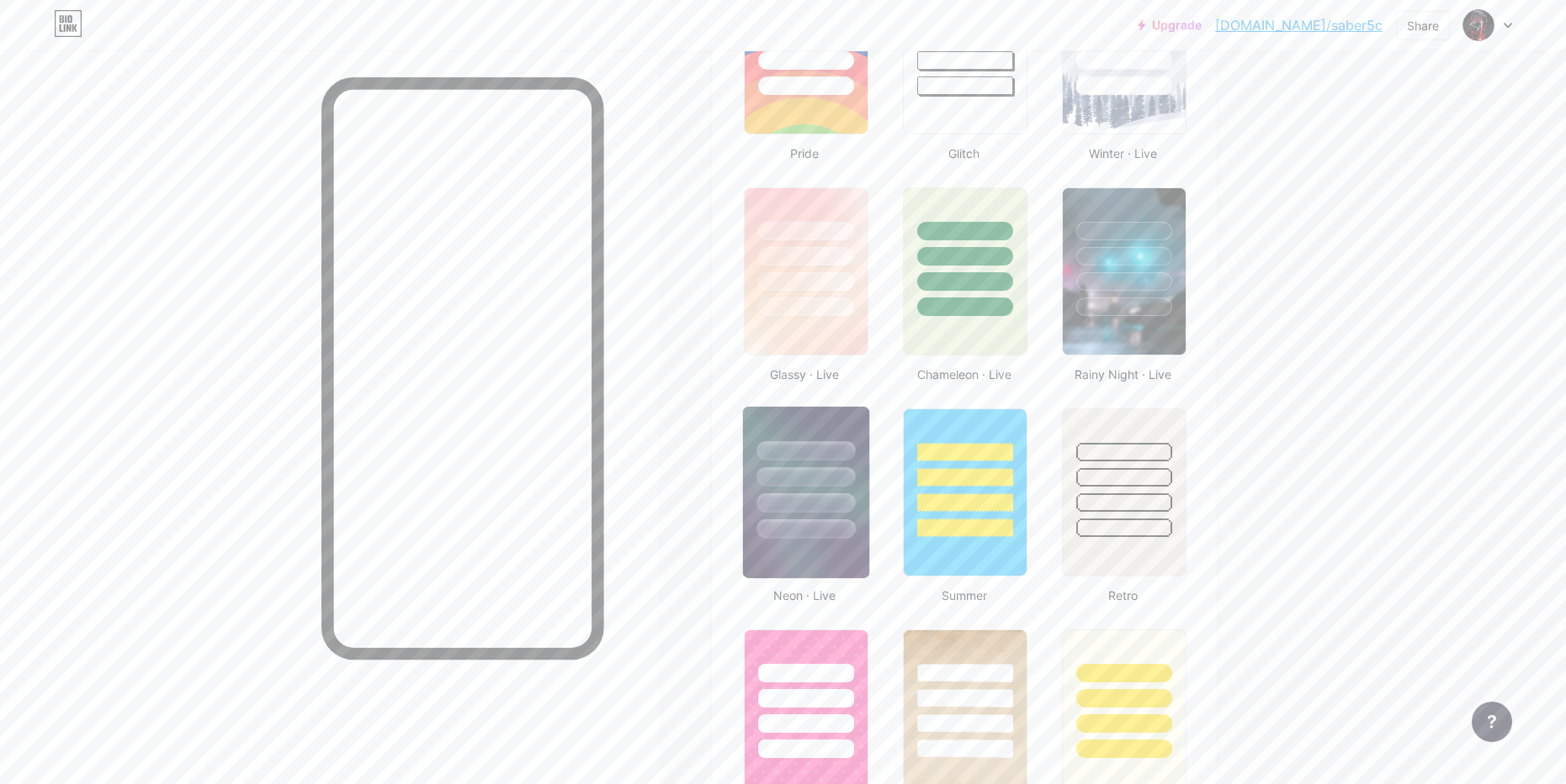
click at [848, 455] on div at bounding box center [805, 450] width 98 height 19
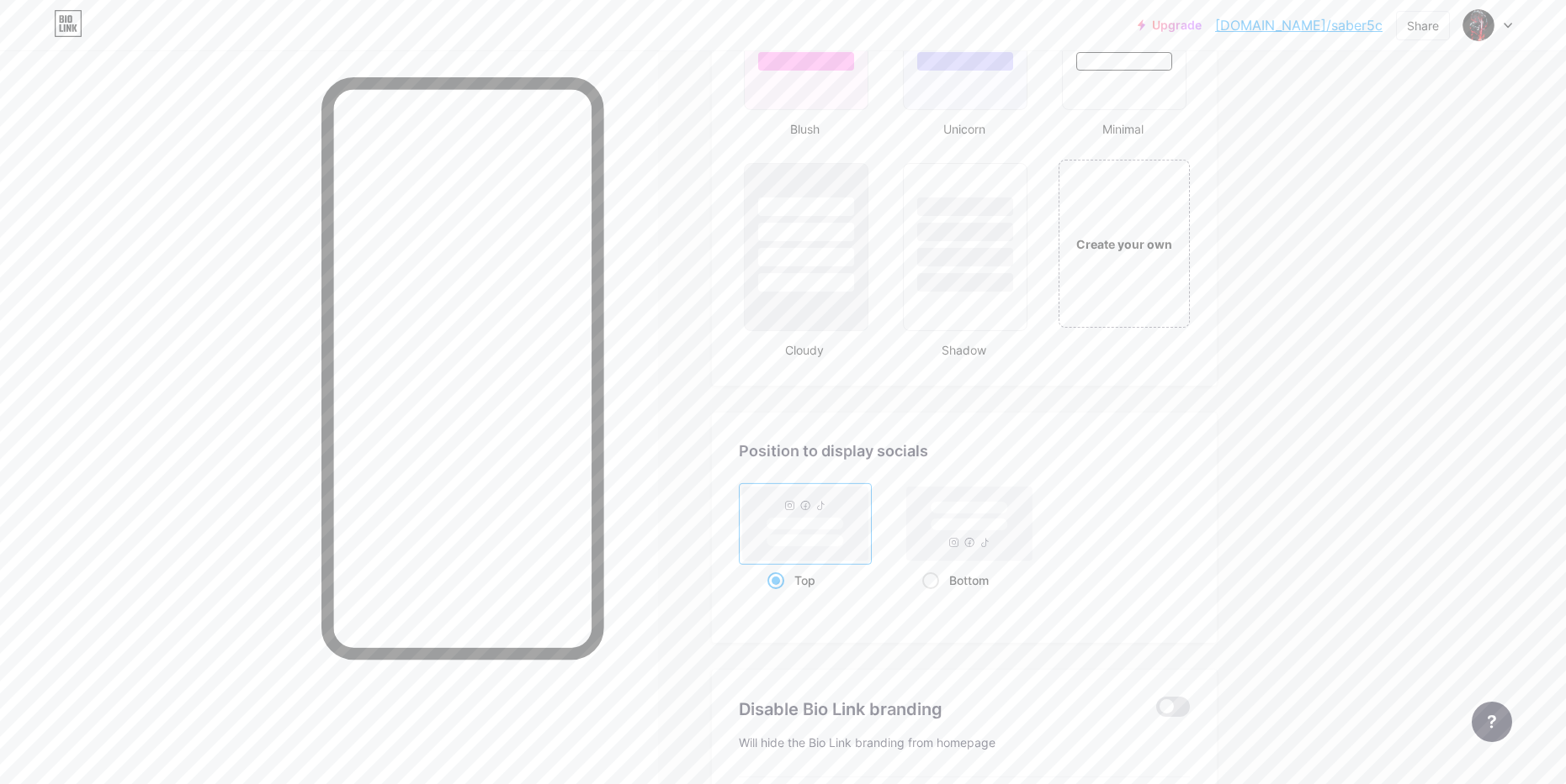
scroll to position [2071, 0]
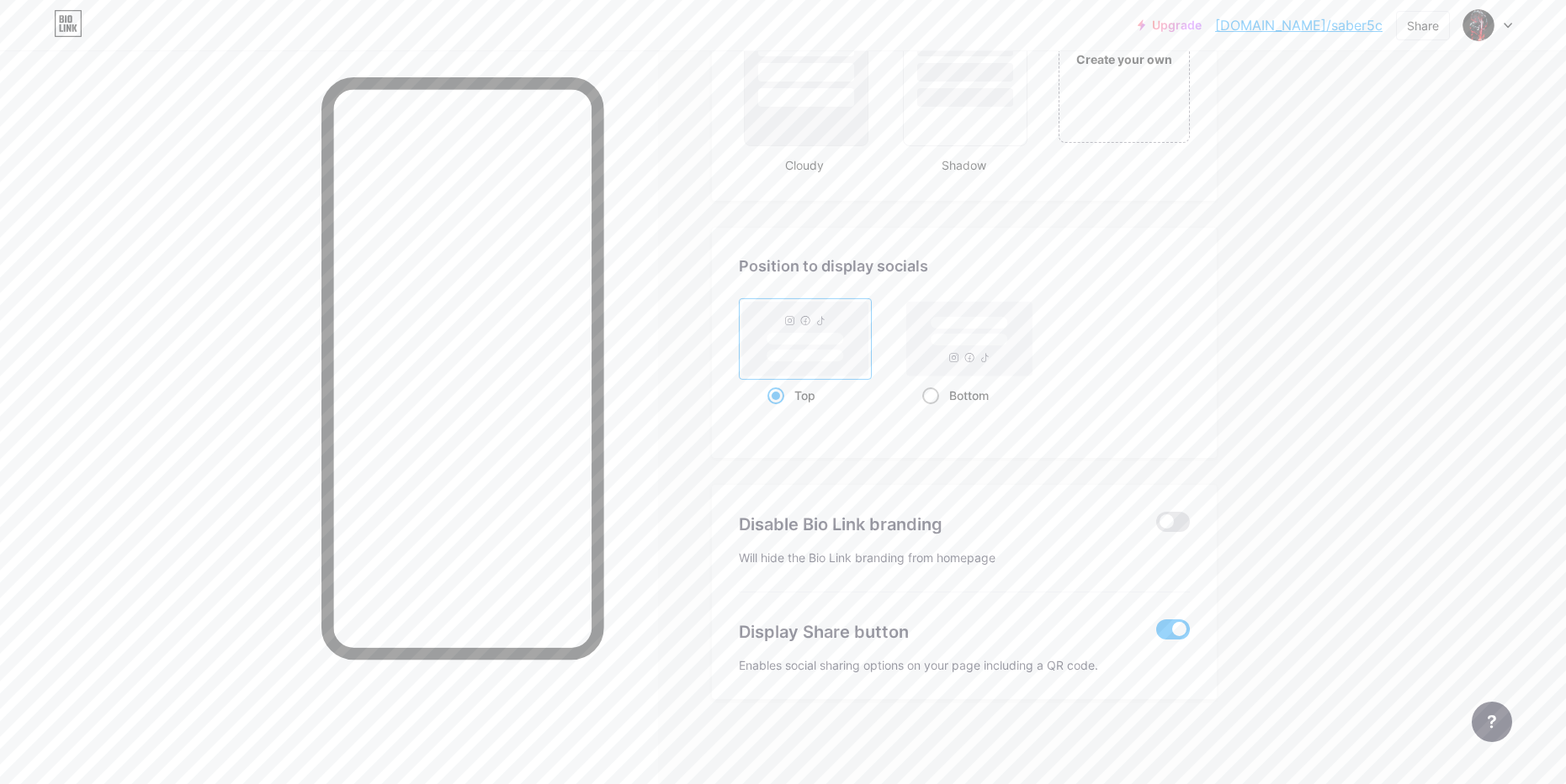
click at [930, 396] on span at bounding box center [930, 395] width 17 height 17
click at [930, 411] on input "Bottom" at bounding box center [927, 416] width 11 height 11
radio input "true"
click at [780, 399] on span at bounding box center [776, 395] width 17 height 17
click at [779, 411] on input "Top" at bounding box center [773, 416] width 11 height 11
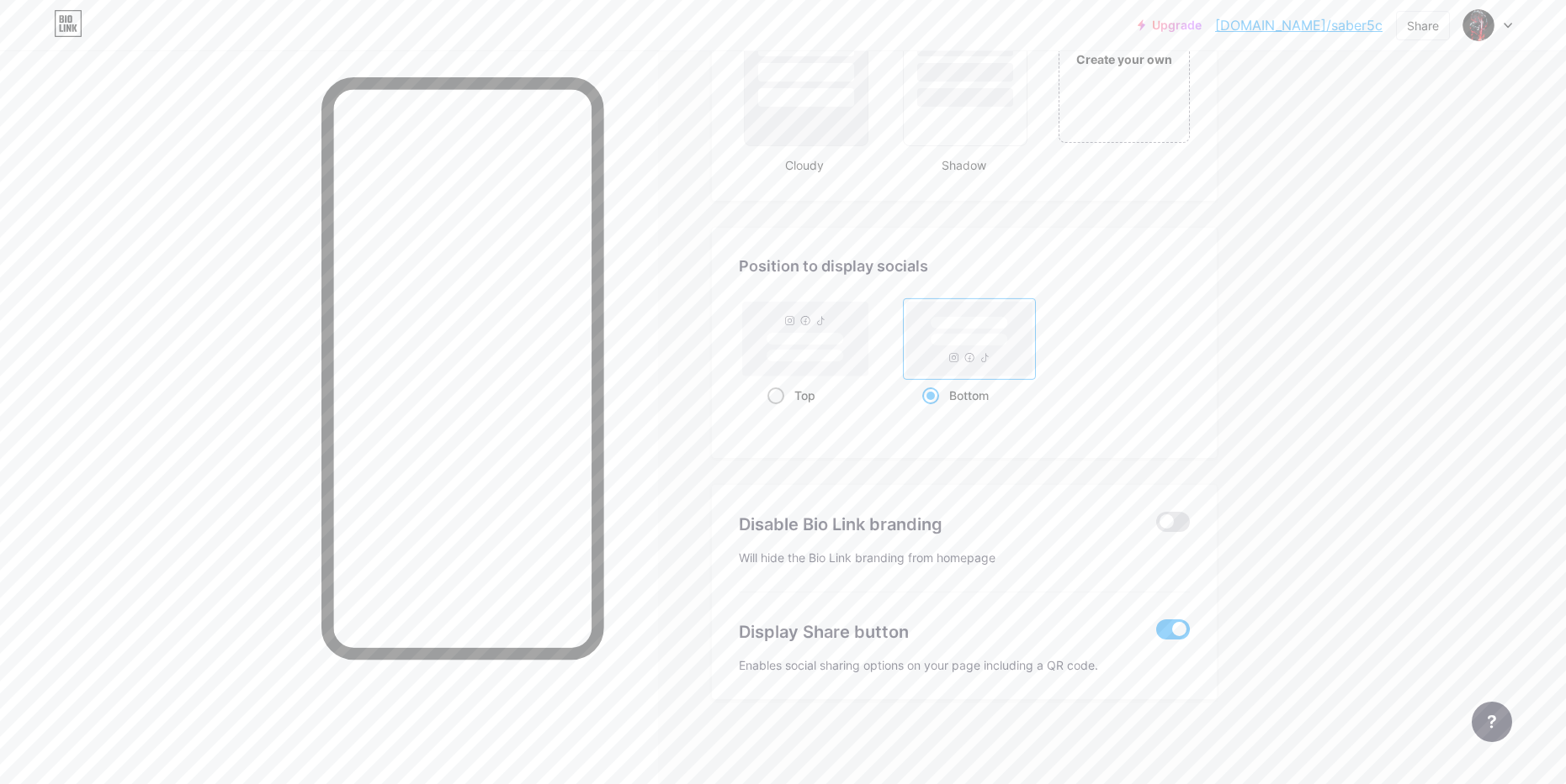
radio input "true"
click at [952, 399] on div "Bottom" at bounding box center [968, 395] width 93 height 31
click at [933, 411] on input "Bottom" at bounding box center [927, 416] width 11 height 11
radio input "true"
click at [1178, 527] on span at bounding box center [1173, 522] width 34 height 20
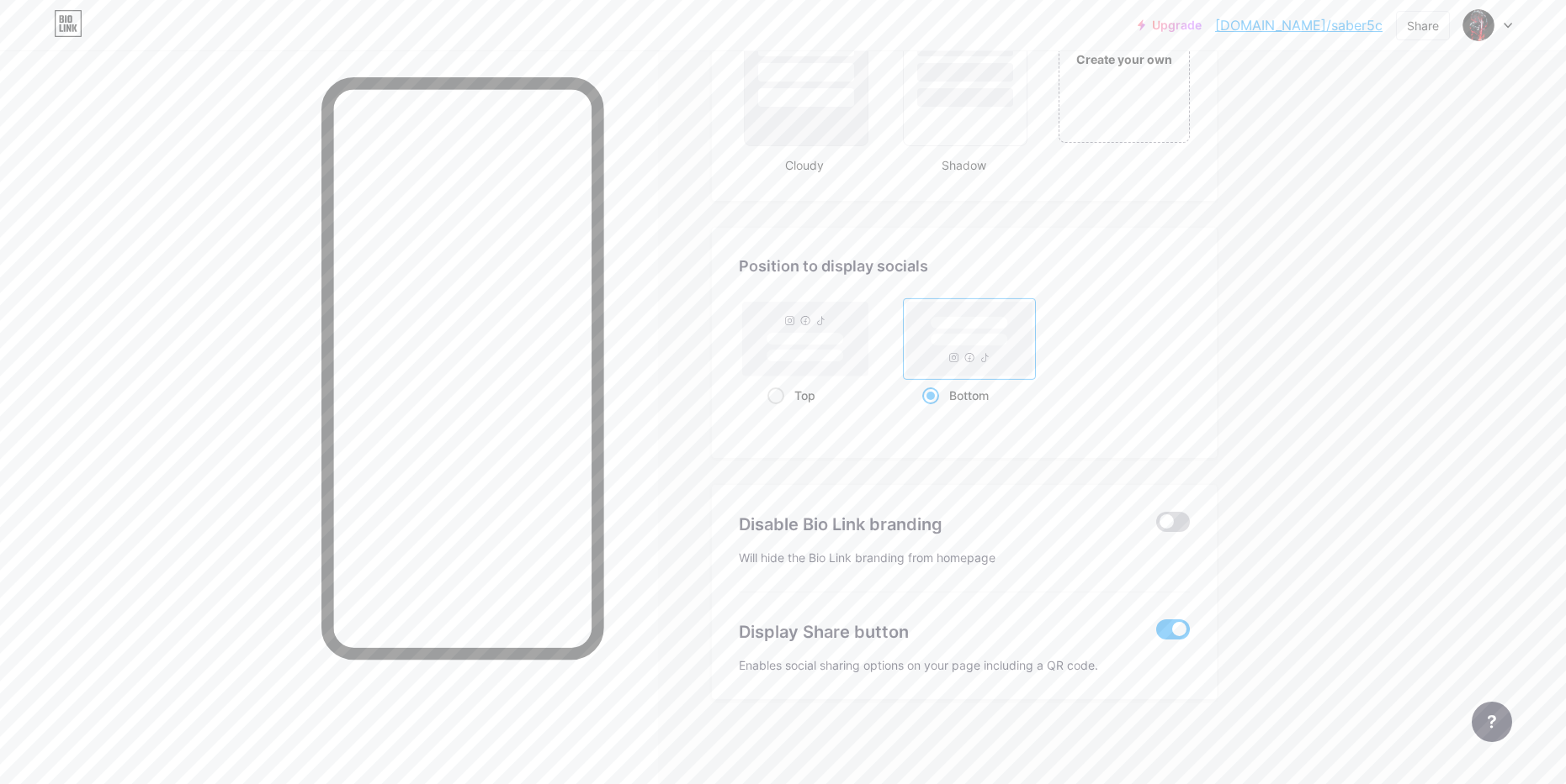
click at [1156, 526] on input "checkbox" at bounding box center [1156, 526] width 0 height 0
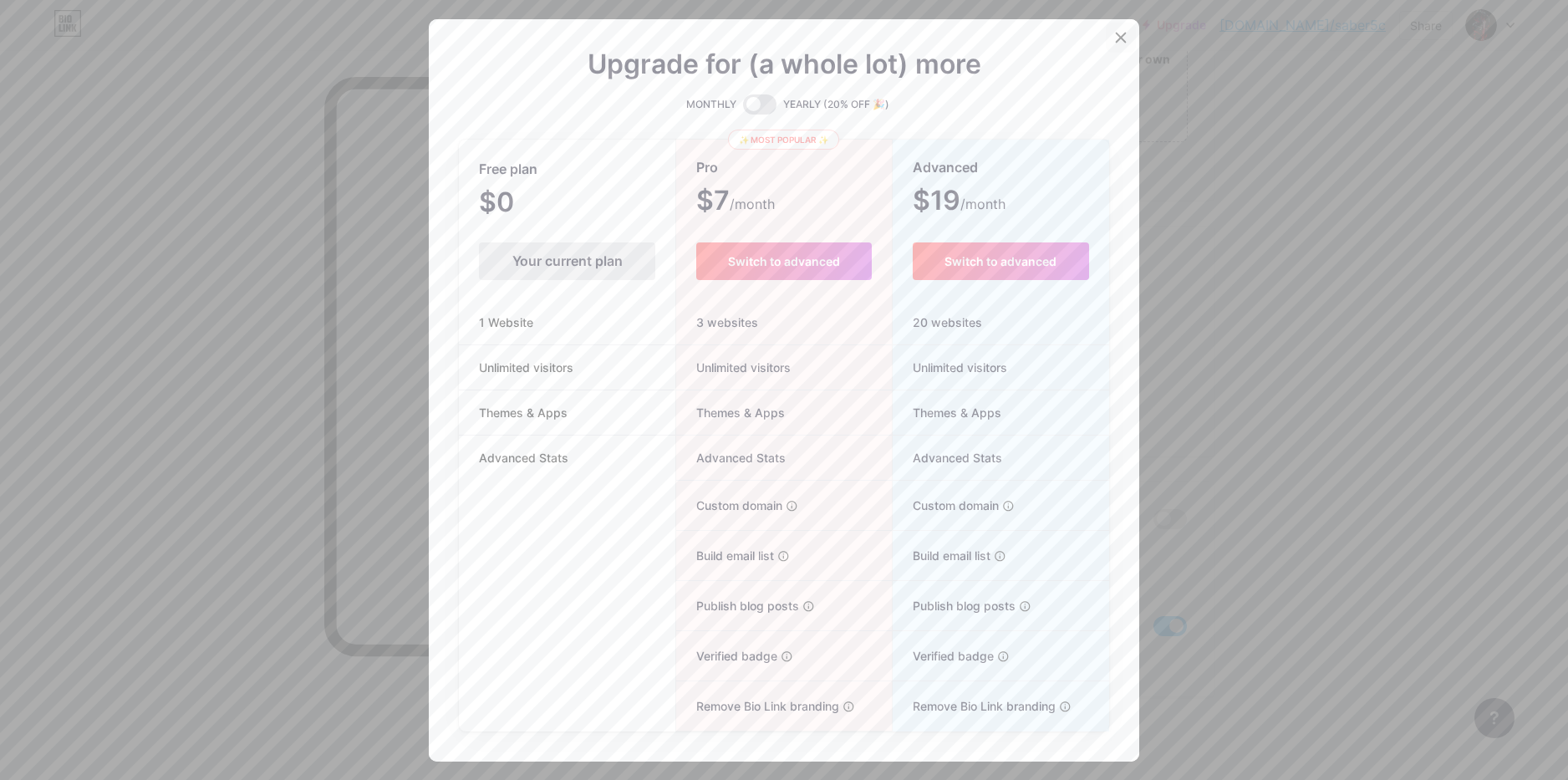
click at [1114, 35] on icon at bounding box center [1120, 37] width 13 height 13
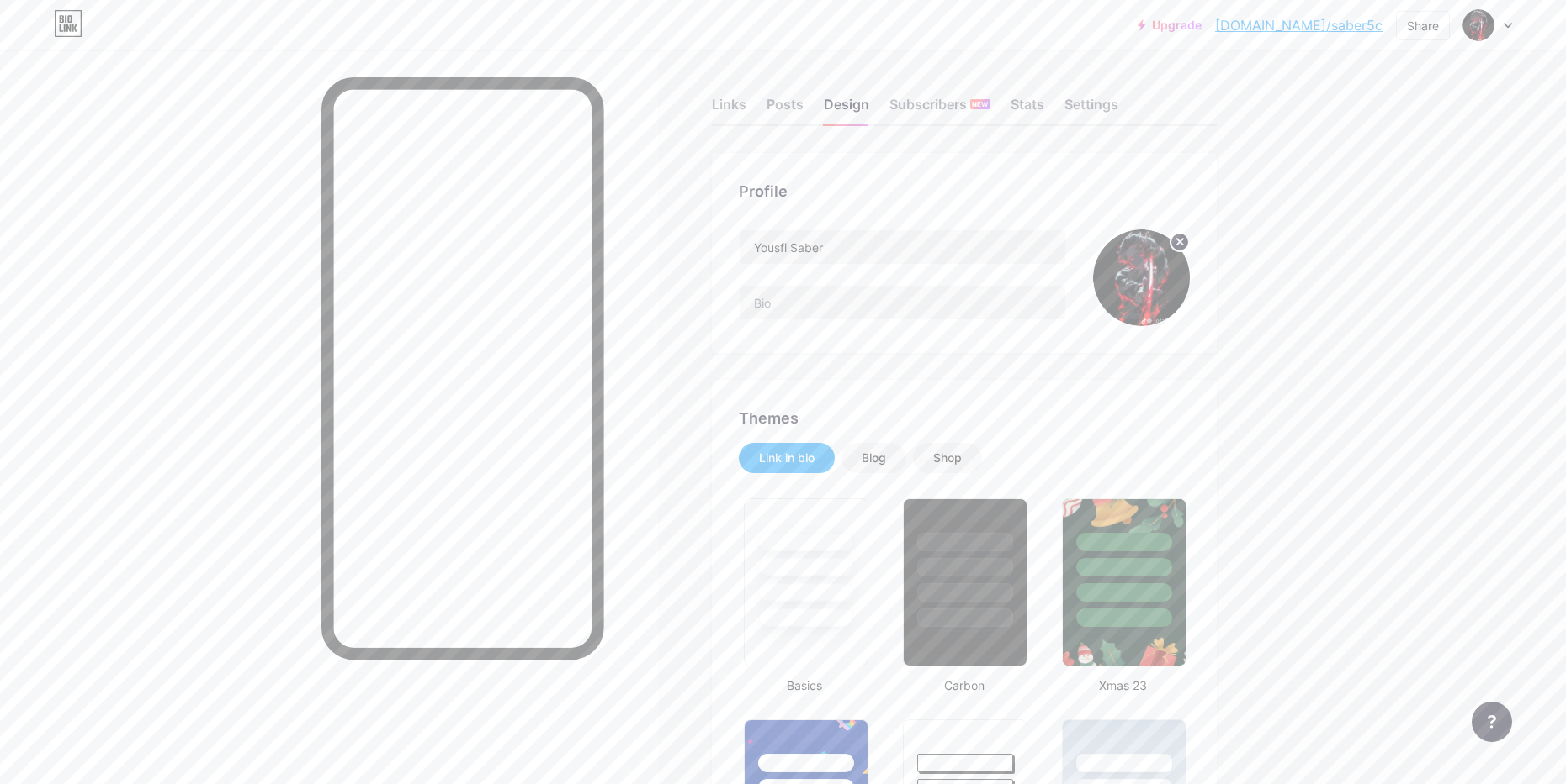
scroll to position [0, 0]
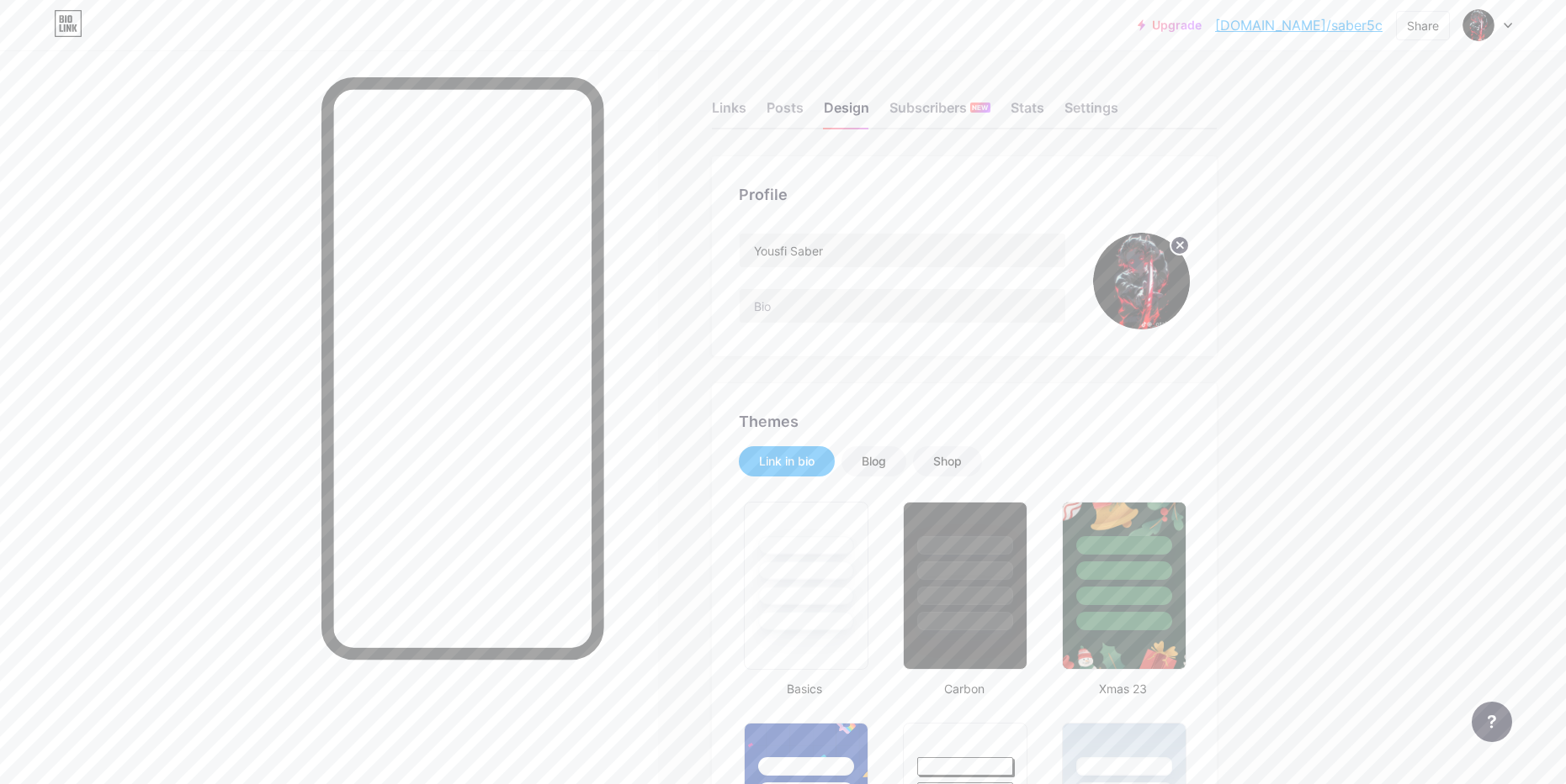
click at [1346, 22] on link "[DOMAIN_NAME]/saber5c" at bounding box center [1299, 25] width 168 height 20
